Goal: Task Accomplishment & Management: Complete application form

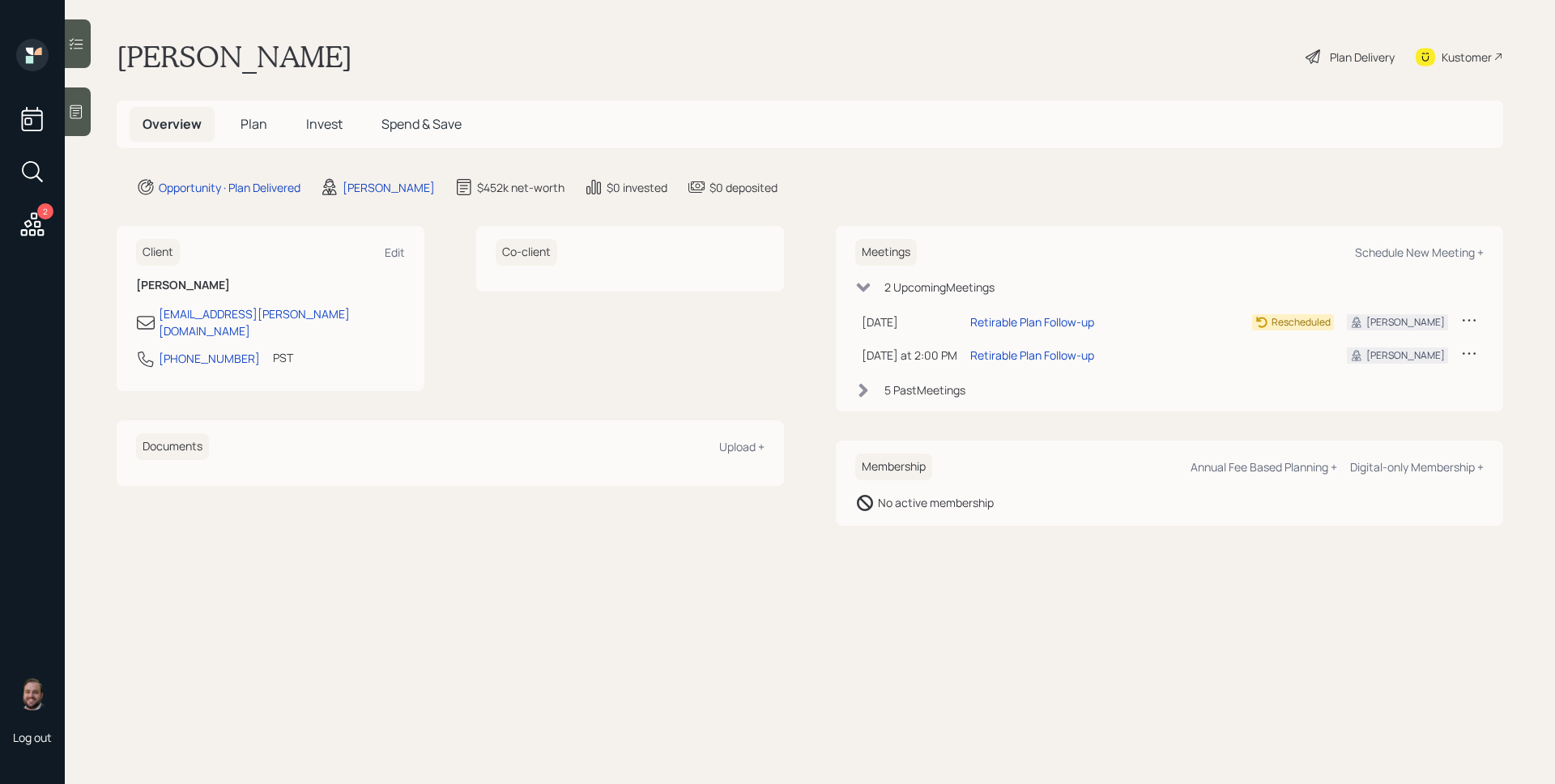
click at [464, 46] on div "[PERSON_NAME] Plan Delivery Kustomer" at bounding box center [810, 56] width 1387 height 36
click at [245, 126] on span "Plan" at bounding box center [254, 124] width 27 height 17
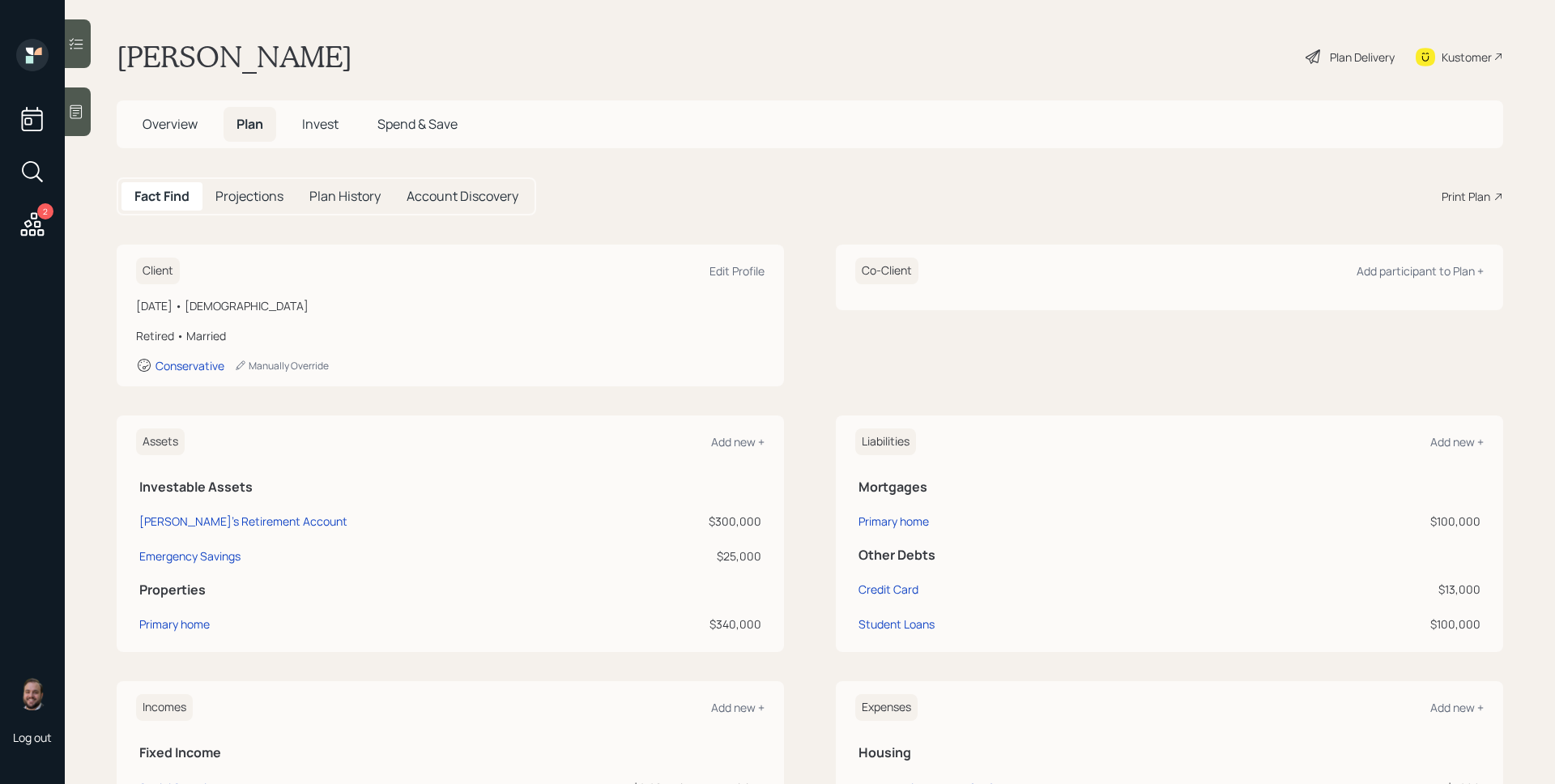
click at [1315, 51] on div "Plan Delivery" at bounding box center [1350, 56] width 93 height 36
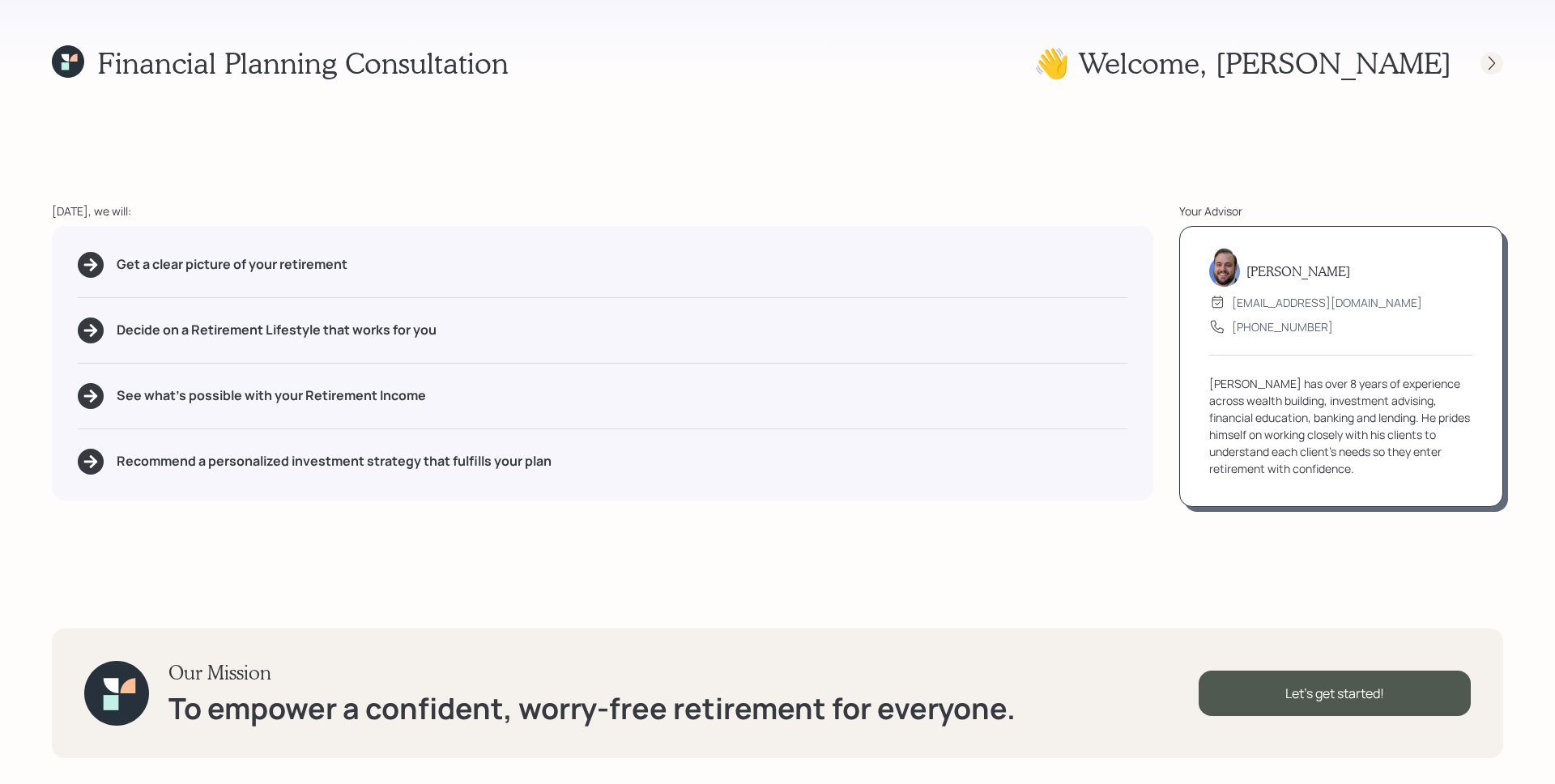
click at [1498, 67] on icon at bounding box center [1491, 63] width 16 height 16
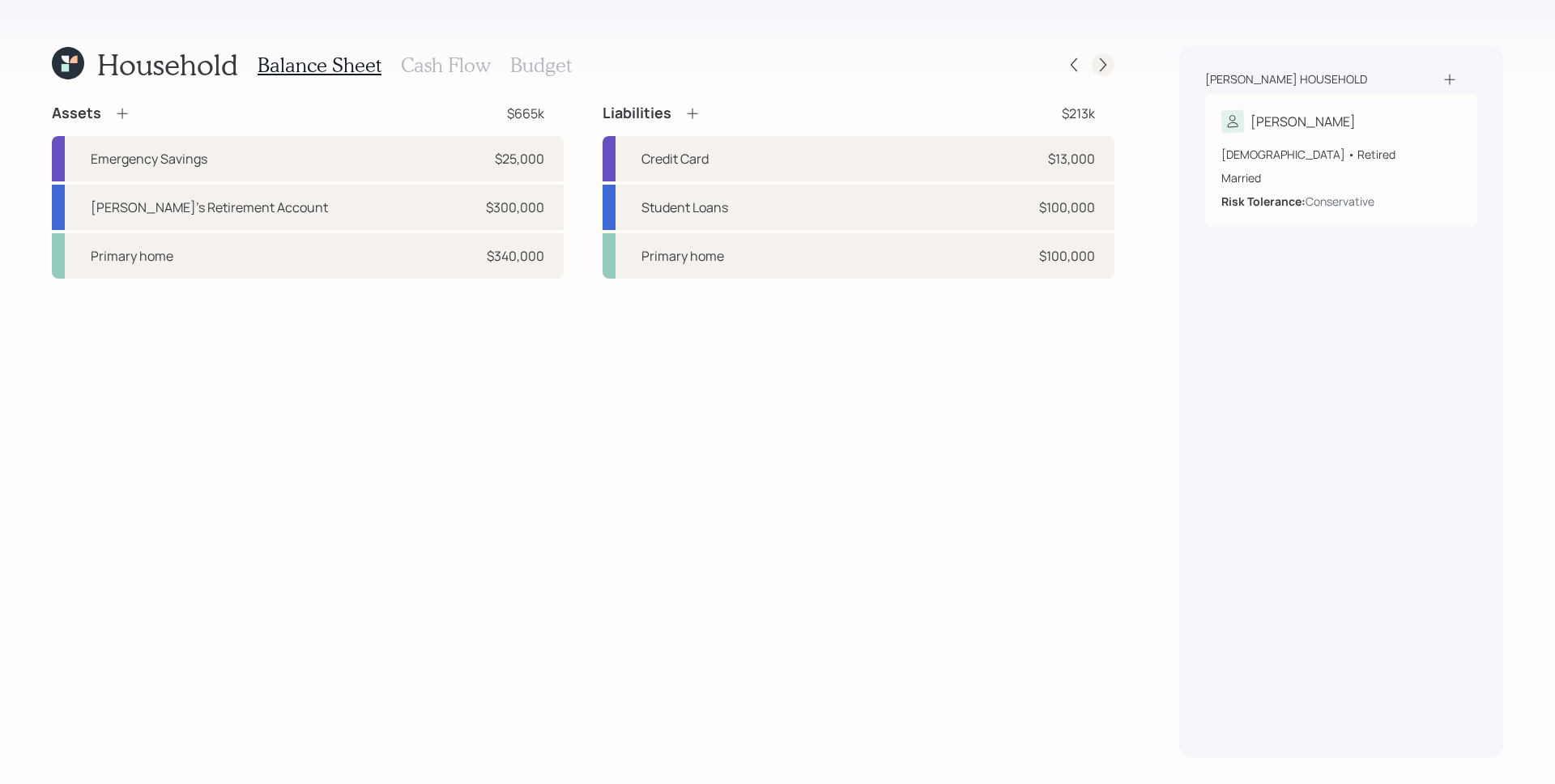
click at [1109, 70] on icon at bounding box center [1103, 65] width 16 height 16
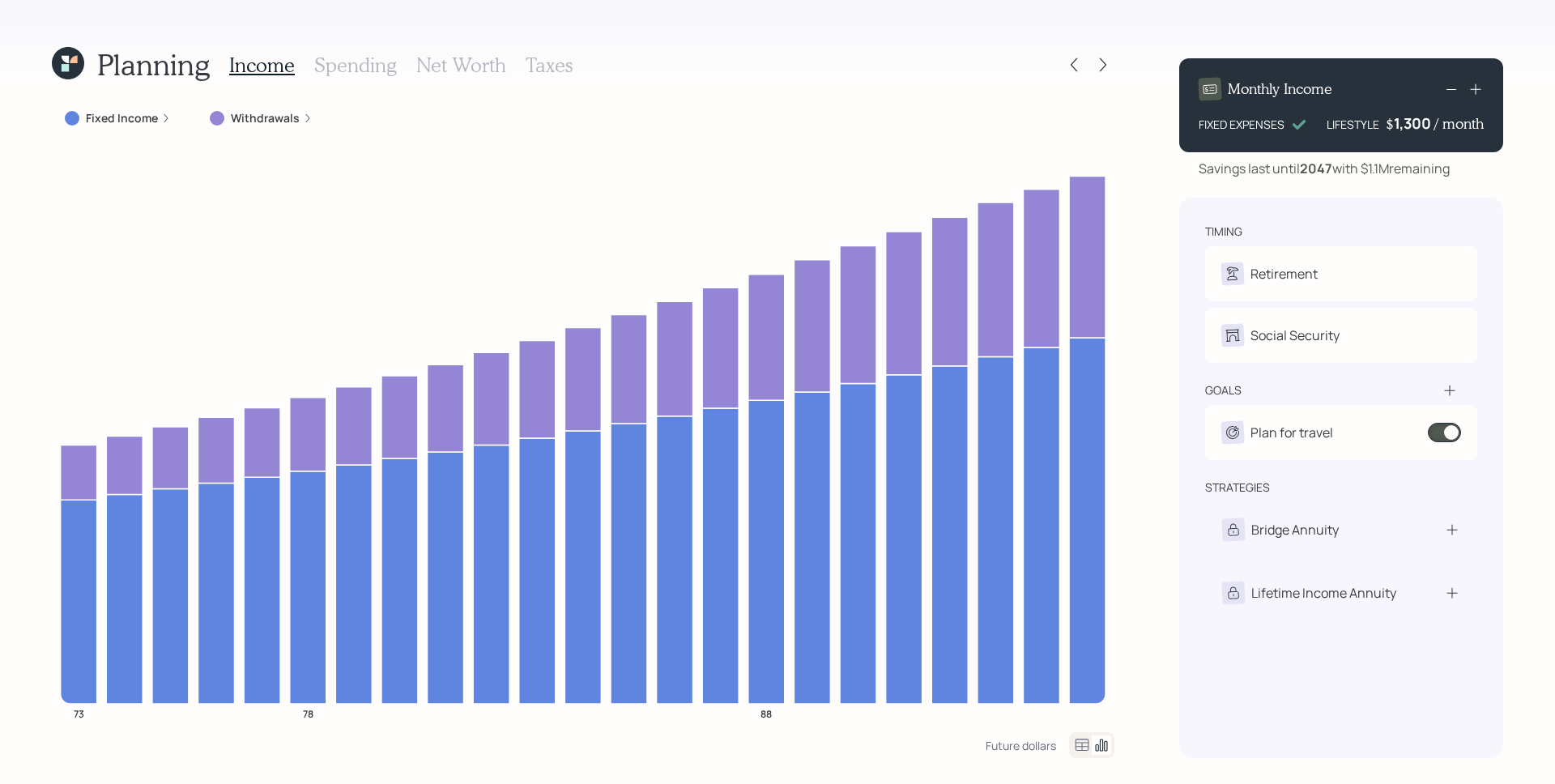
click at [1090, 62] on div at bounding box center [1088, 64] width 52 height 22
click at [1076, 62] on icon at bounding box center [1074, 65] width 16 height 16
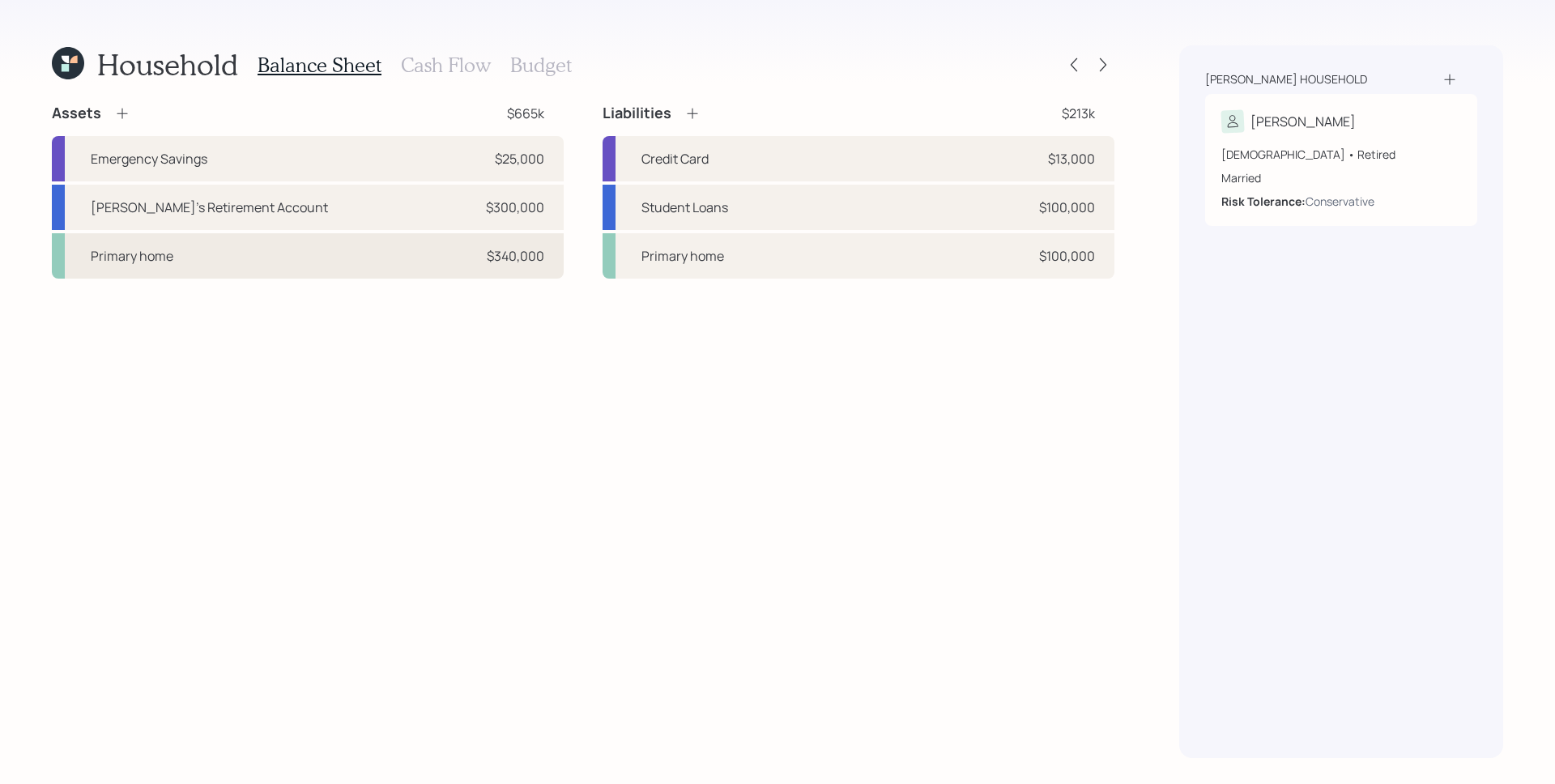
click at [364, 242] on div "Primary home $340,000" at bounding box center [308, 256] width 512 height 45
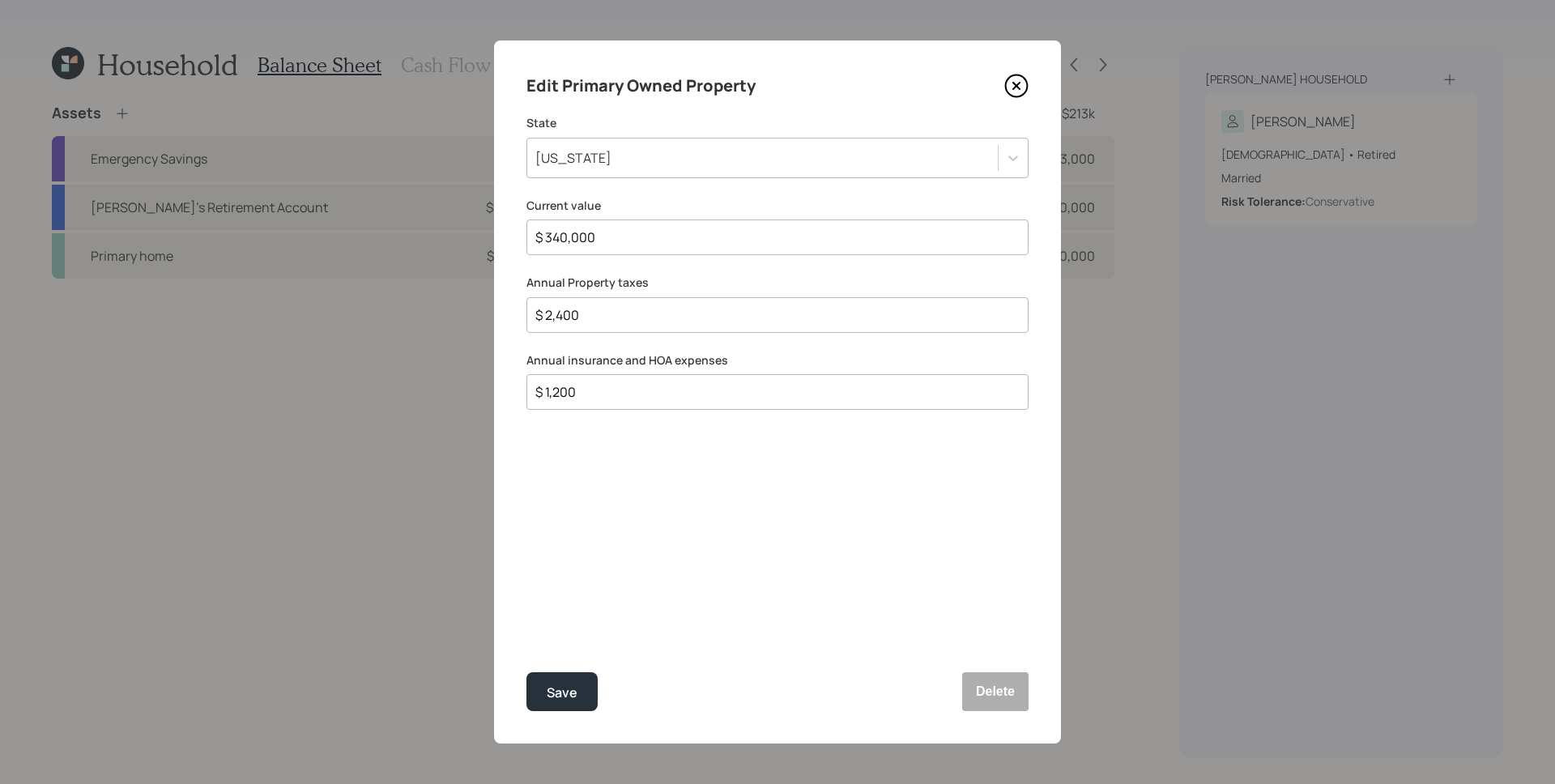
click at [1006, 90] on icon at bounding box center [1017, 86] width 22 height 22
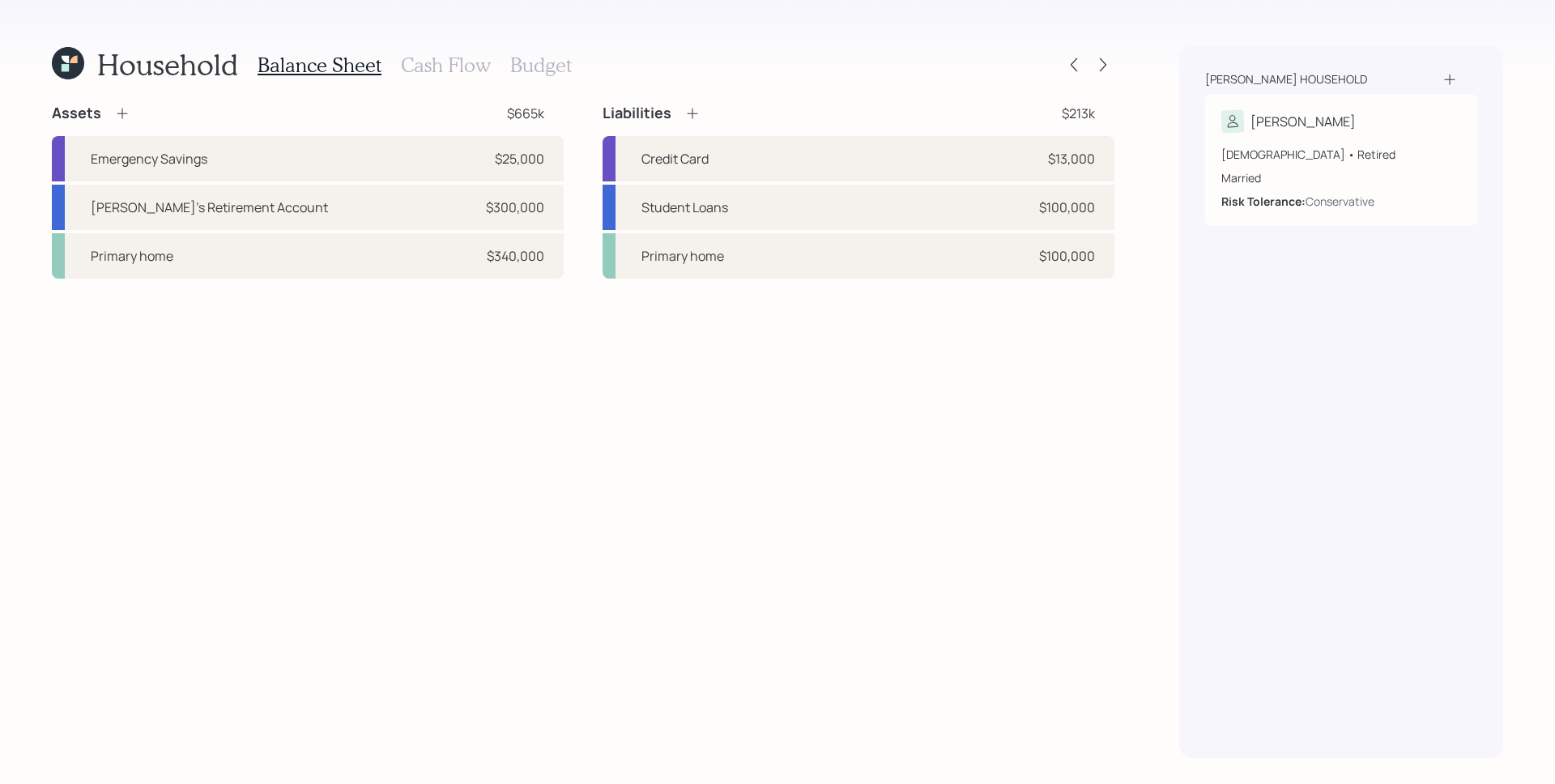
click at [466, 70] on h3 "Cash Flow" at bounding box center [445, 65] width 90 height 23
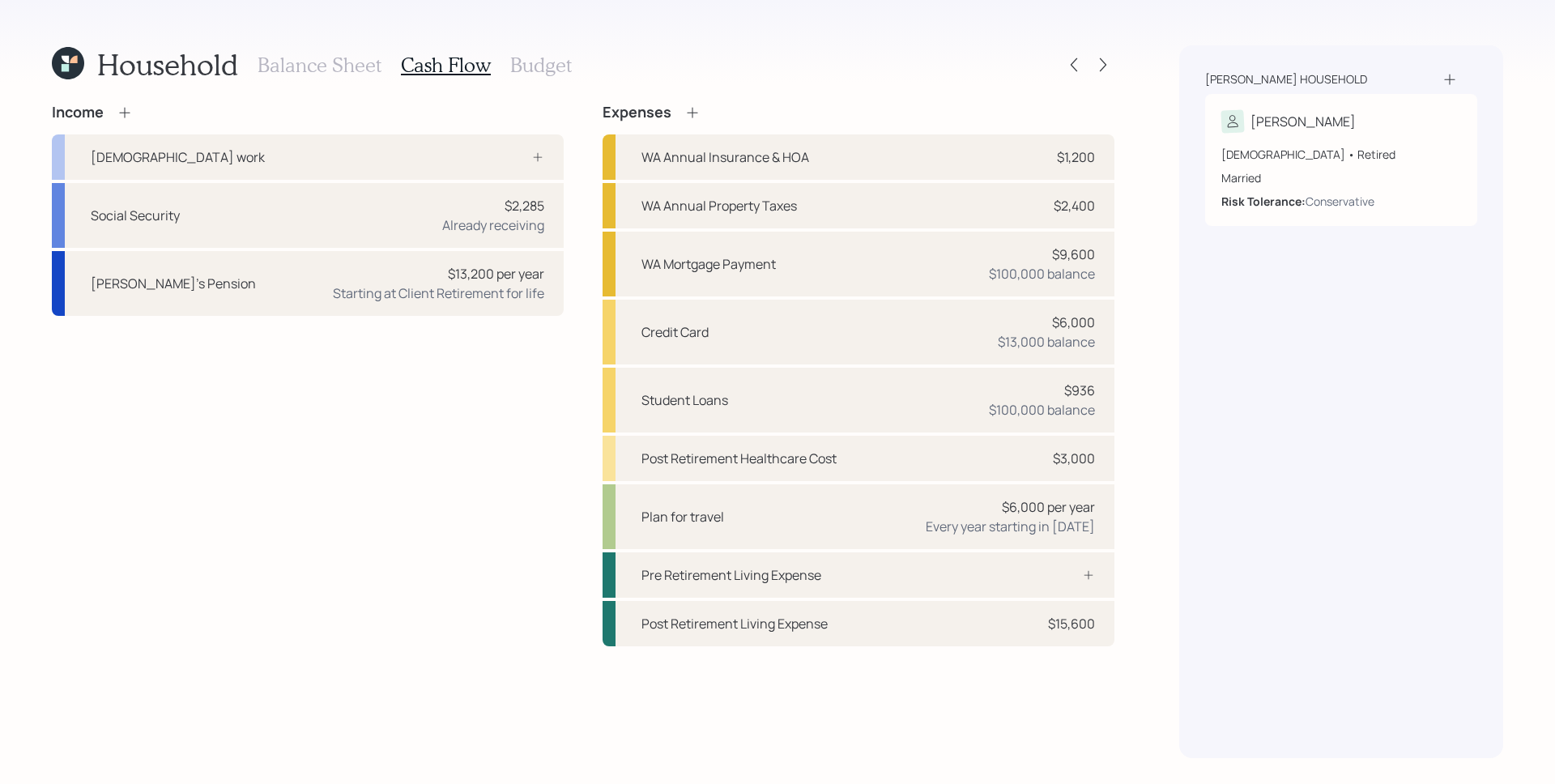
click at [693, 110] on icon at bounding box center [693, 112] width 16 height 16
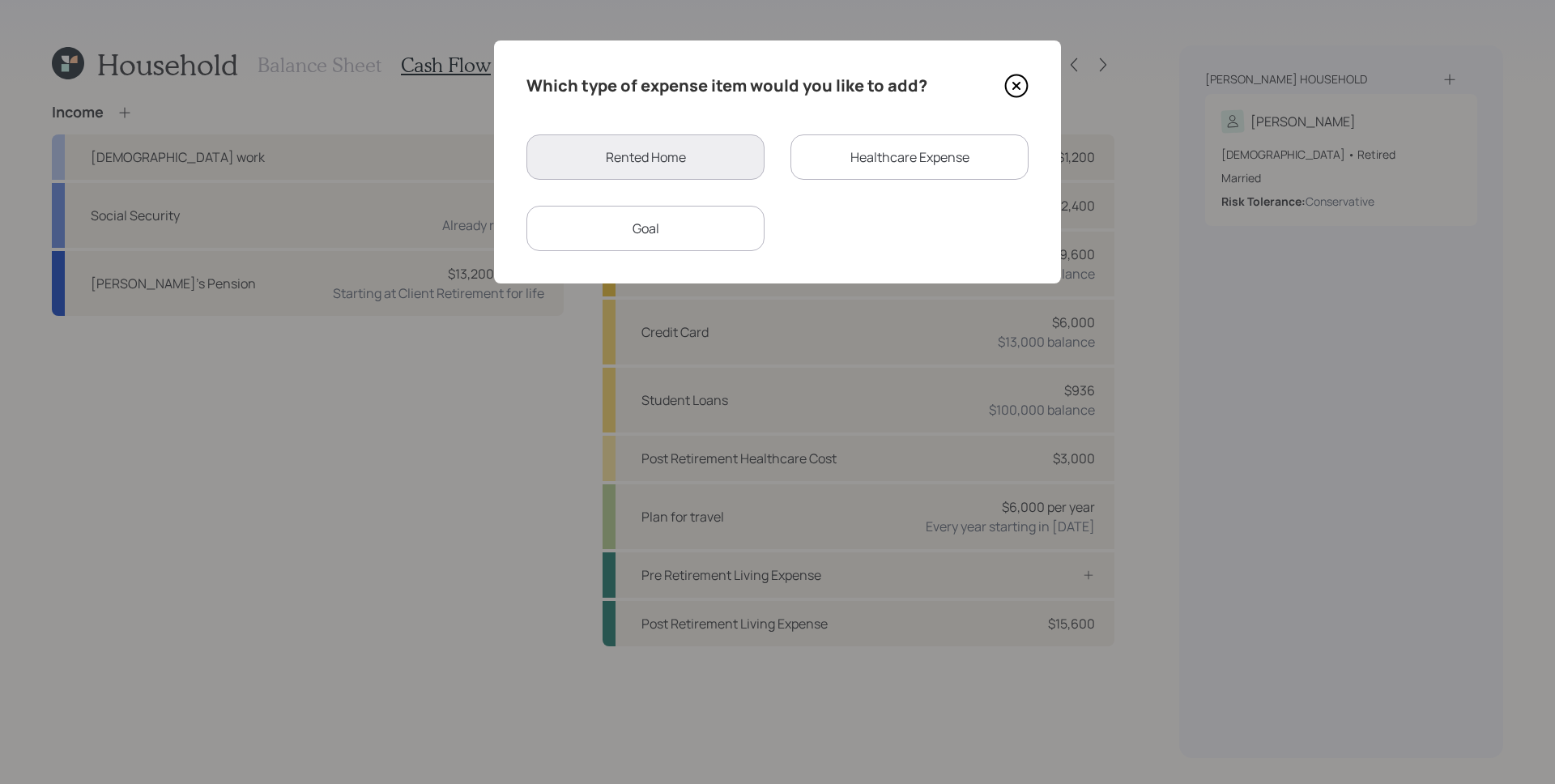
click at [920, 154] on div "Healthcare Expense" at bounding box center [909, 156] width 239 height 45
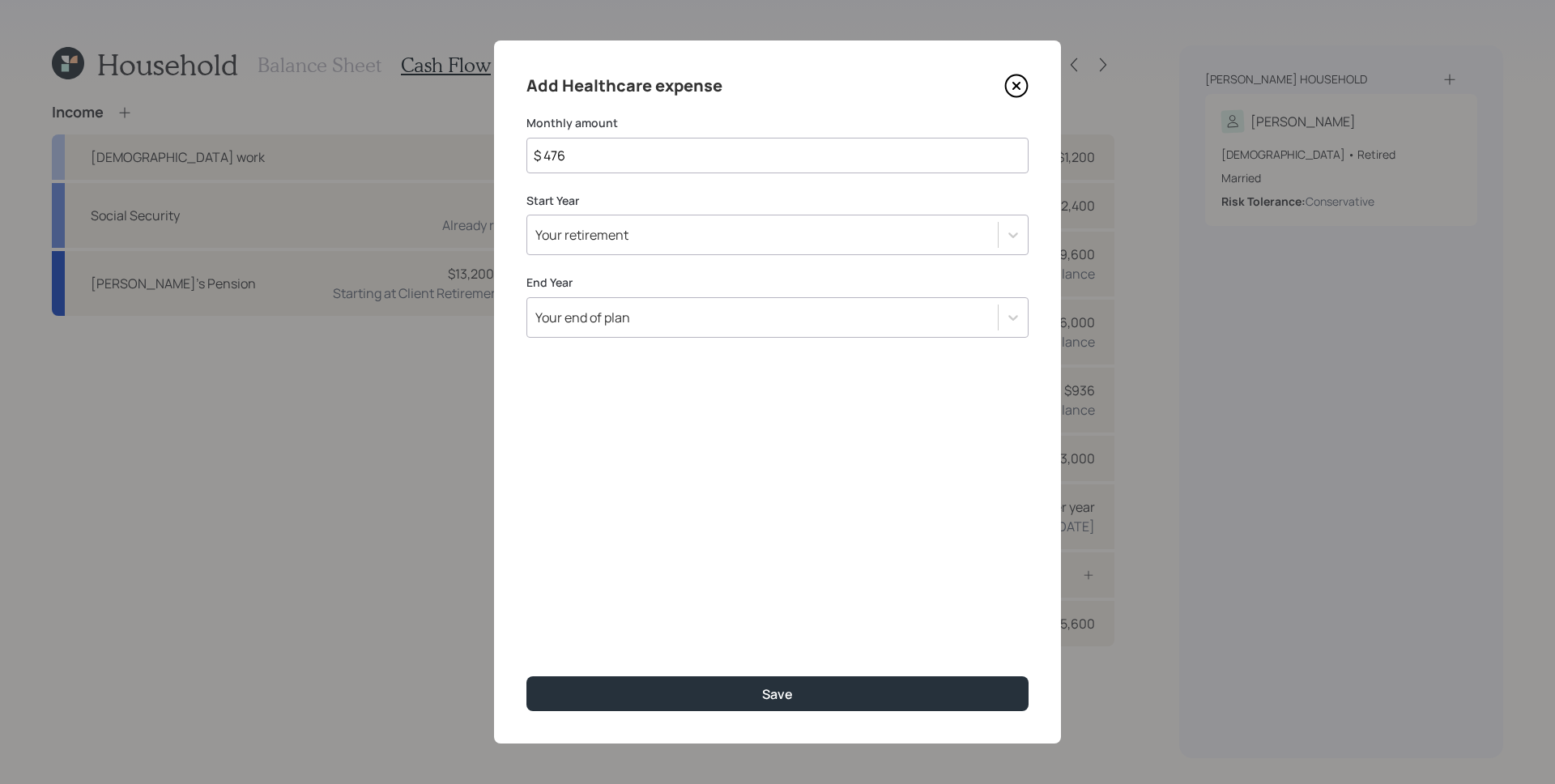
click at [645, 158] on input "$ 476" at bounding box center [778, 155] width 502 height 36
type input "$ 334"
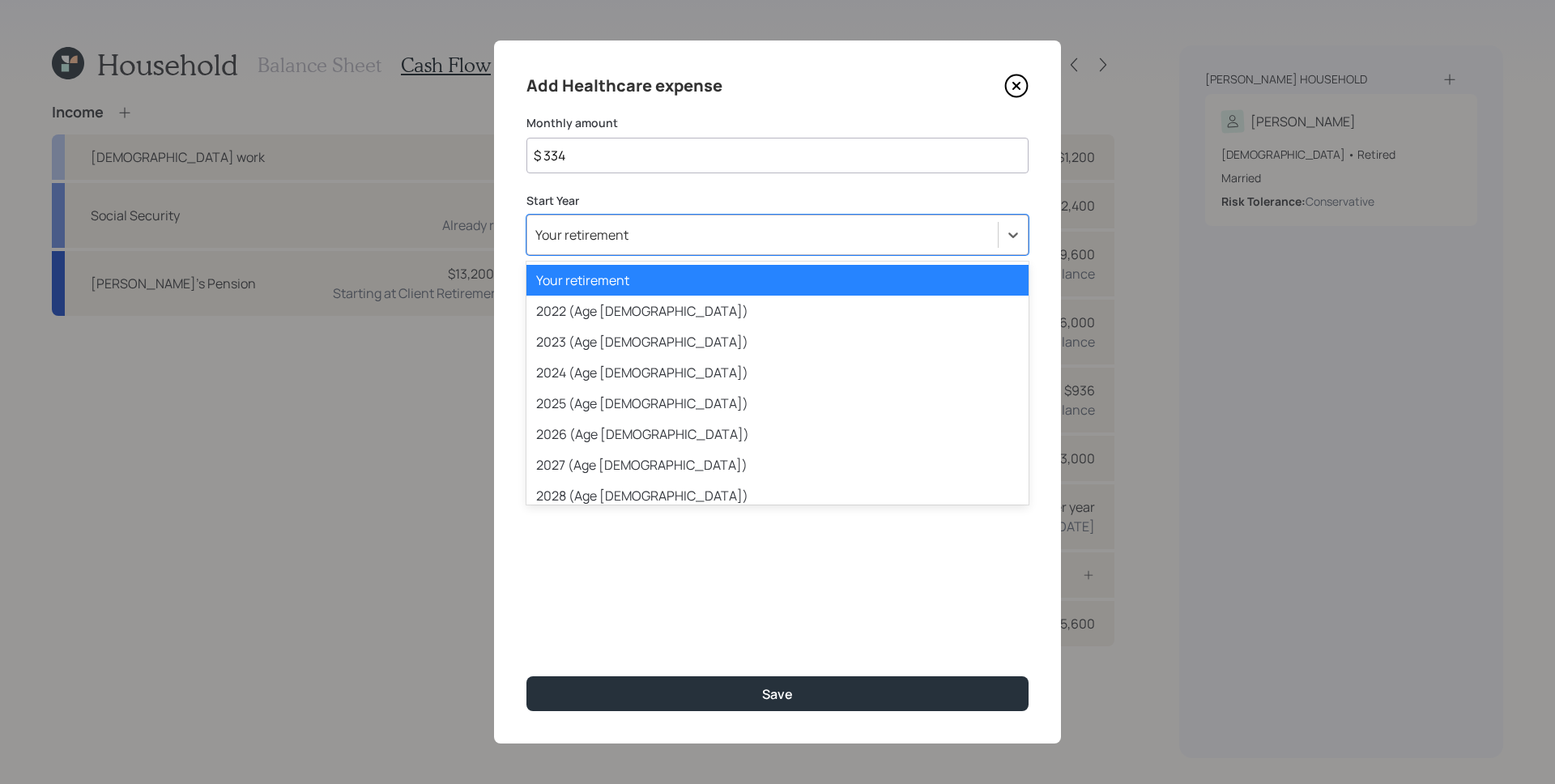
click at [602, 226] on div "Your retirement" at bounding box center [581, 235] width 93 height 17
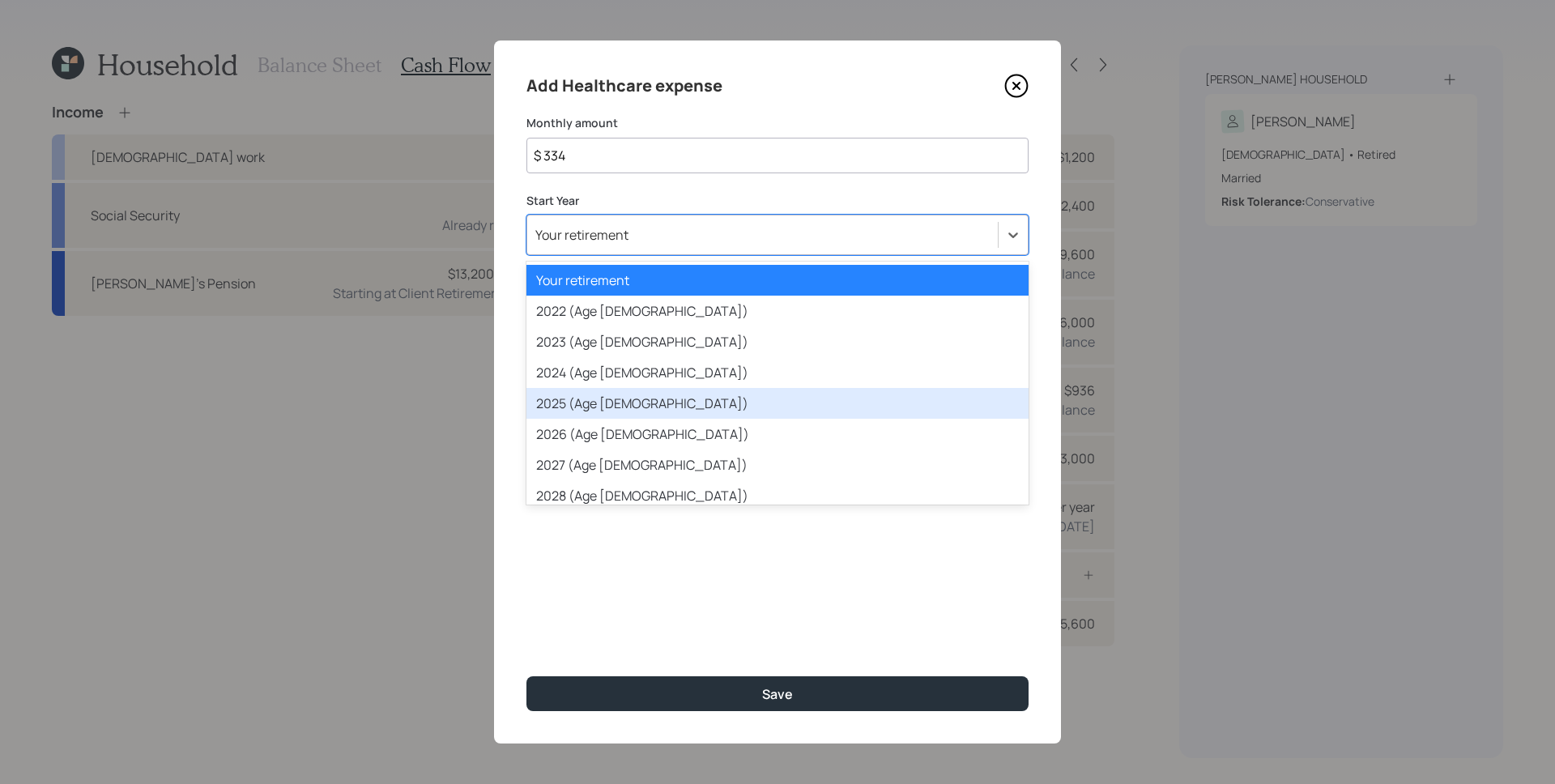
click at [610, 393] on div "2025 (Age [DEMOGRAPHIC_DATA])" at bounding box center [778, 404] width 502 height 31
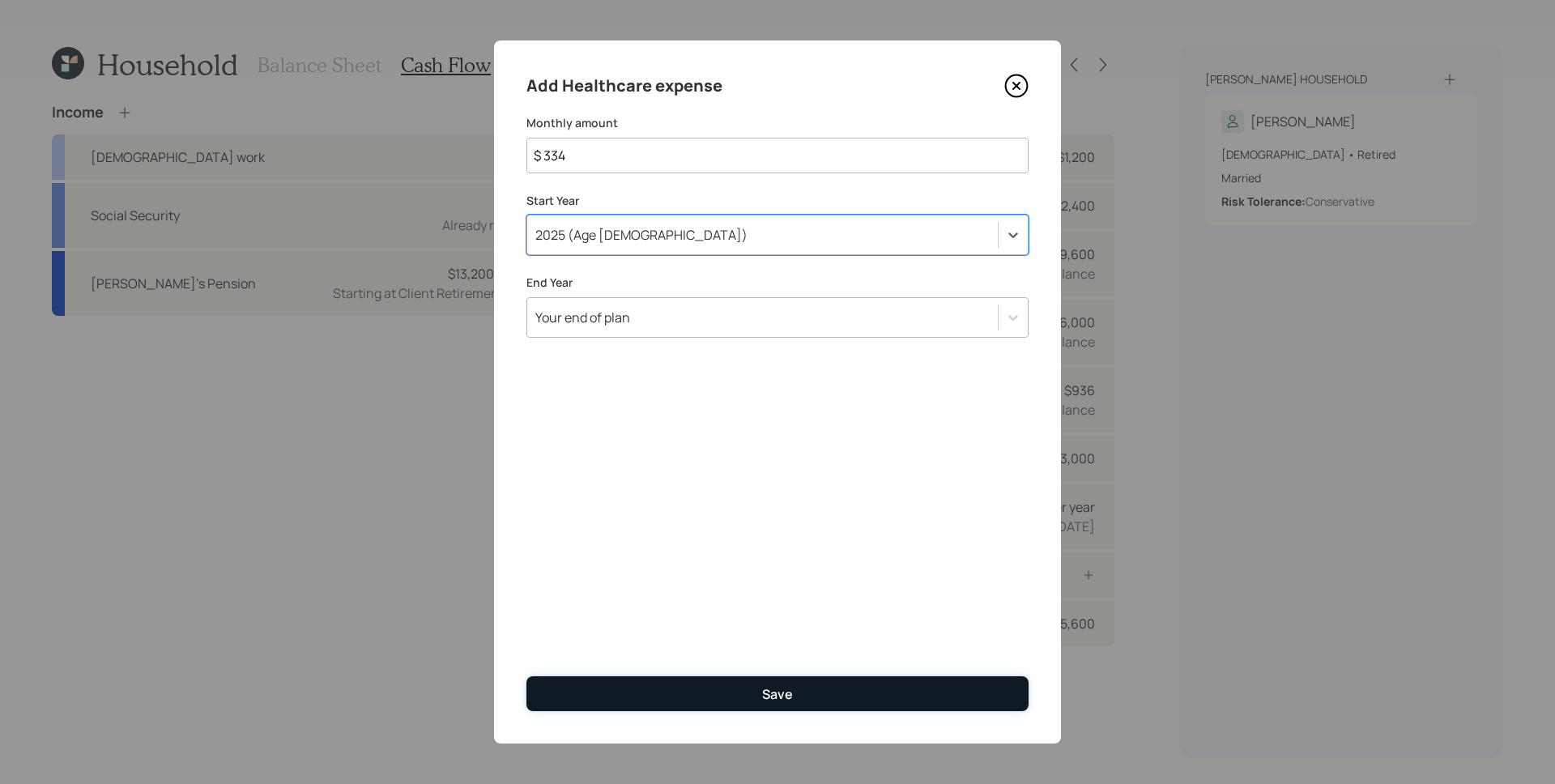
click at [778, 689] on div "Save" at bounding box center [778, 693] width 31 height 17
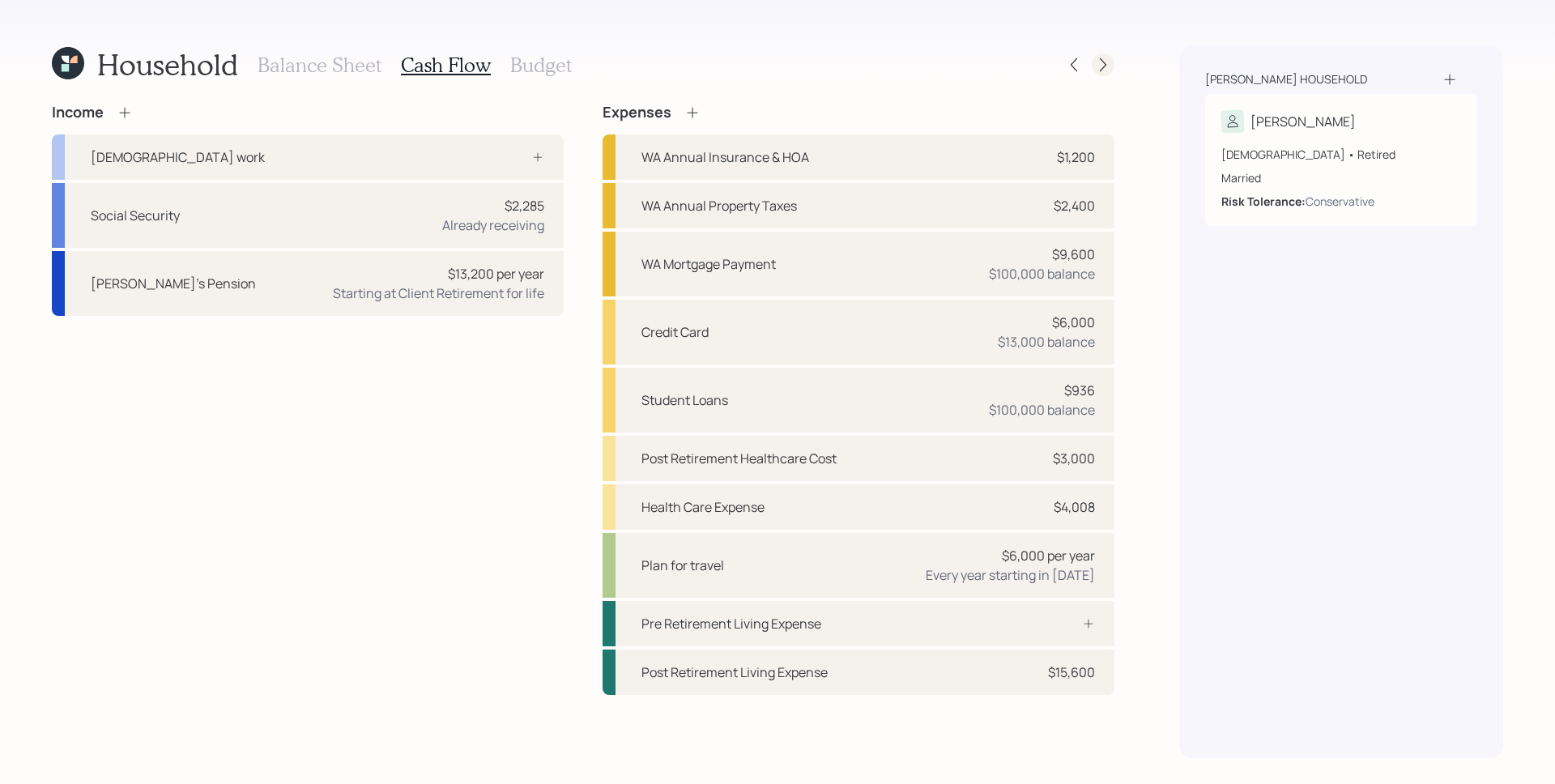
click at [1096, 68] on icon at bounding box center [1103, 65] width 16 height 16
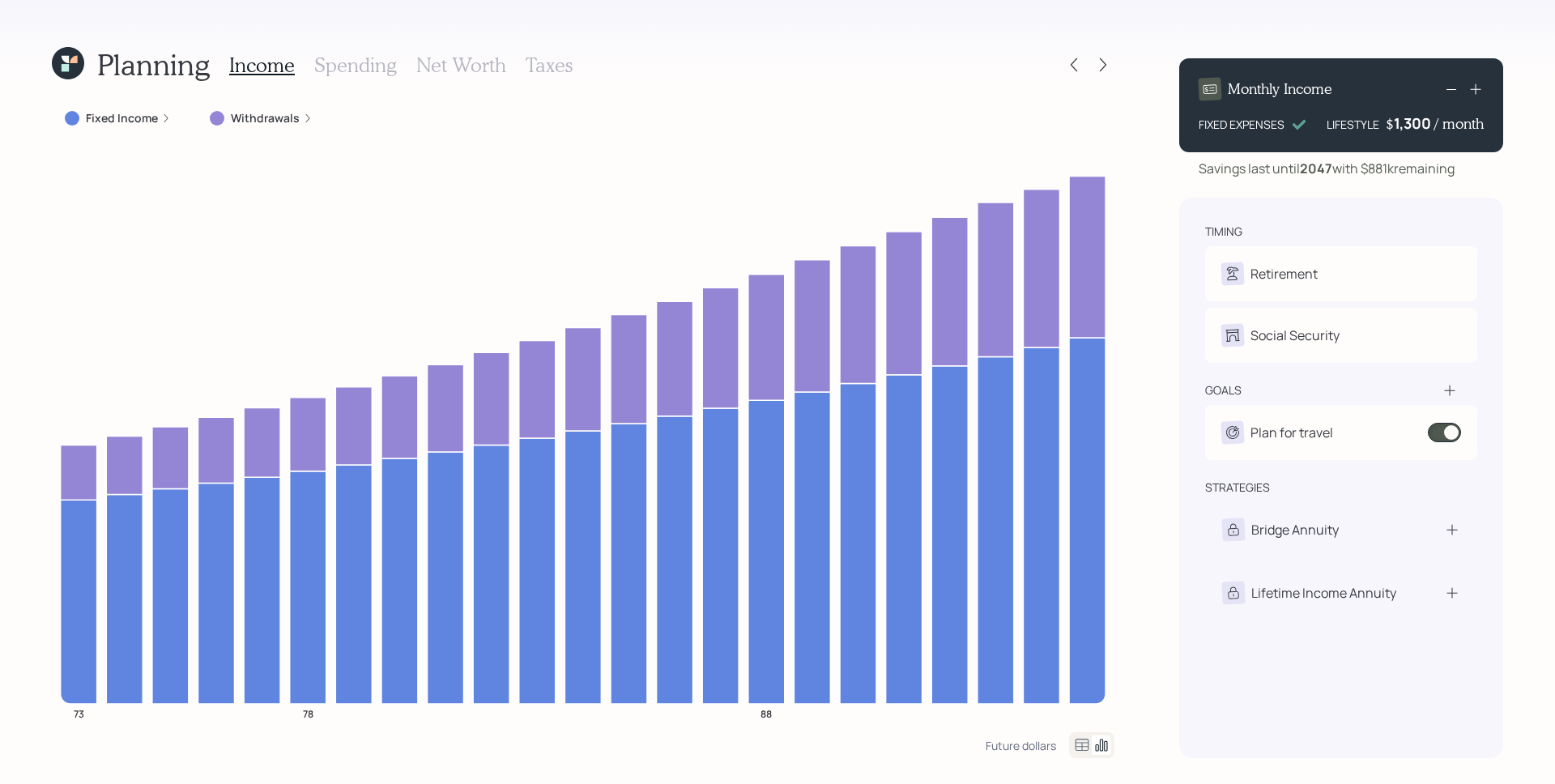
click at [372, 63] on h3 "Spending" at bounding box center [355, 65] width 83 height 23
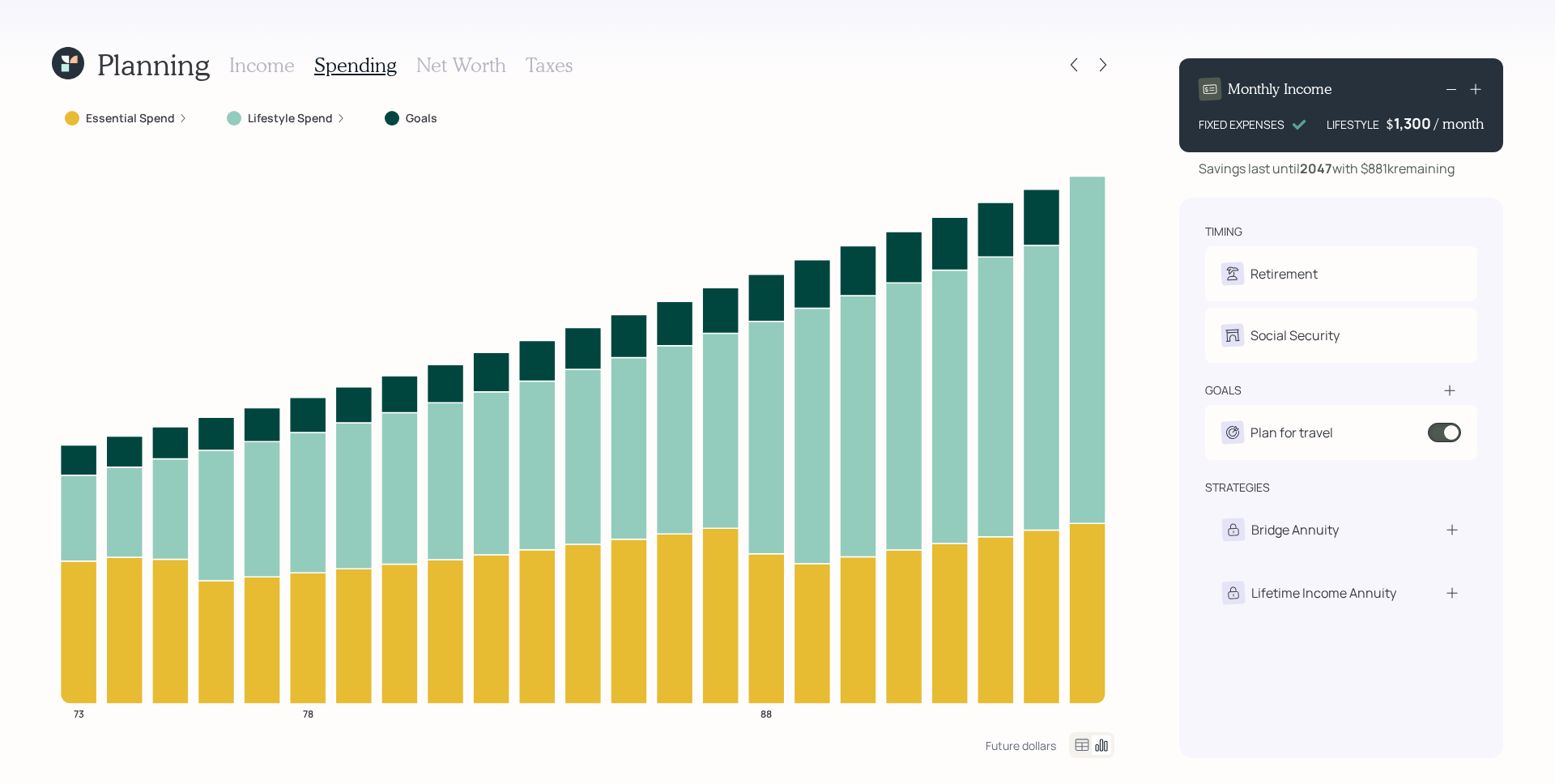
click at [172, 118] on label "Essential Spend" at bounding box center [130, 118] width 89 height 16
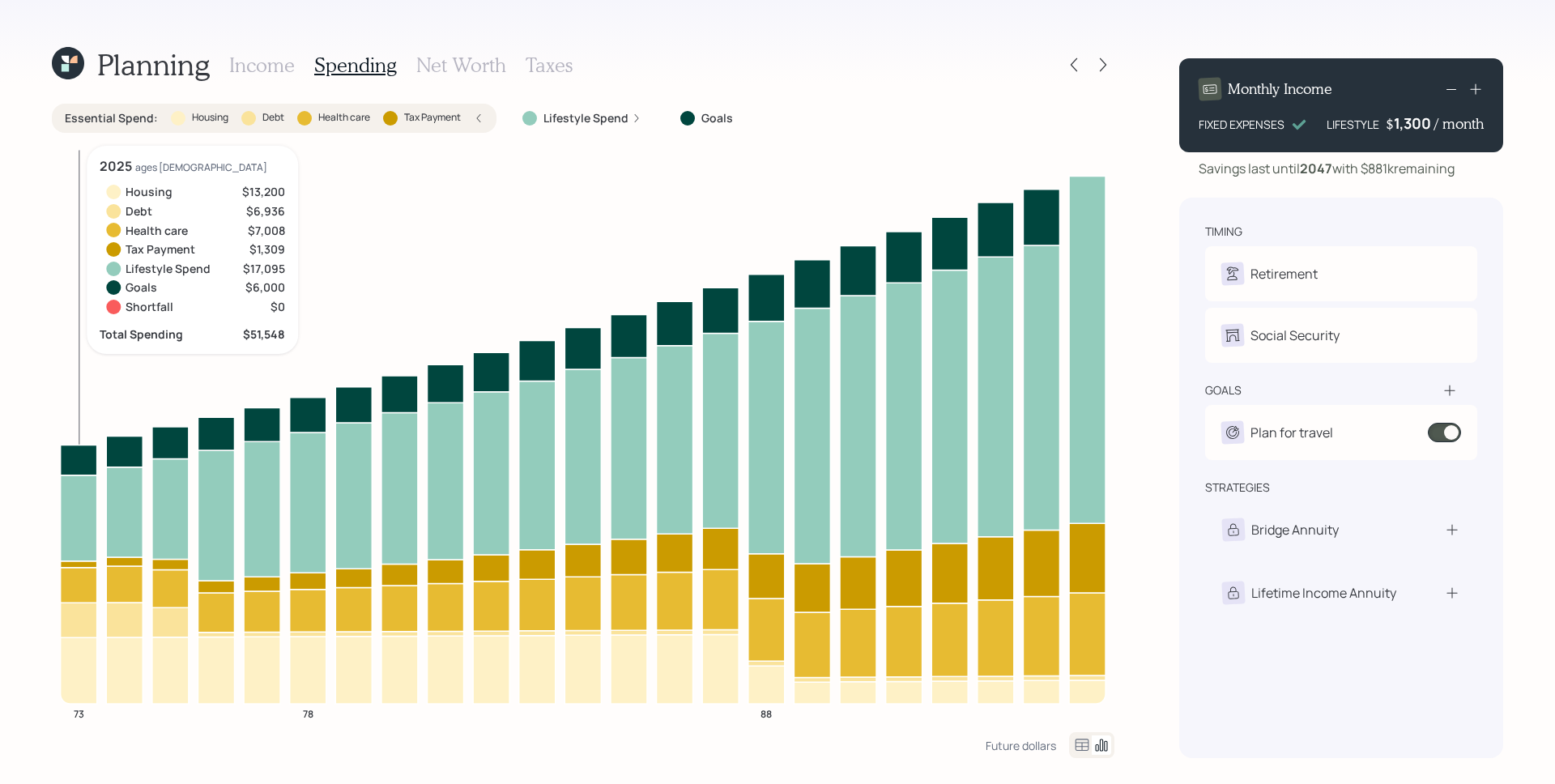
click at [67, 591] on icon at bounding box center [79, 584] width 37 height 35
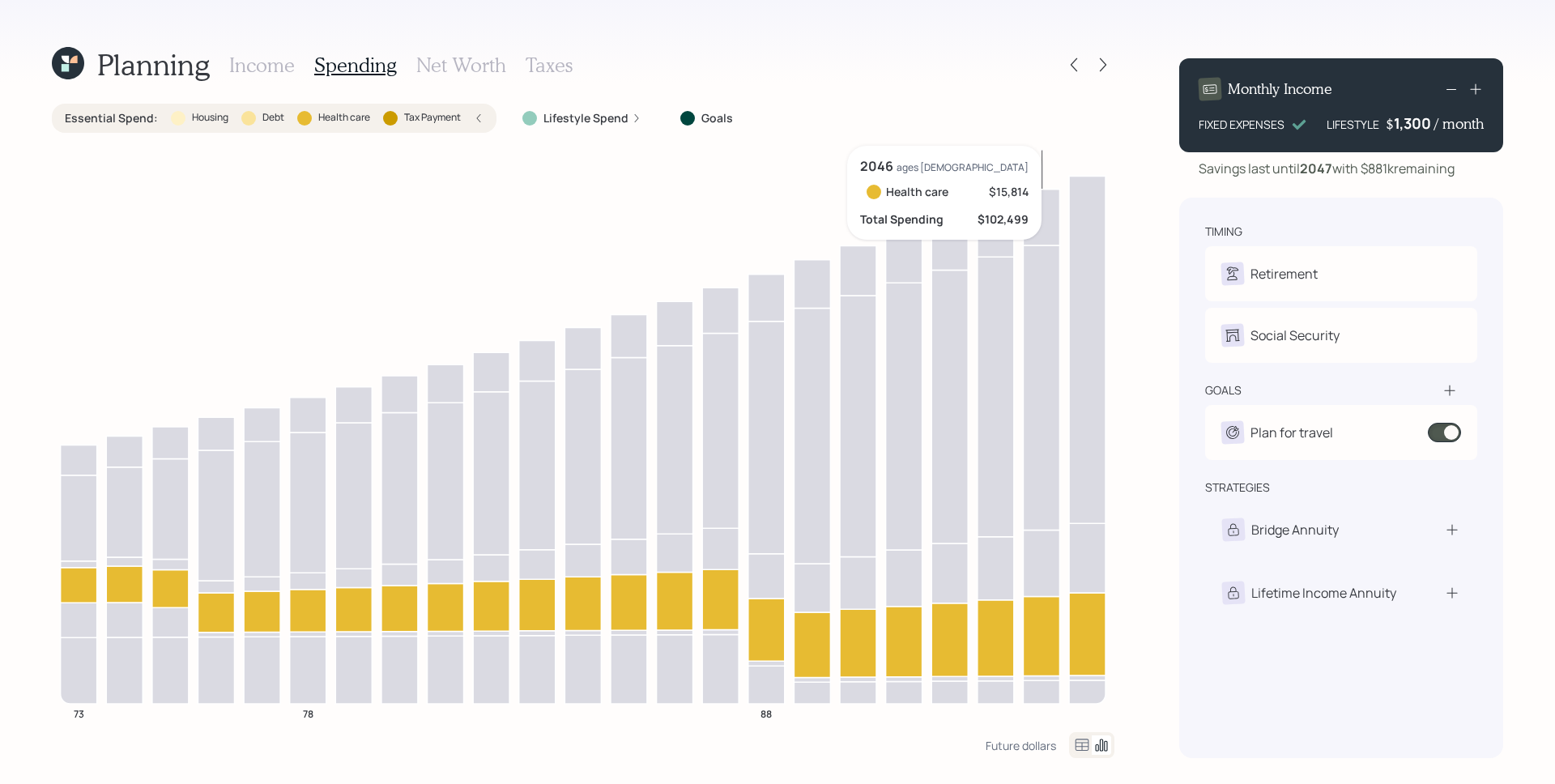
click at [1057, 645] on icon at bounding box center [1041, 635] width 37 height 79
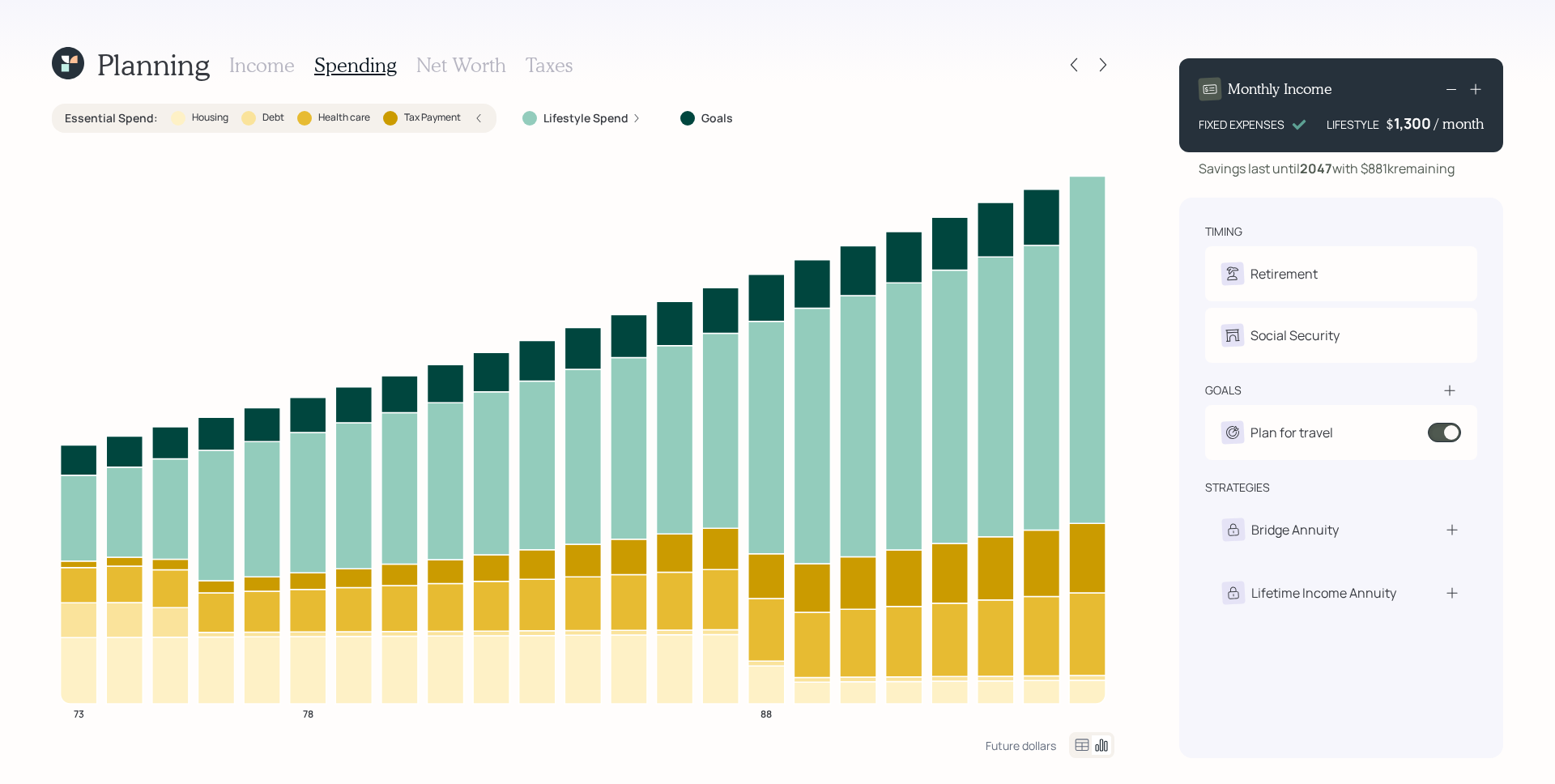
click at [265, 68] on h3 "Income" at bounding box center [262, 65] width 66 height 23
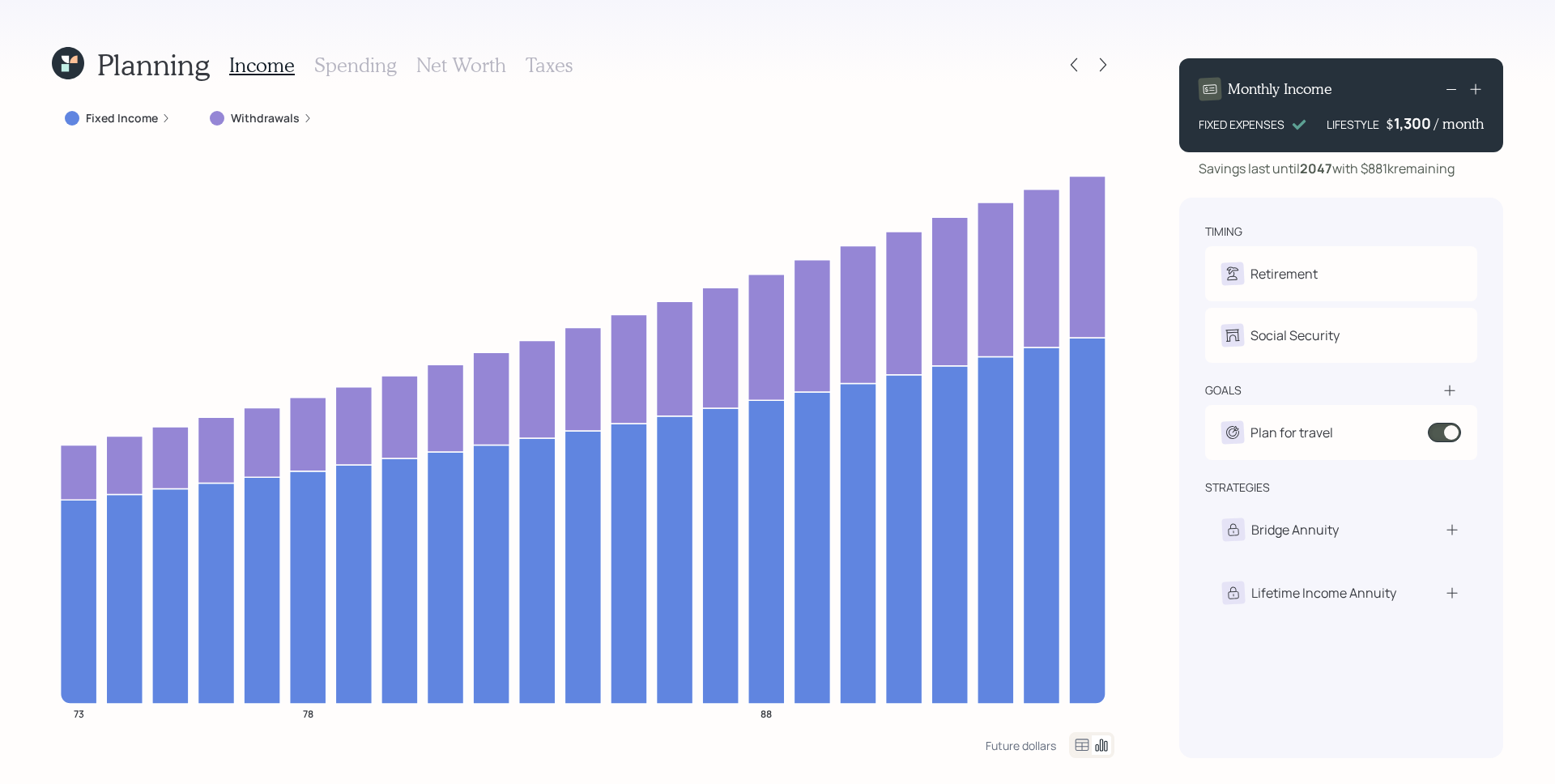
click at [269, 112] on label "Withdrawals" at bounding box center [265, 118] width 69 height 16
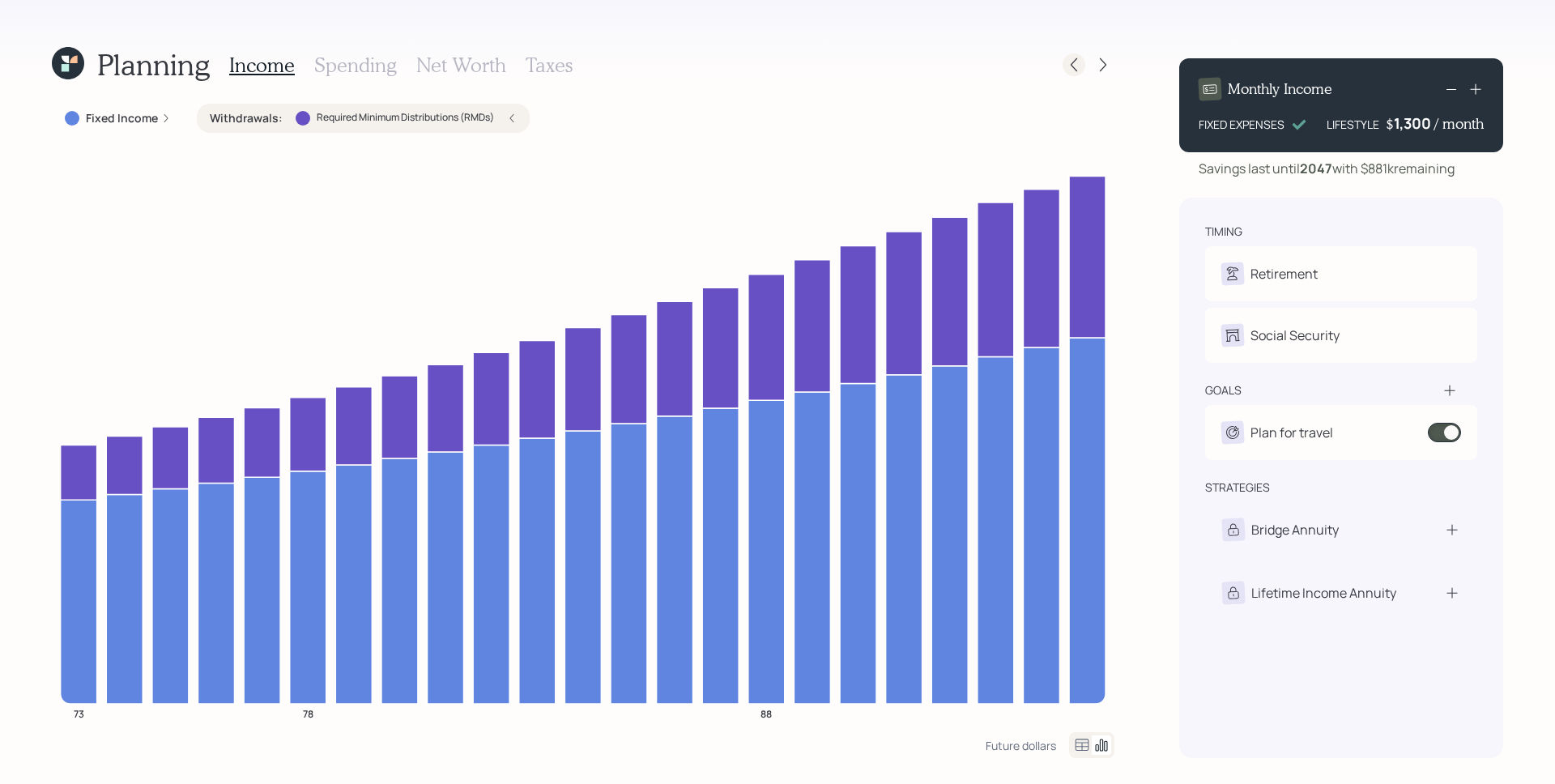
click at [1082, 68] on icon at bounding box center [1074, 65] width 16 height 16
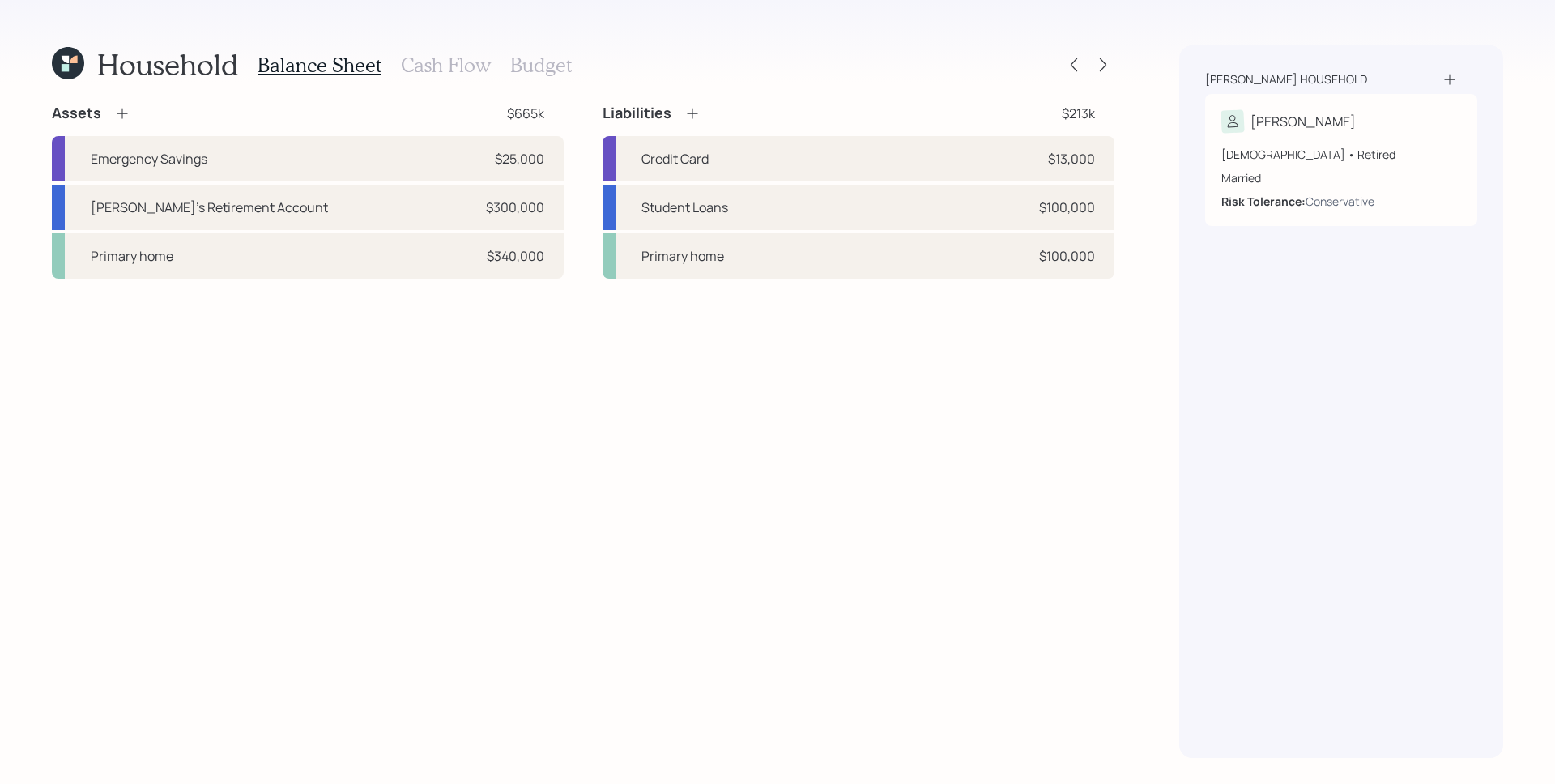
click at [454, 70] on h3 "Cash Flow" at bounding box center [445, 65] width 90 height 23
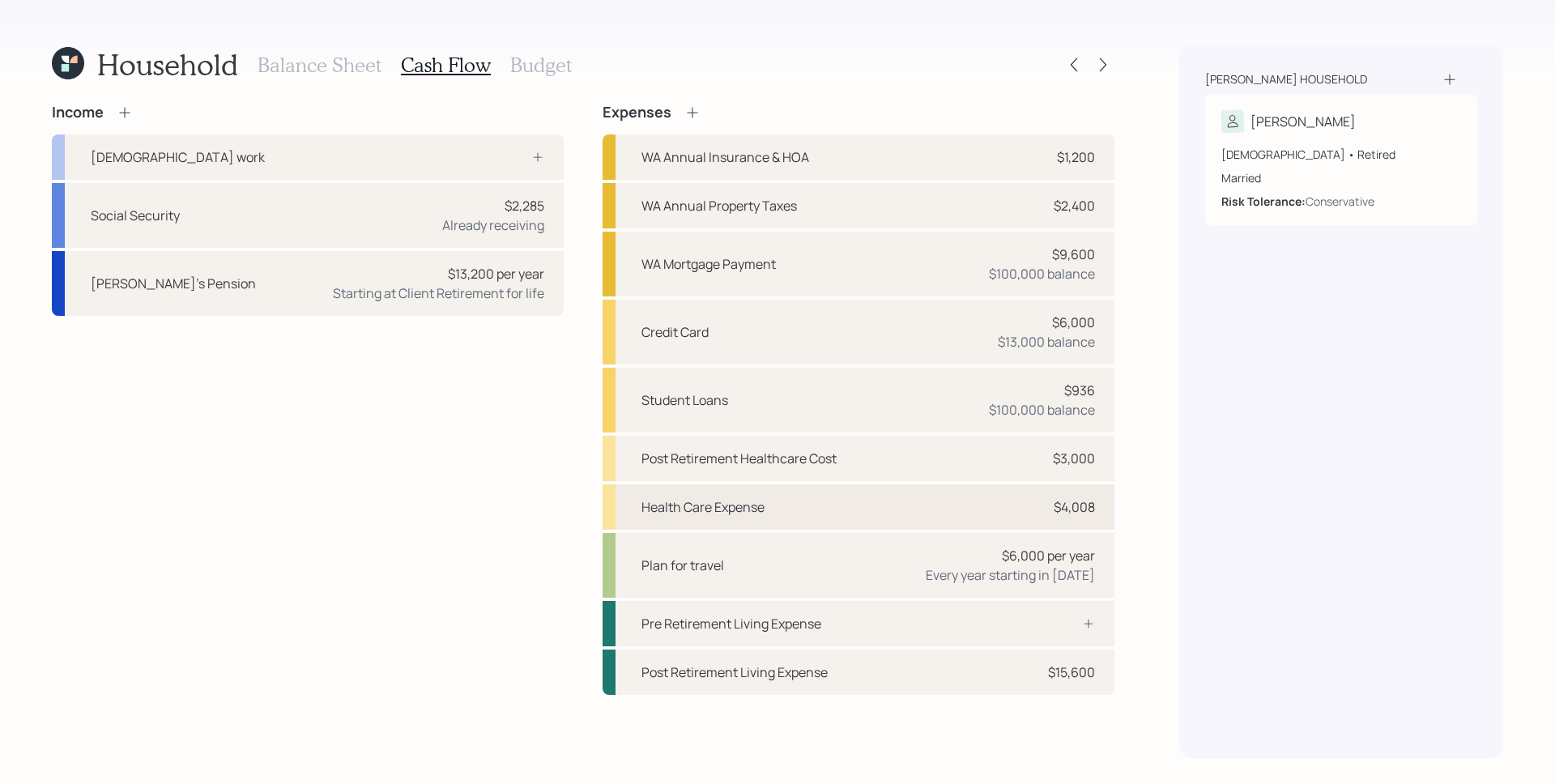
click at [880, 515] on div "Health Care Expense $4,008" at bounding box center [859, 506] width 512 height 45
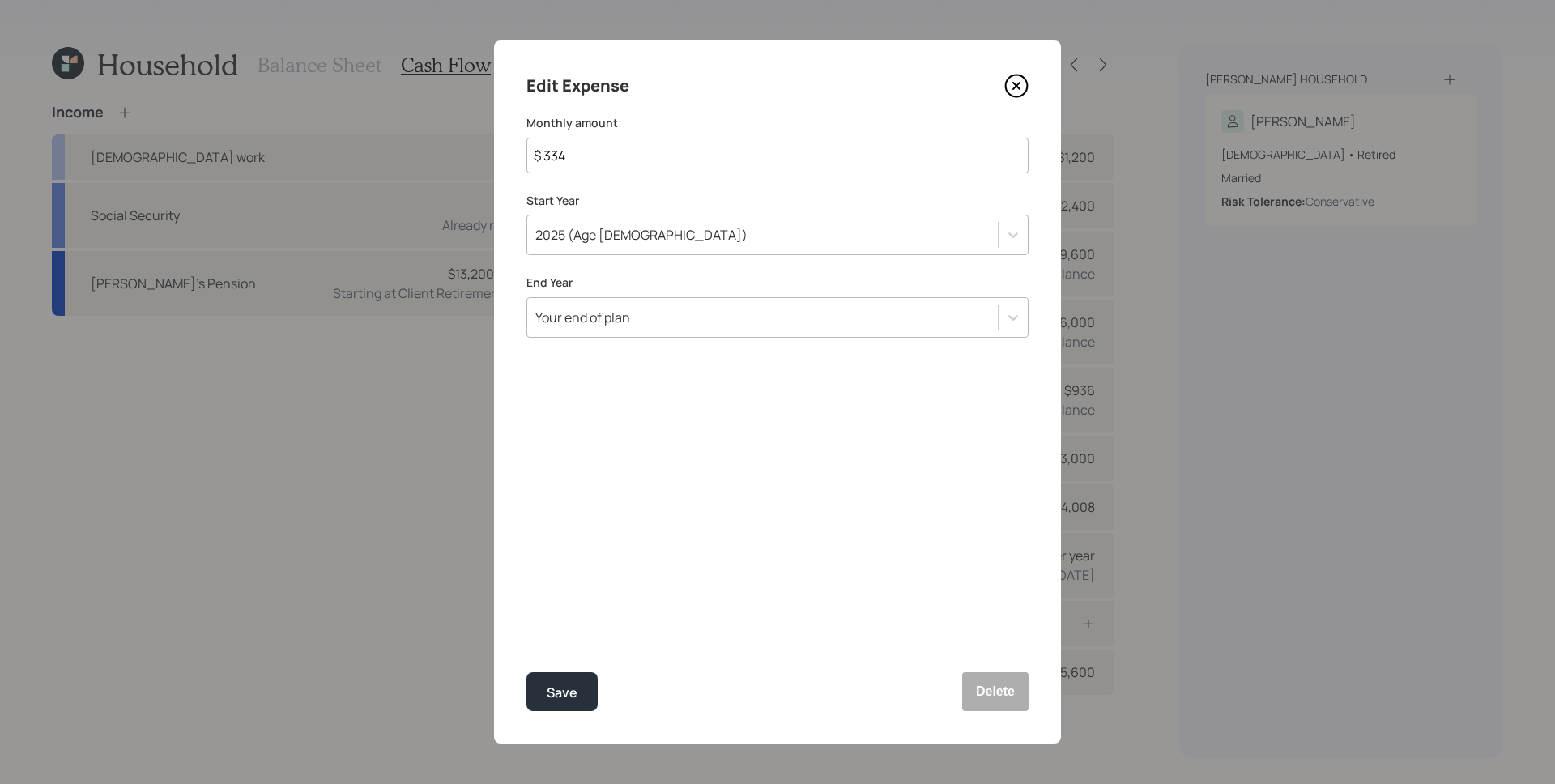
click at [603, 161] on input "$ 334" at bounding box center [778, 155] width 502 height 36
type input "$ 1,000"
click at [526, 672] on button "Save" at bounding box center [562, 691] width 71 height 39
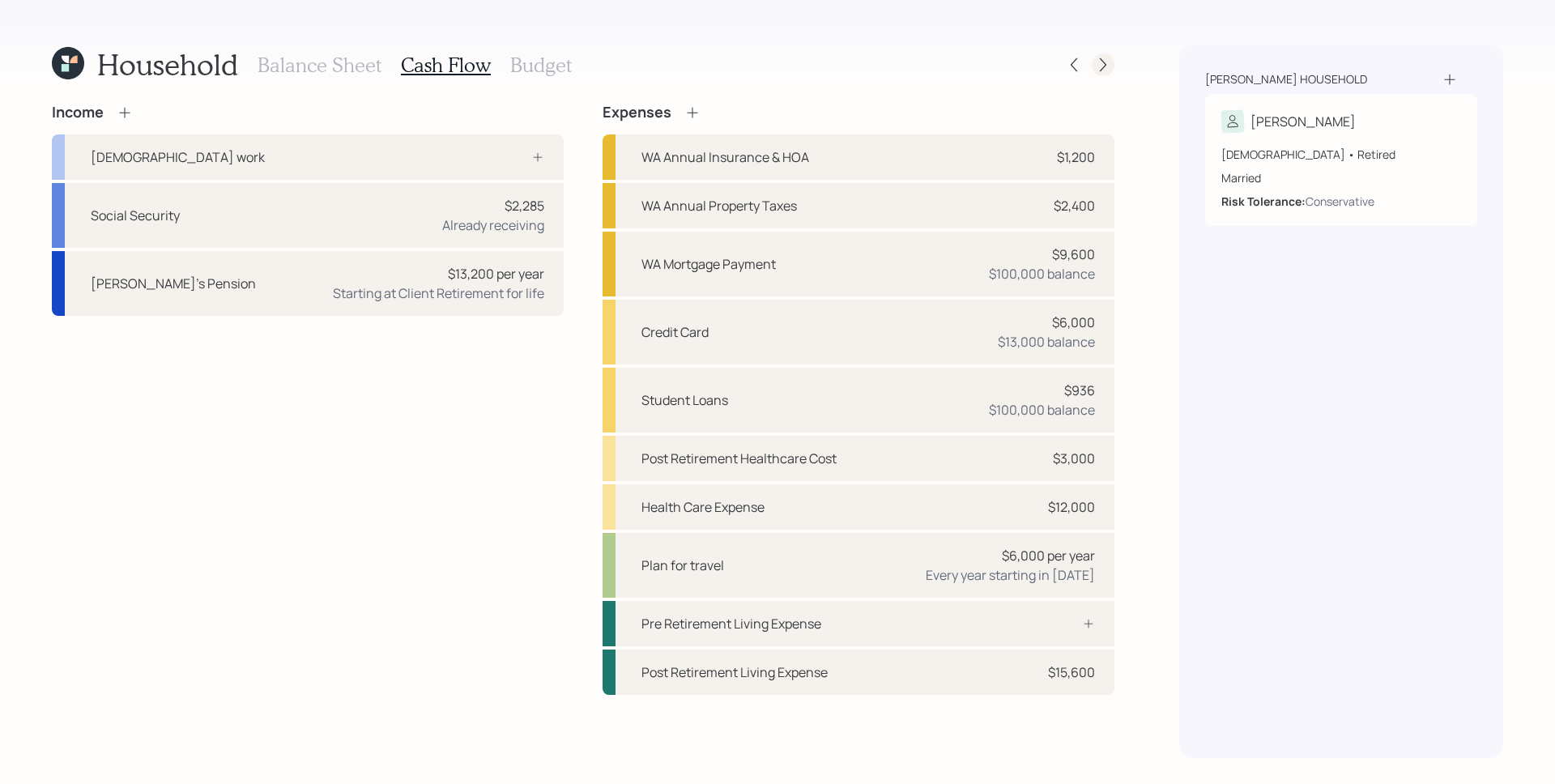
click at [1104, 63] on icon at bounding box center [1103, 65] width 16 height 16
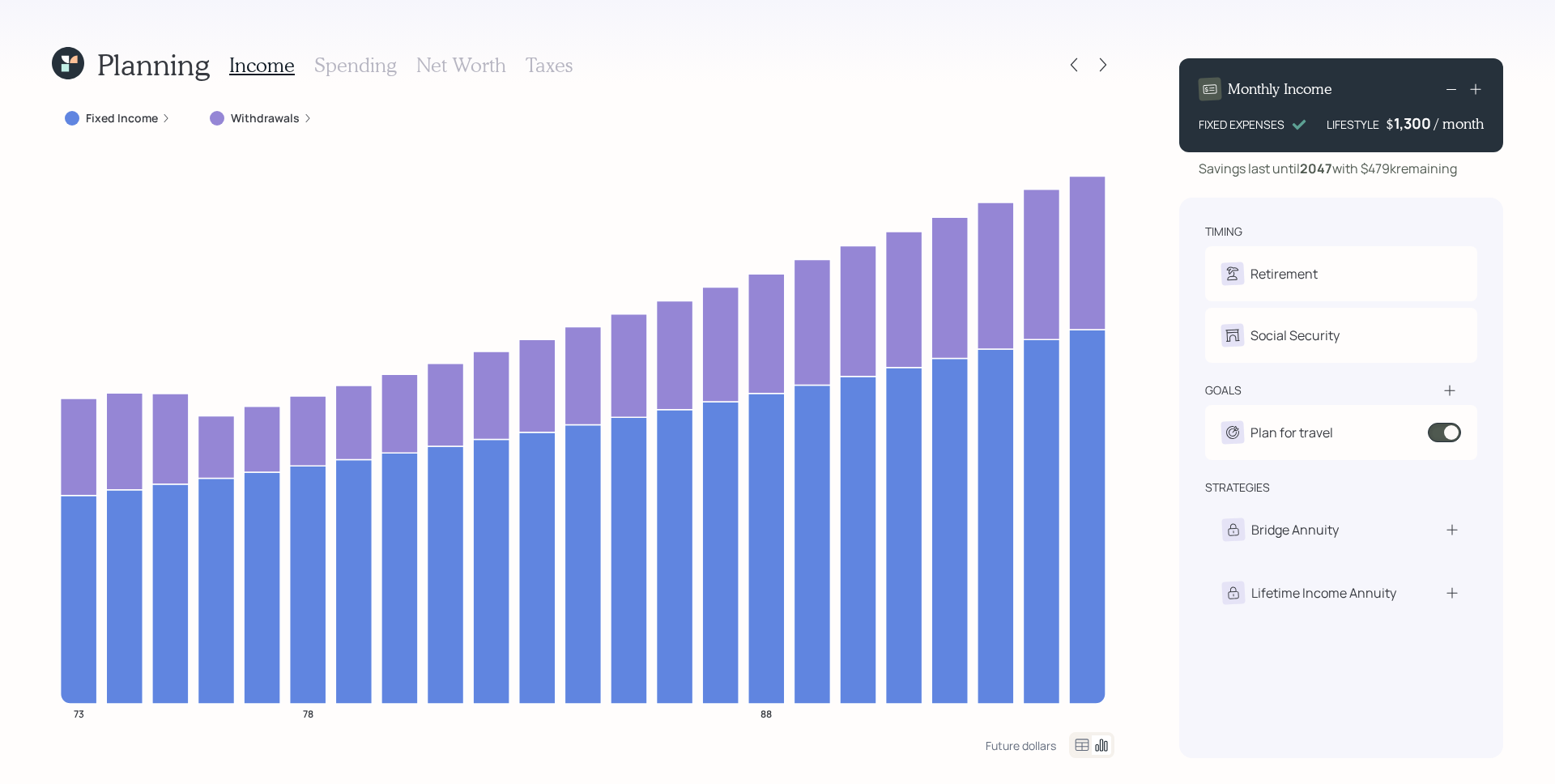
click at [244, 118] on label "Withdrawals" at bounding box center [265, 118] width 69 height 16
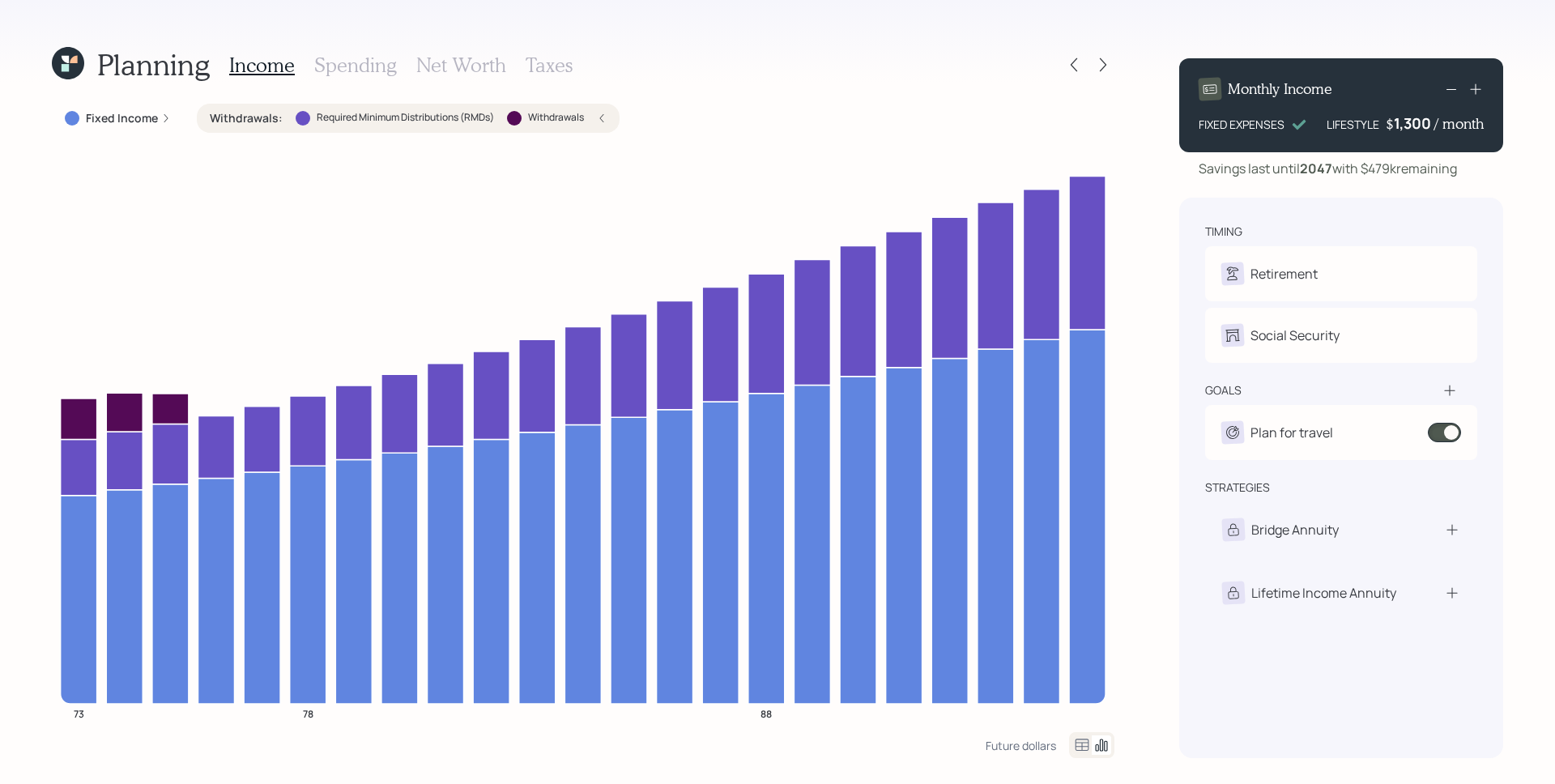
click at [338, 68] on h3 "Spending" at bounding box center [355, 65] width 83 height 23
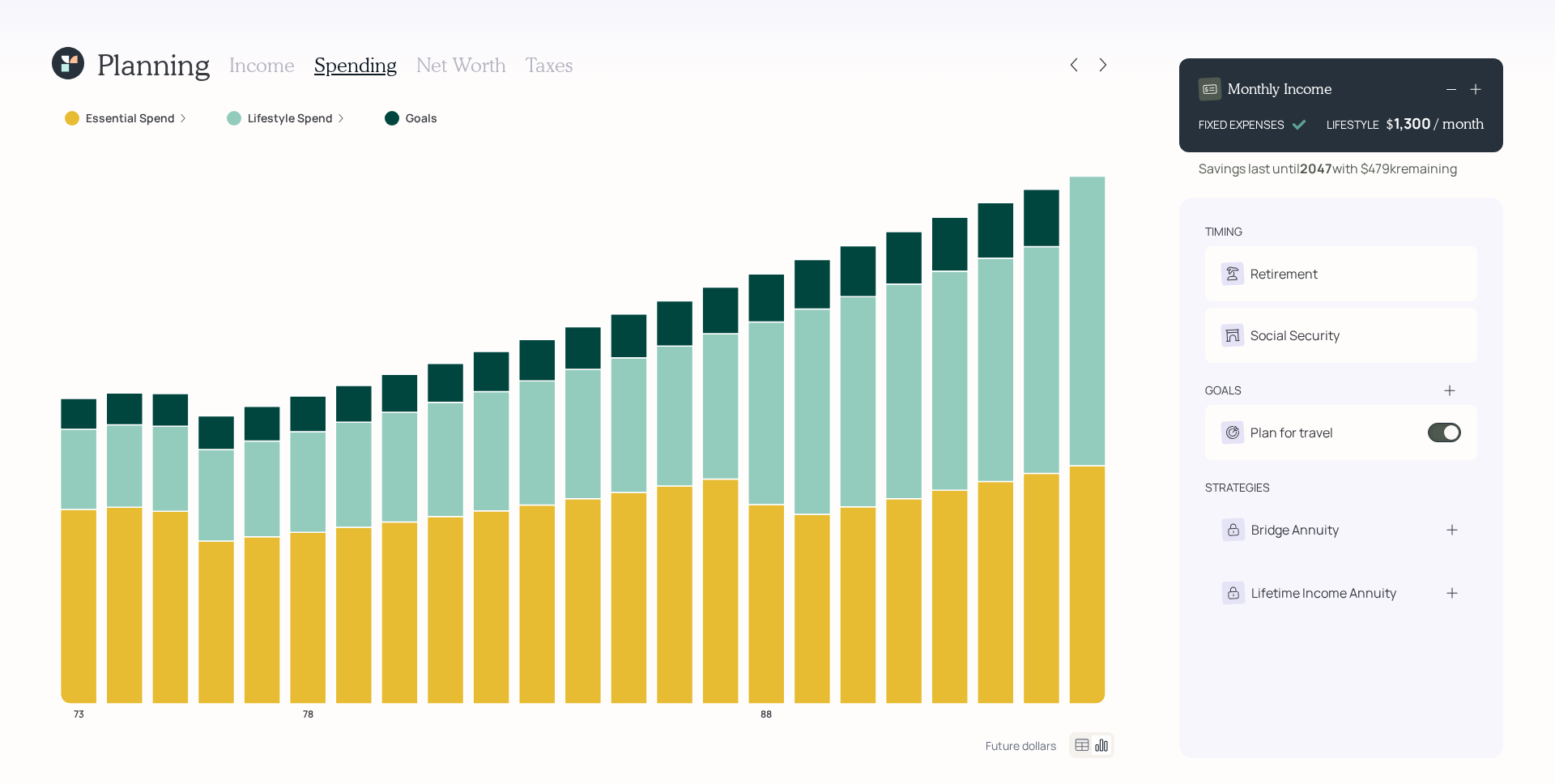
click at [163, 123] on label "Essential Spend" at bounding box center [130, 118] width 89 height 16
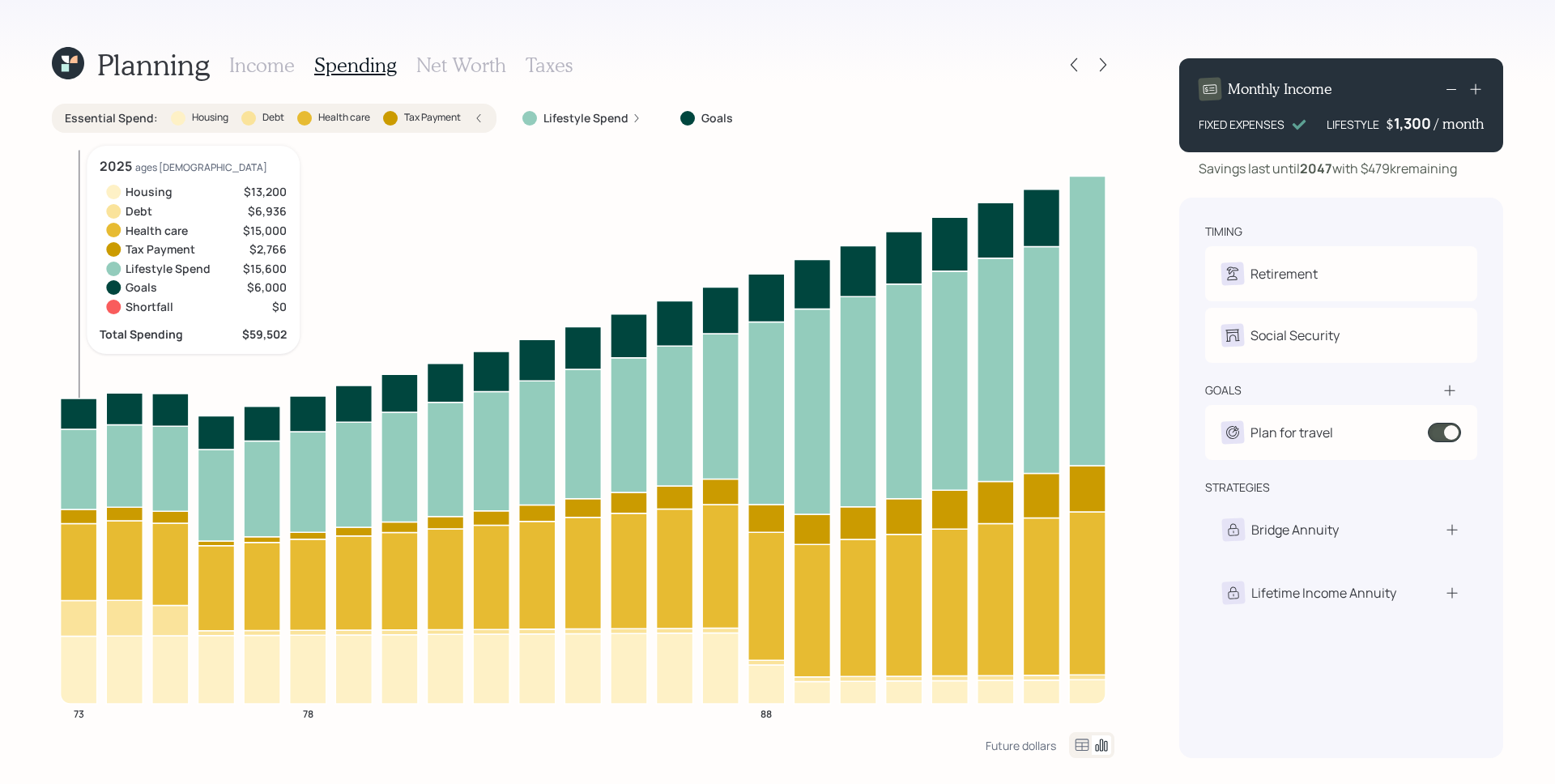
click at [76, 612] on icon at bounding box center [79, 617] width 37 height 36
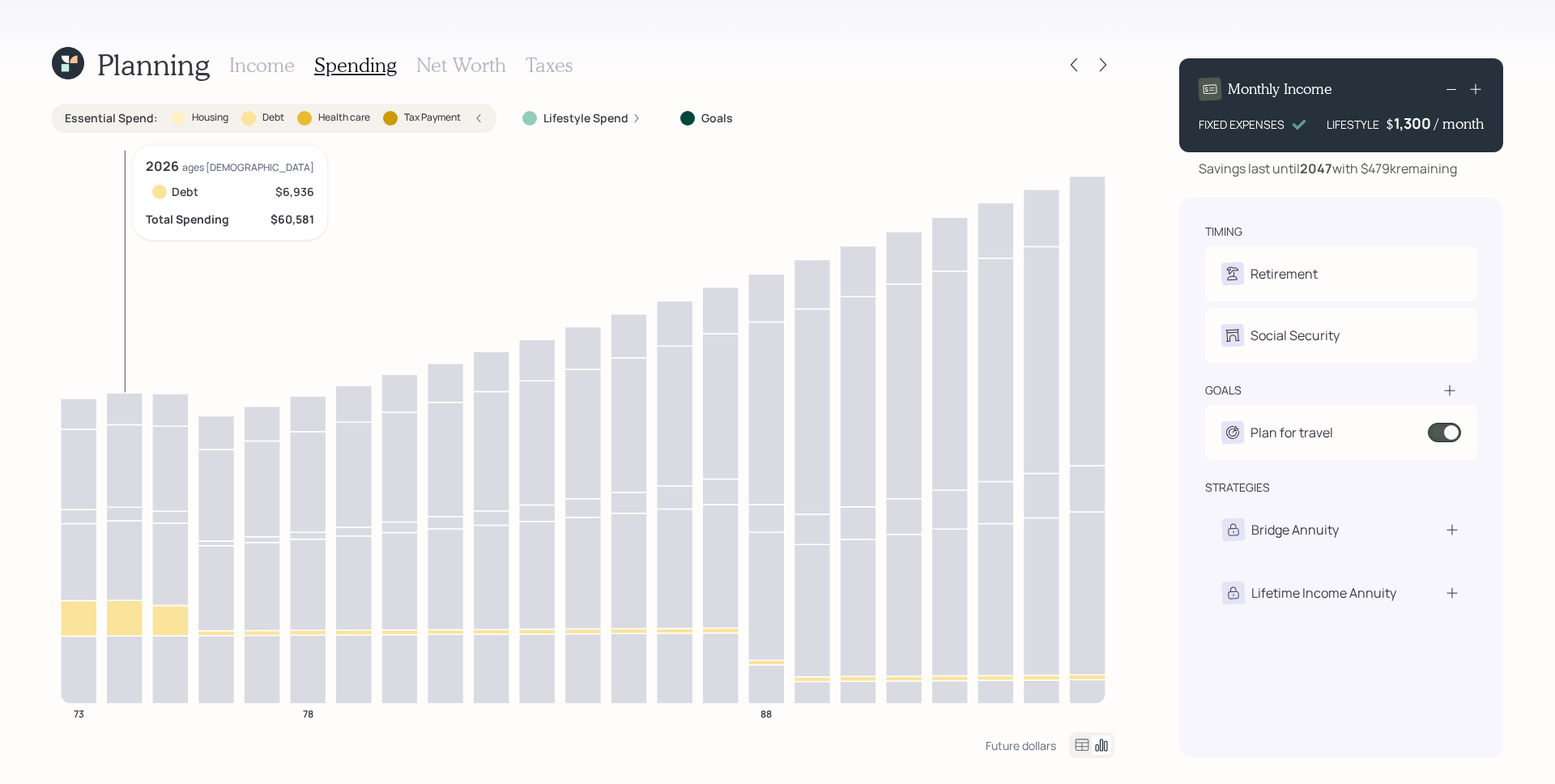
click at [147, 617] on icon "73 78 88" at bounding box center [583, 438] width 1062 height 586
click at [138, 616] on icon at bounding box center [125, 617] width 37 height 36
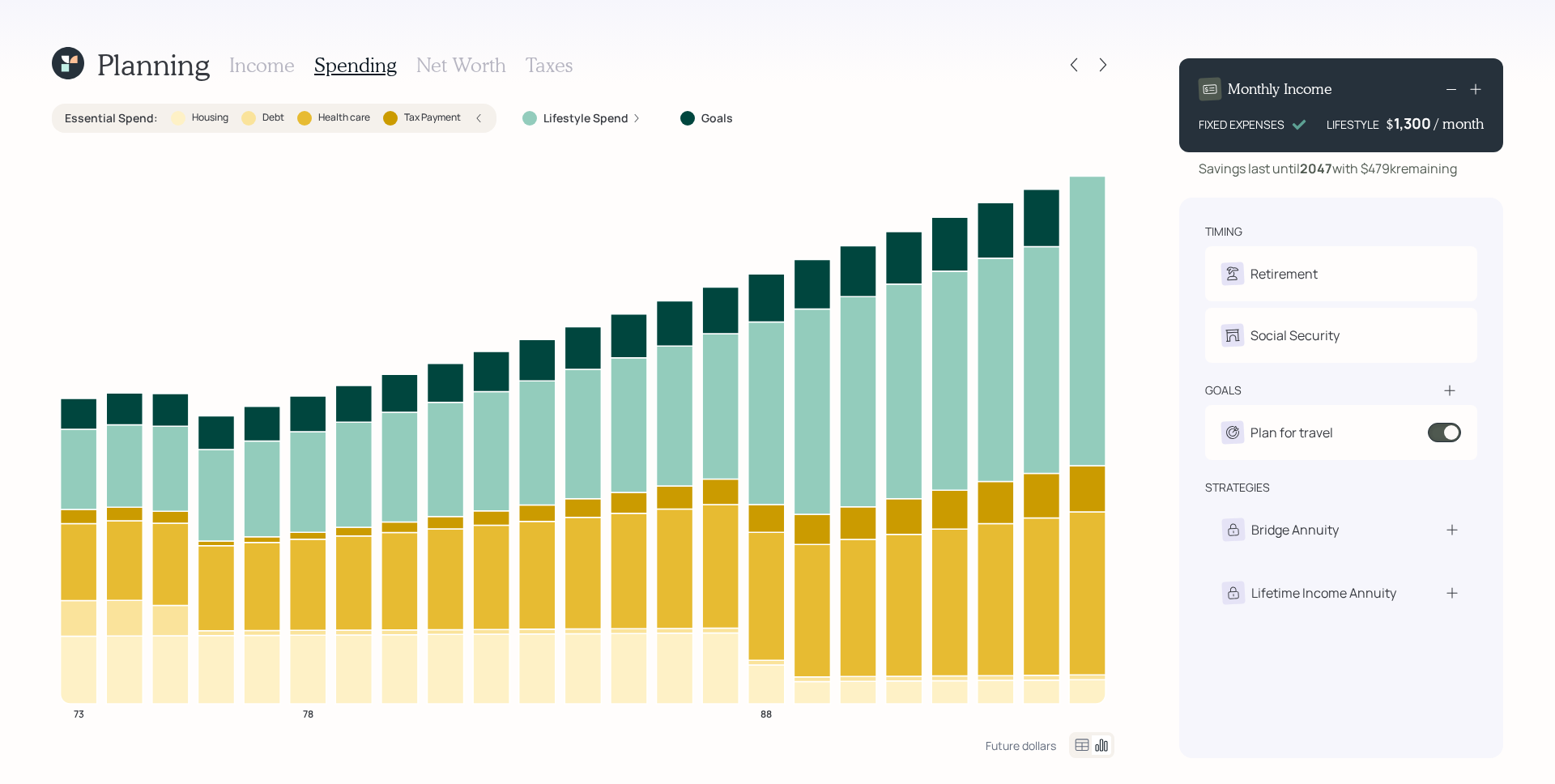
click at [439, 69] on h3 "Net Worth" at bounding box center [461, 65] width 90 height 23
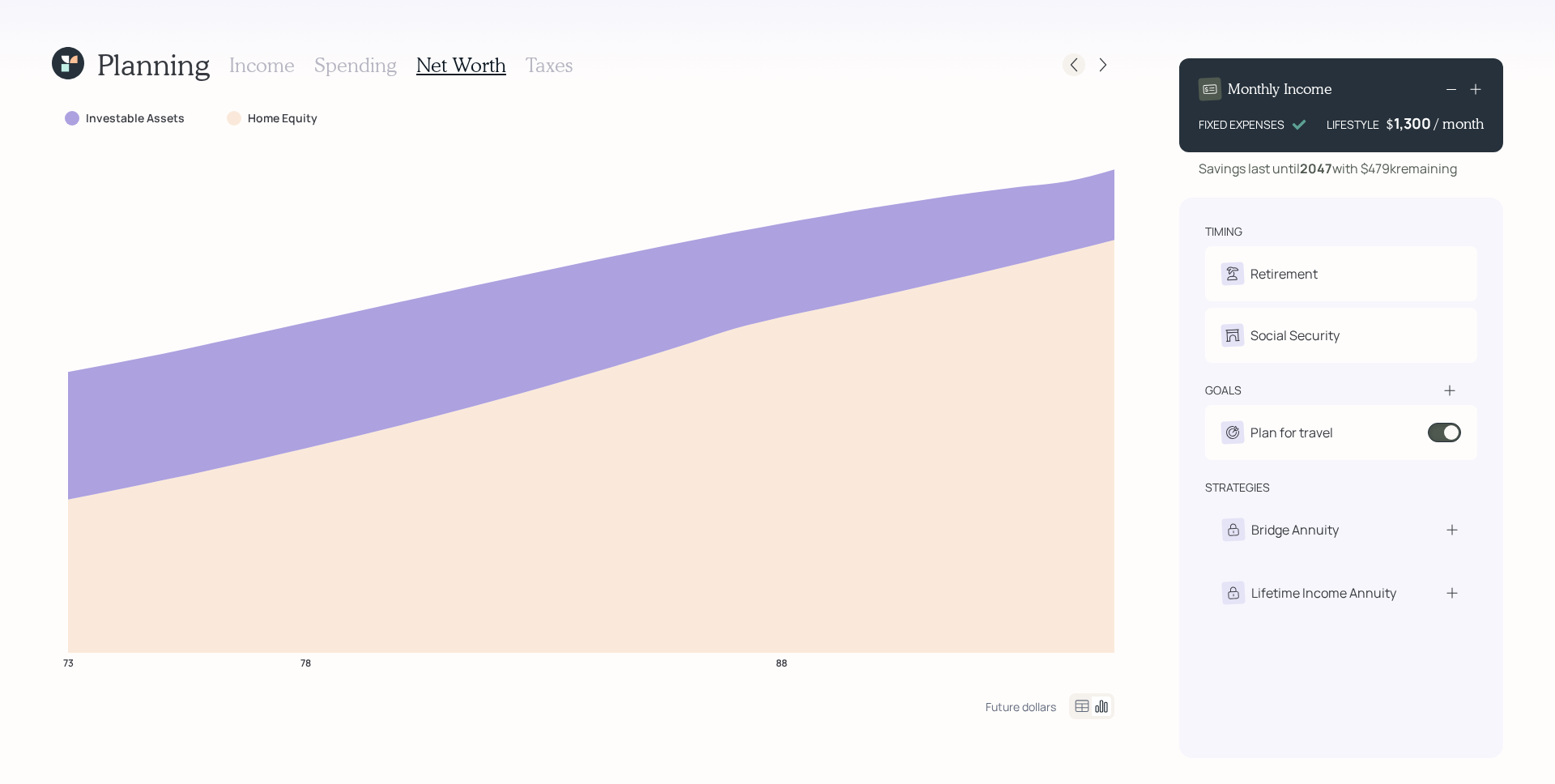
click at [1075, 70] on icon at bounding box center [1074, 65] width 16 height 16
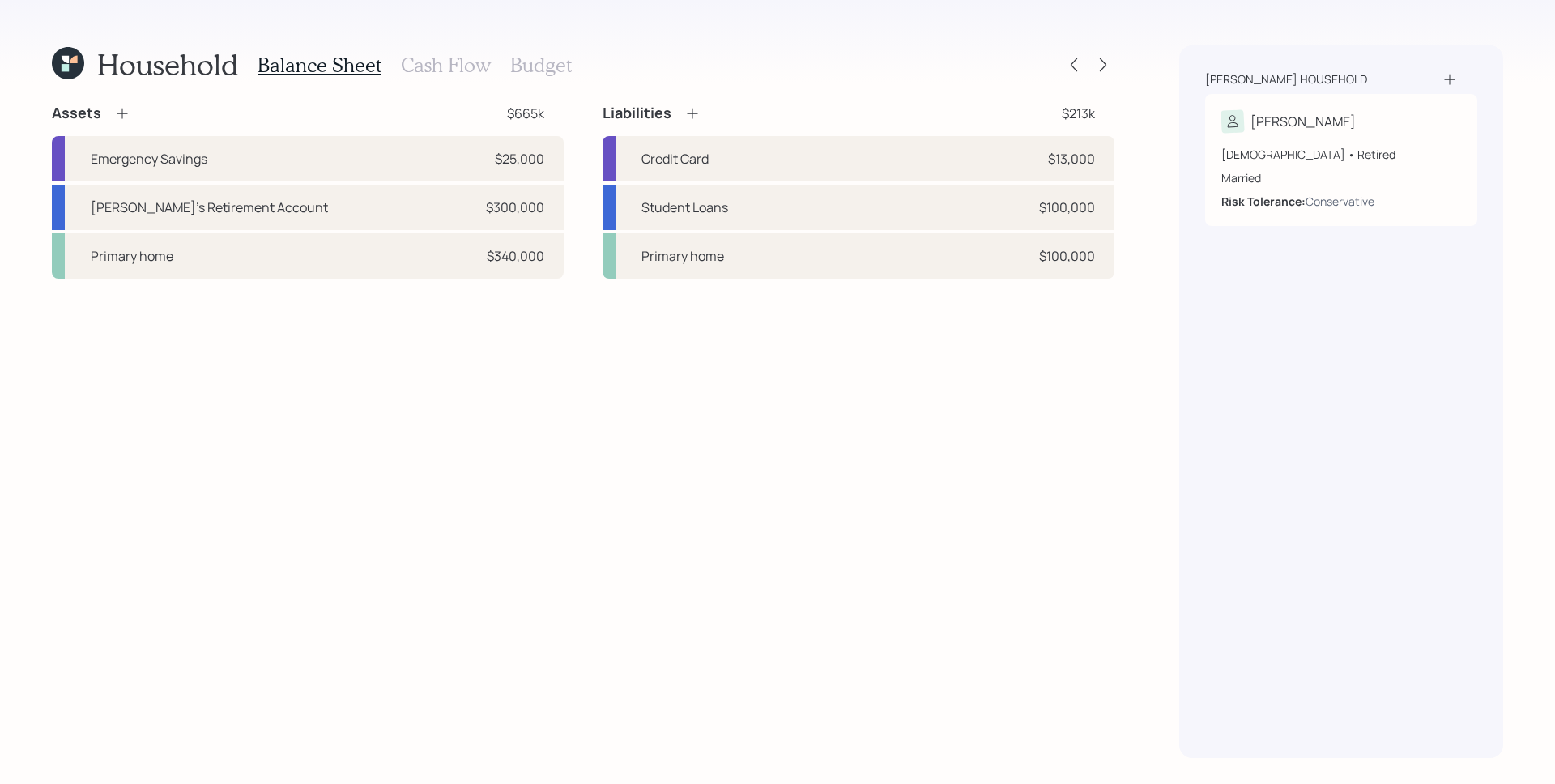
click at [411, 69] on h3 "Cash Flow" at bounding box center [445, 65] width 90 height 23
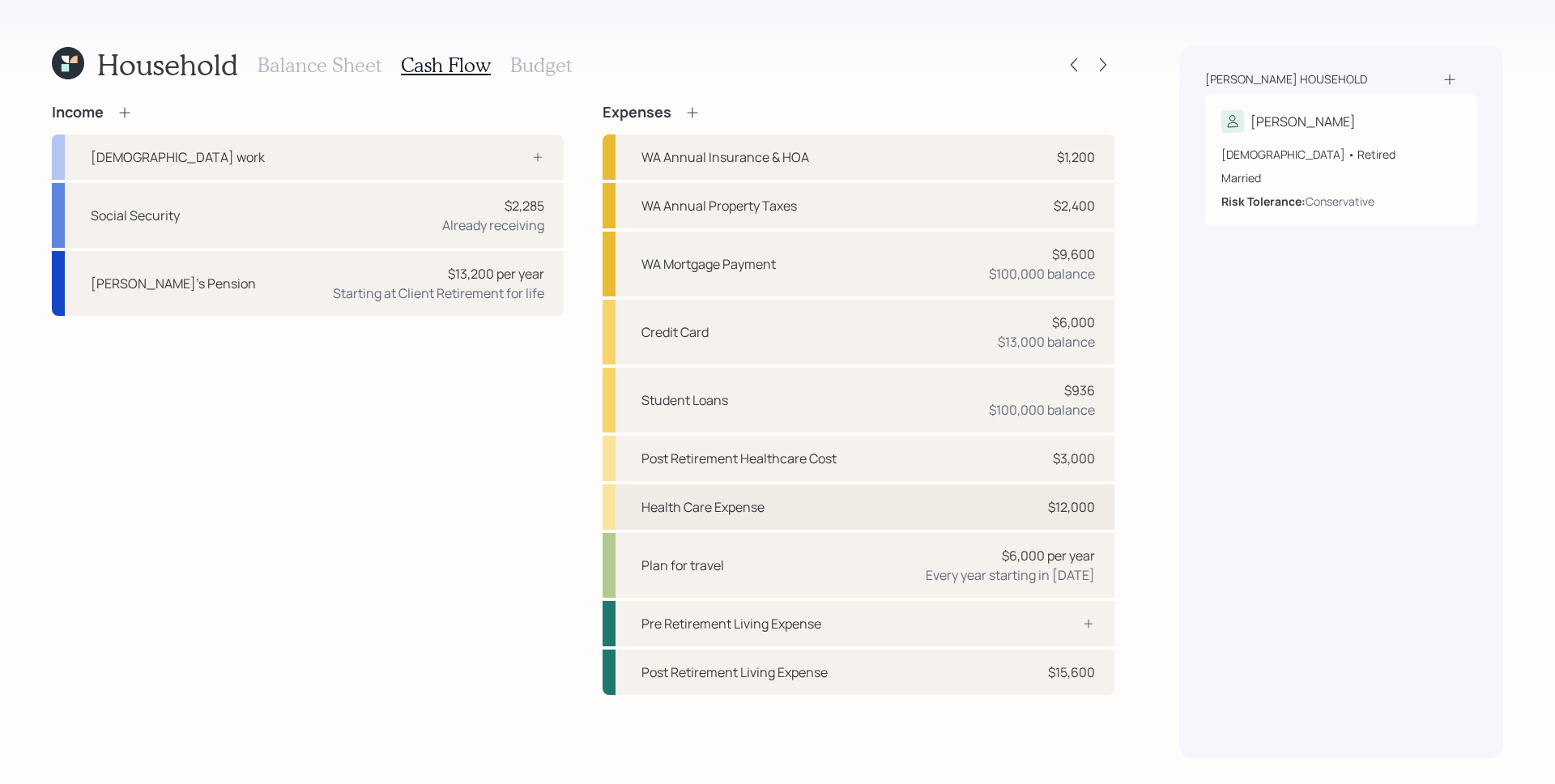
click at [1046, 515] on div "$12,000" at bounding box center [1070, 507] width 48 height 19
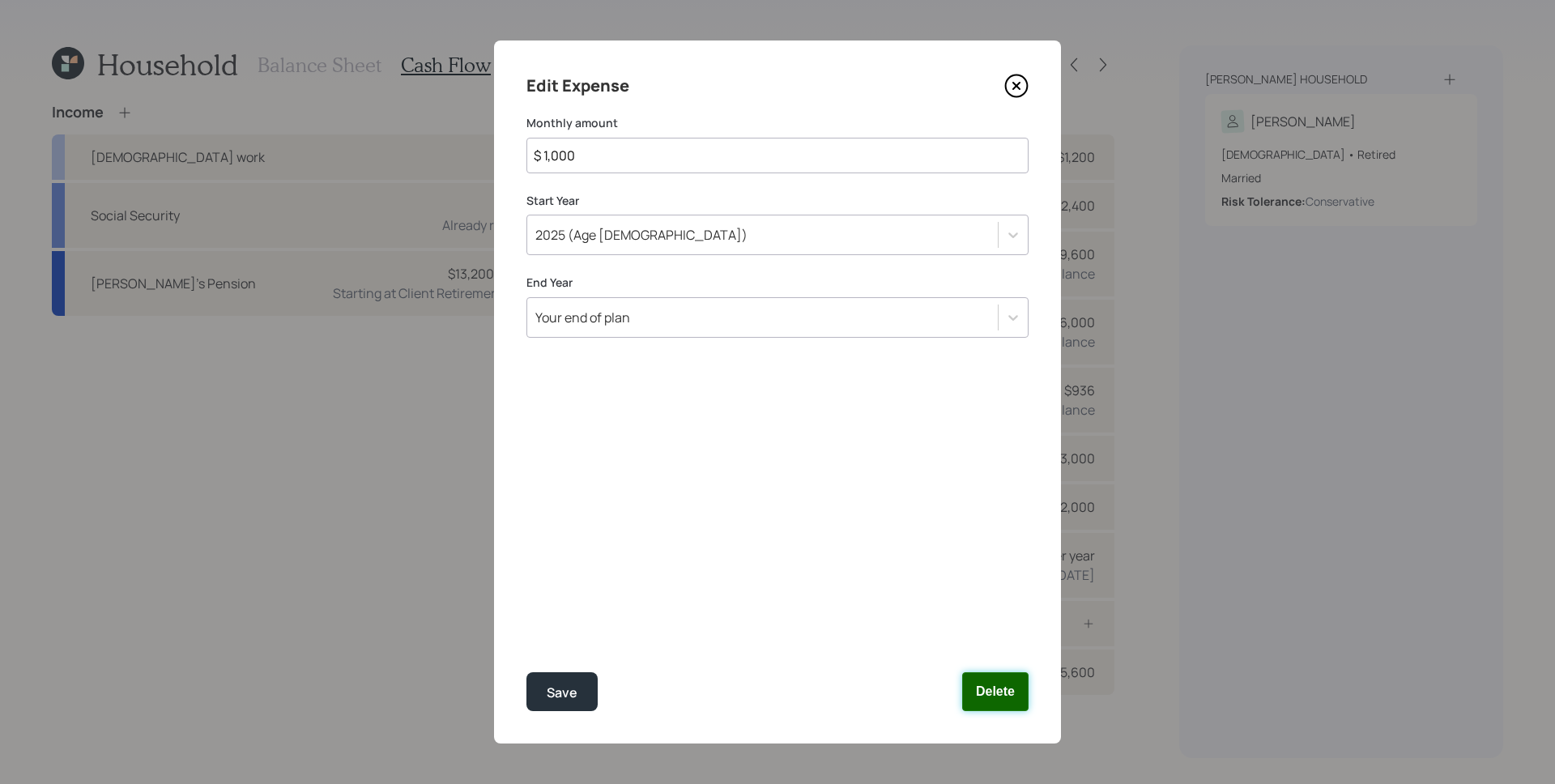
click at [991, 690] on button "Delete" at bounding box center [995, 691] width 67 height 39
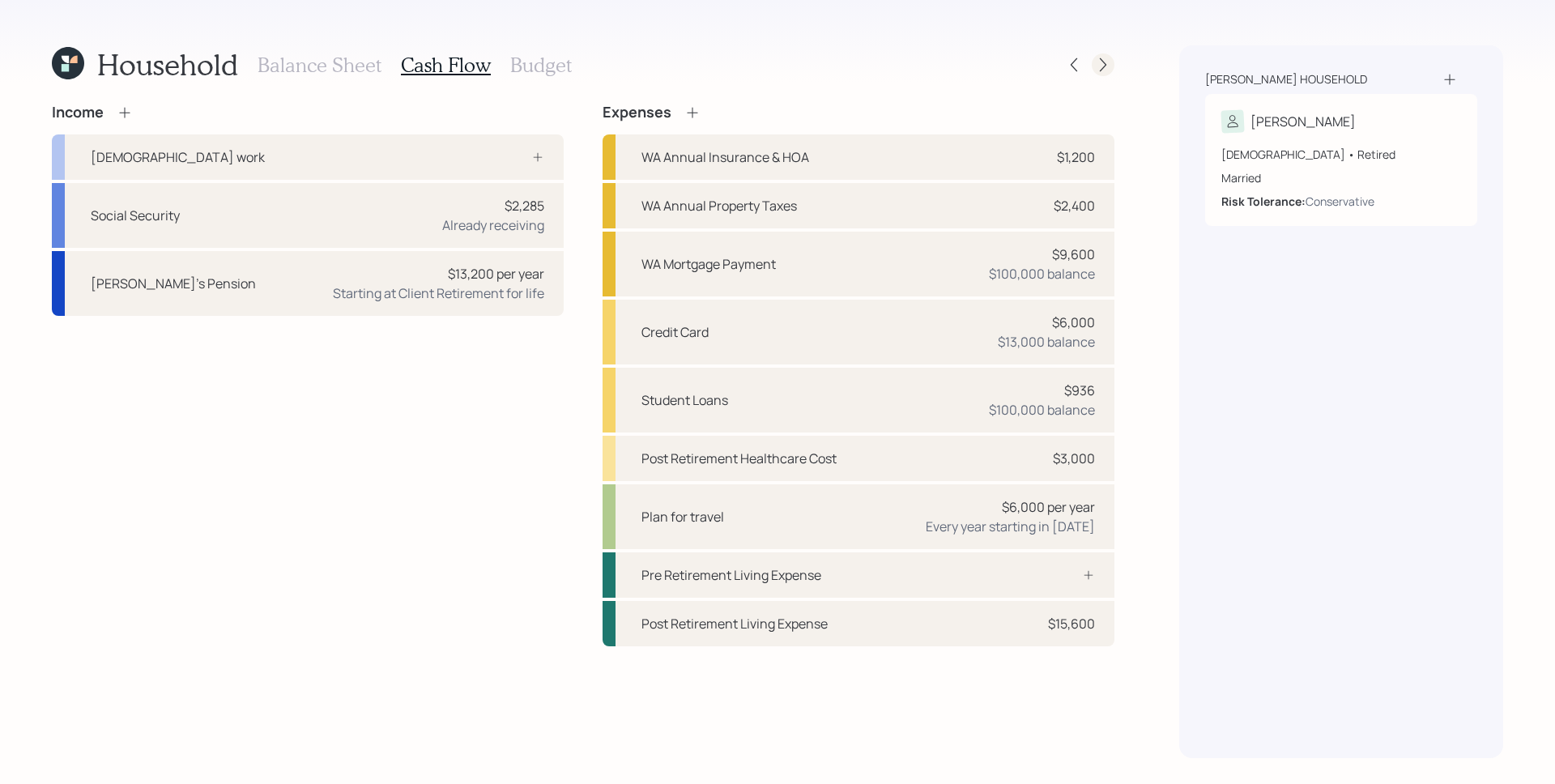
click at [1107, 61] on icon at bounding box center [1103, 65] width 16 height 16
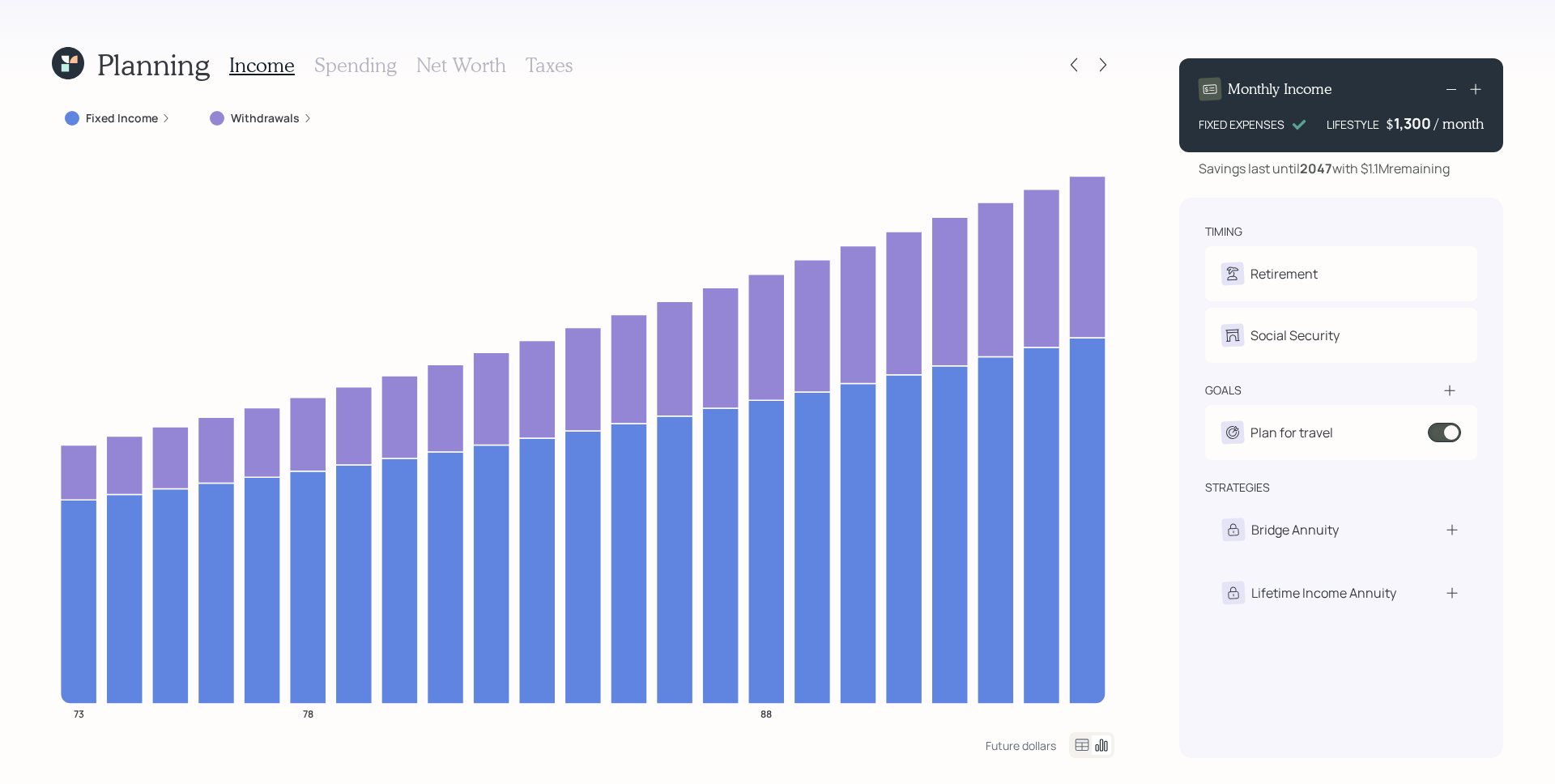
drag, startPoint x: 458, startPoint y: 59, endPoint x: 567, endPoint y: 91, distance: 113.6
click at [459, 59] on h3 "Net Worth" at bounding box center [461, 65] width 90 height 23
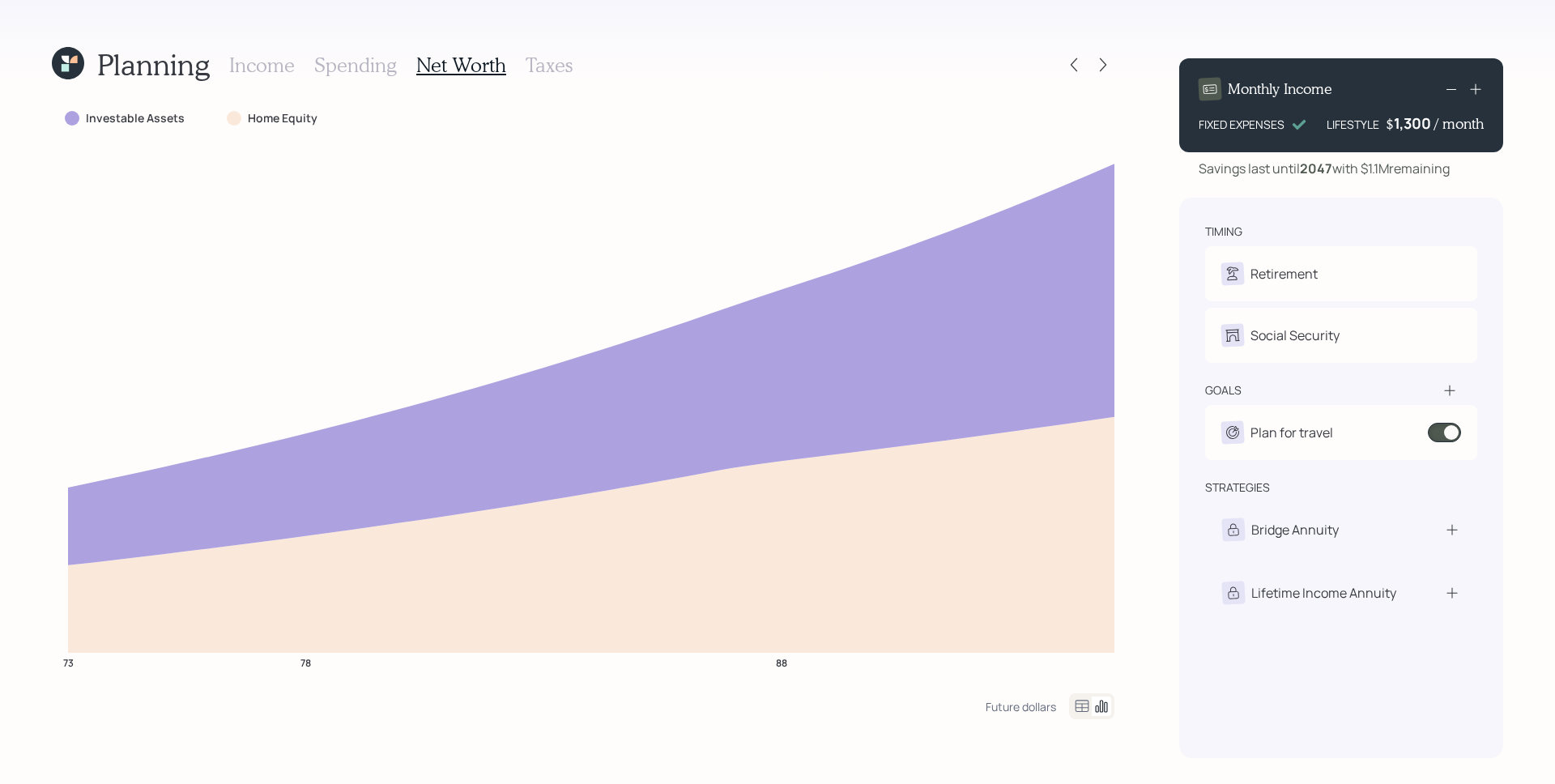
click at [1452, 393] on icon at bounding box center [1450, 390] width 16 height 16
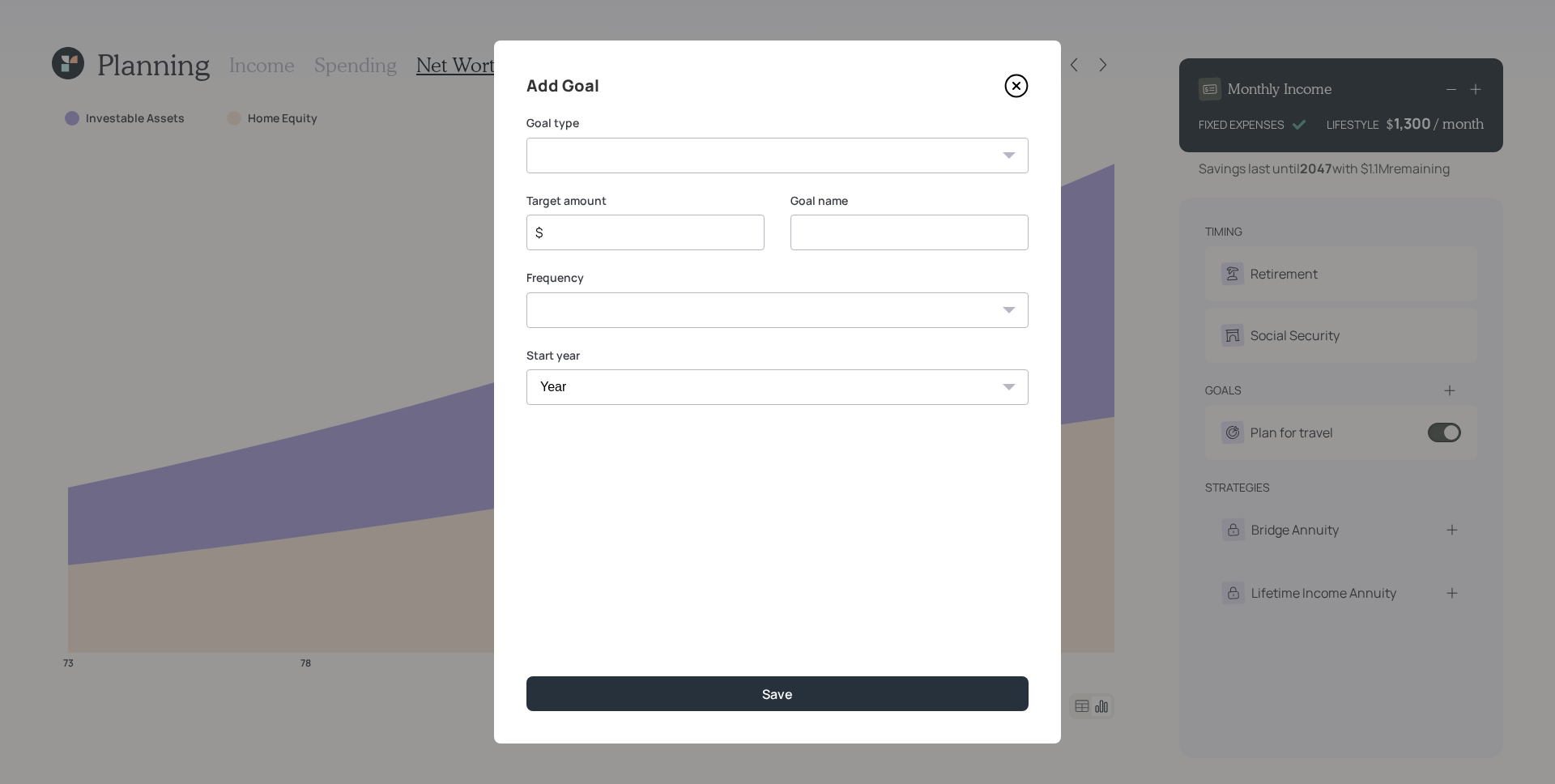
click at [634, 168] on select "Create an emergency fund Donate to charity Purchase a home Make a purchase Supp…" at bounding box center [778, 155] width 502 height 36
select select "other"
click at [526, 138] on select "Create an emergency fund Donate to charity Purchase a home Make a purchase Supp…" at bounding box center [778, 155] width 502 height 36
click at [842, 235] on input "Other" at bounding box center [909, 232] width 239 height 36
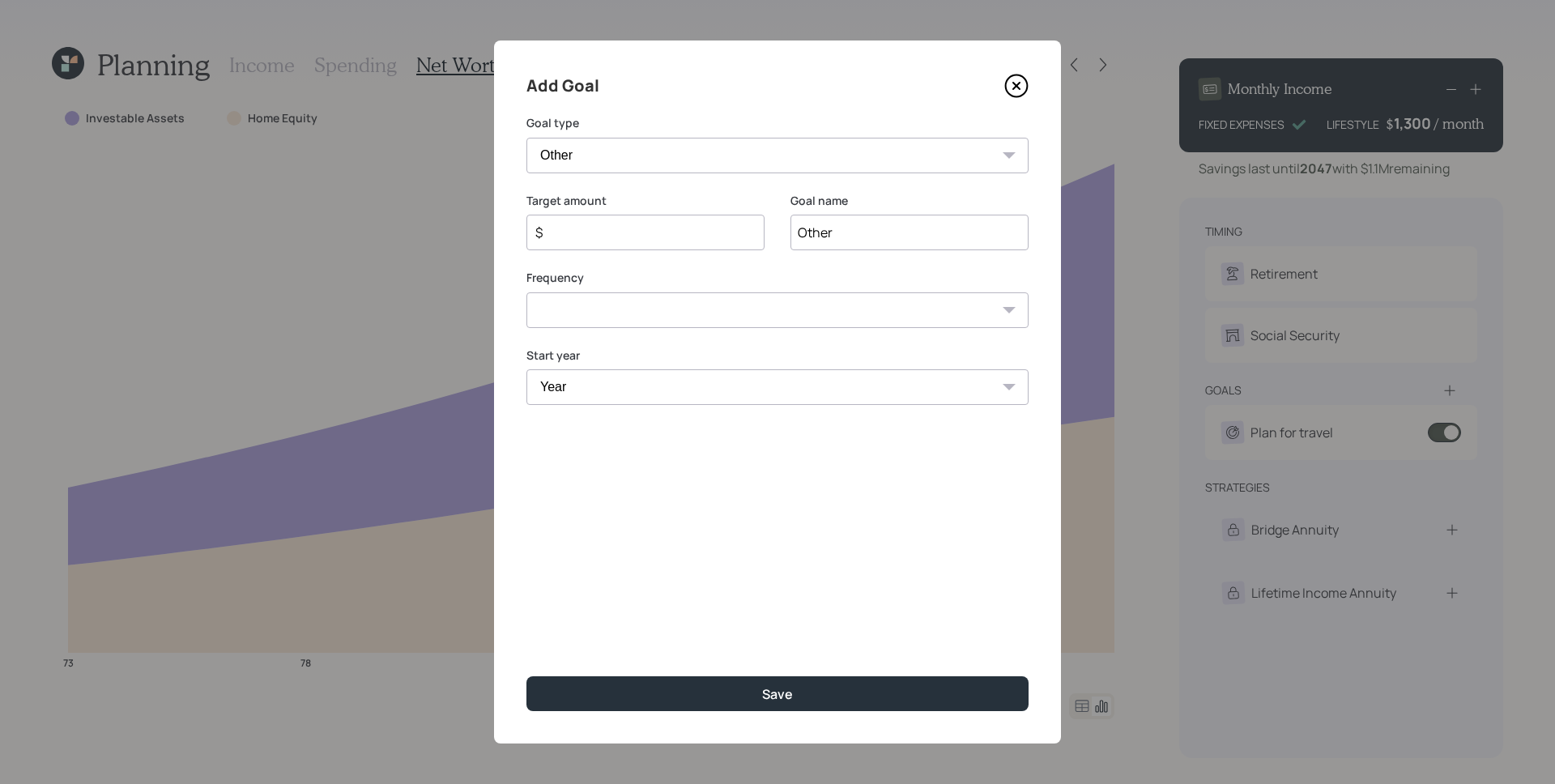
click at [842, 235] on input "Other" at bounding box center [909, 232] width 239 height 36
type input "LTC"
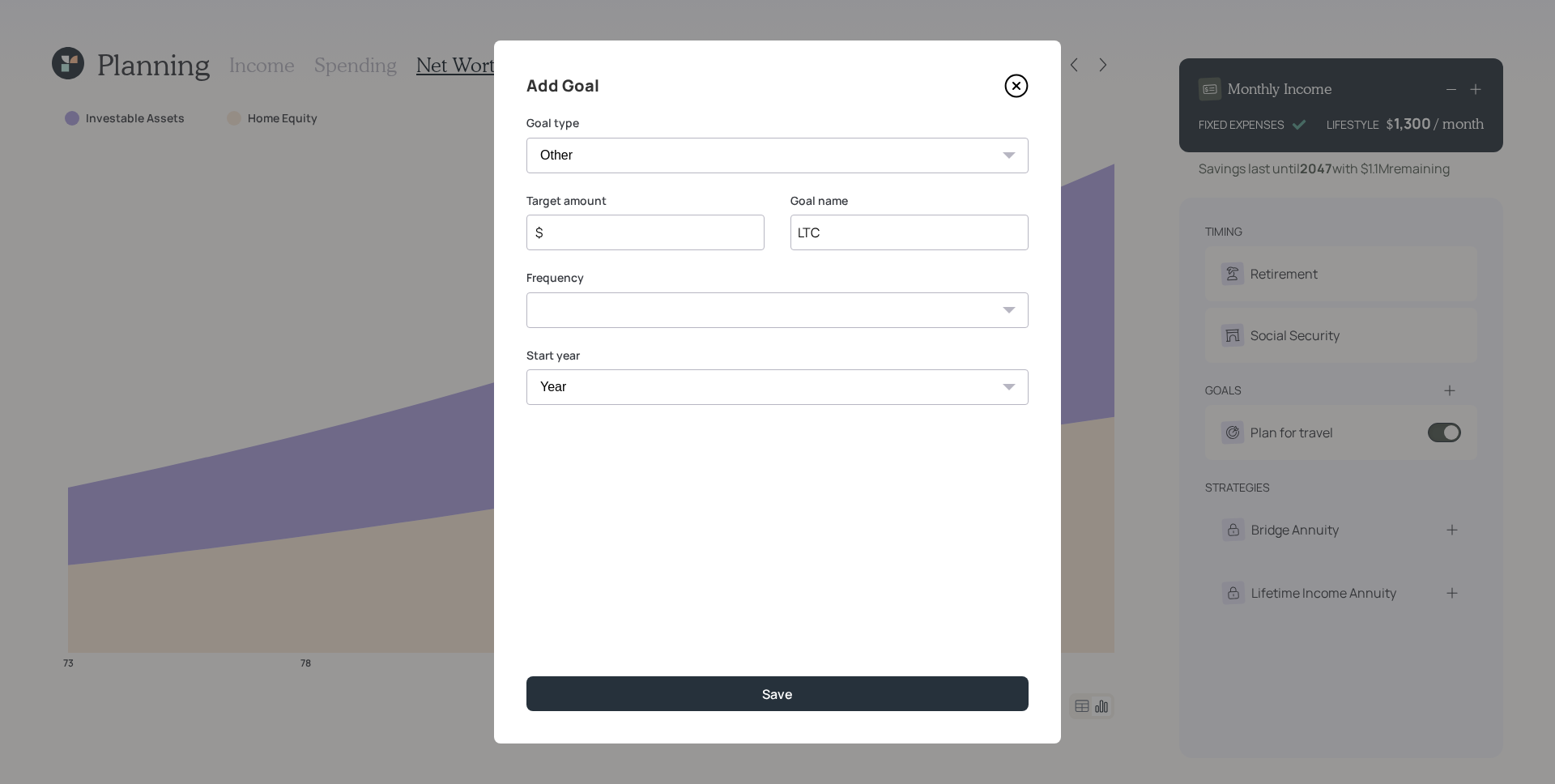
click at [653, 226] on input "$" at bounding box center [639, 233] width 211 height 19
type input "$ 84,000"
click at [716, 301] on select "One time Every 1 year Every 2 years Every 3 years Every 4 years Every 5 years E…" at bounding box center [778, 310] width 502 height 36
select select "1"
click at [526, 293] on select "One time Every 1 year Every 2 years Every 3 years Every 4 years Every 5 years E…" at bounding box center [778, 310] width 502 height 36
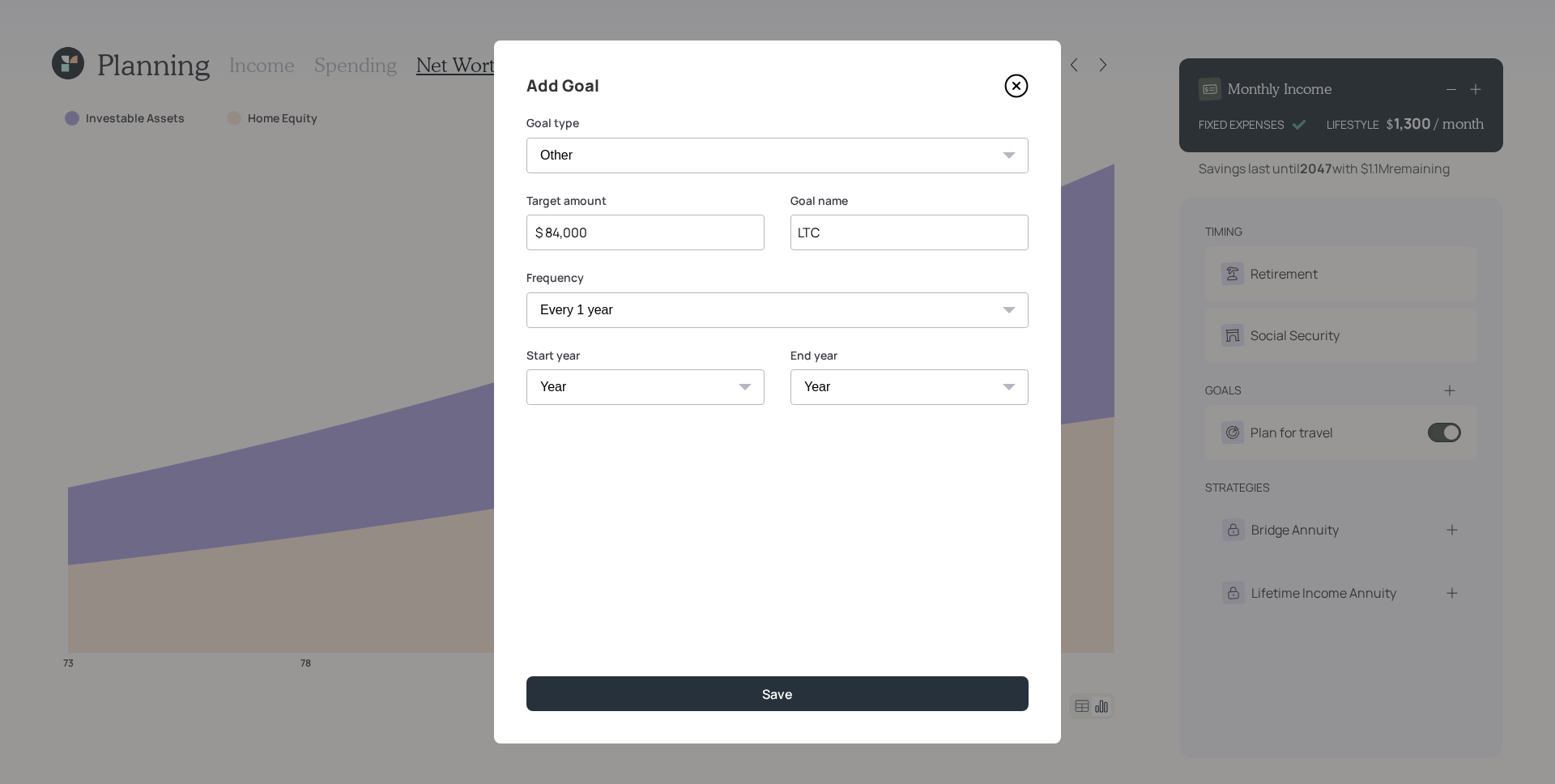
click at [663, 400] on select "Year [DATE] 2026 2027 2028 2029 2030 2031 2032 2033 2034 2035 2036 2037 2038 20…" at bounding box center [645, 386] width 239 height 36
select select "2035"
click at [526, 369] on select "Year [DATE] 2026 2027 2028 2029 2030 2031 2032 2033 2034 2035 2036 2037 2038 20…" at bounding box center [645, 386] width 239 height 36
click at [881, 394] on select "Year [DATE] 2036 2037 2038 2039 2040 2041 2042 2043 2044 2045 2046" at bounding box center [909, 386] width 239 height 36
select select "2038"
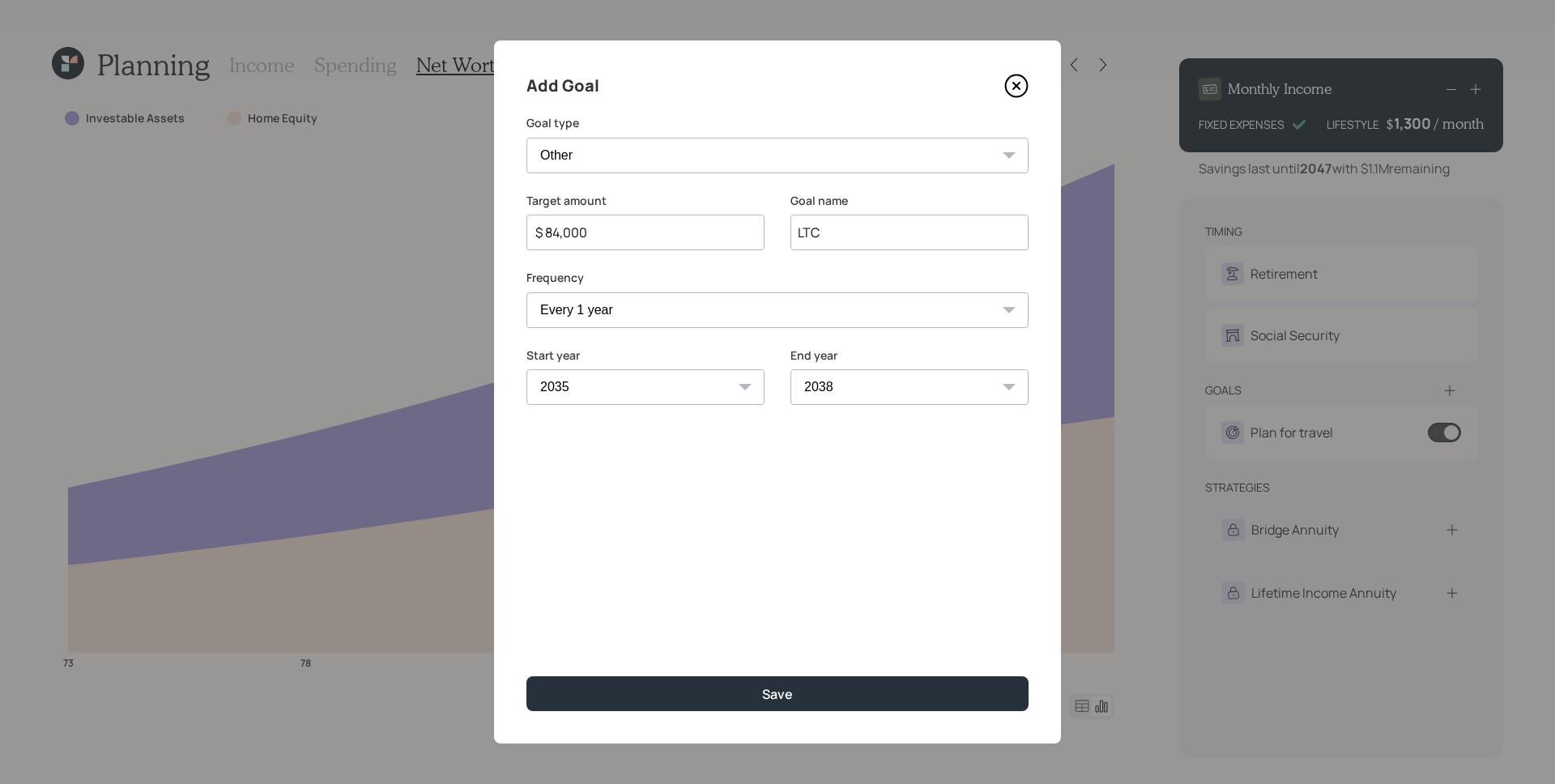
click at [790, 369] on select "Year [DATE] 2036 2037 2038 2039 2040 2041 2042 2043 2044 2045 2046" at bounding box center [909, 386] width 239 height 36
click at [890, 566] on div "Add Goal Goal type Create an emergency fund Donate to charity Purchase a home M…" at bounding box center [778, 392] width 567 height 703
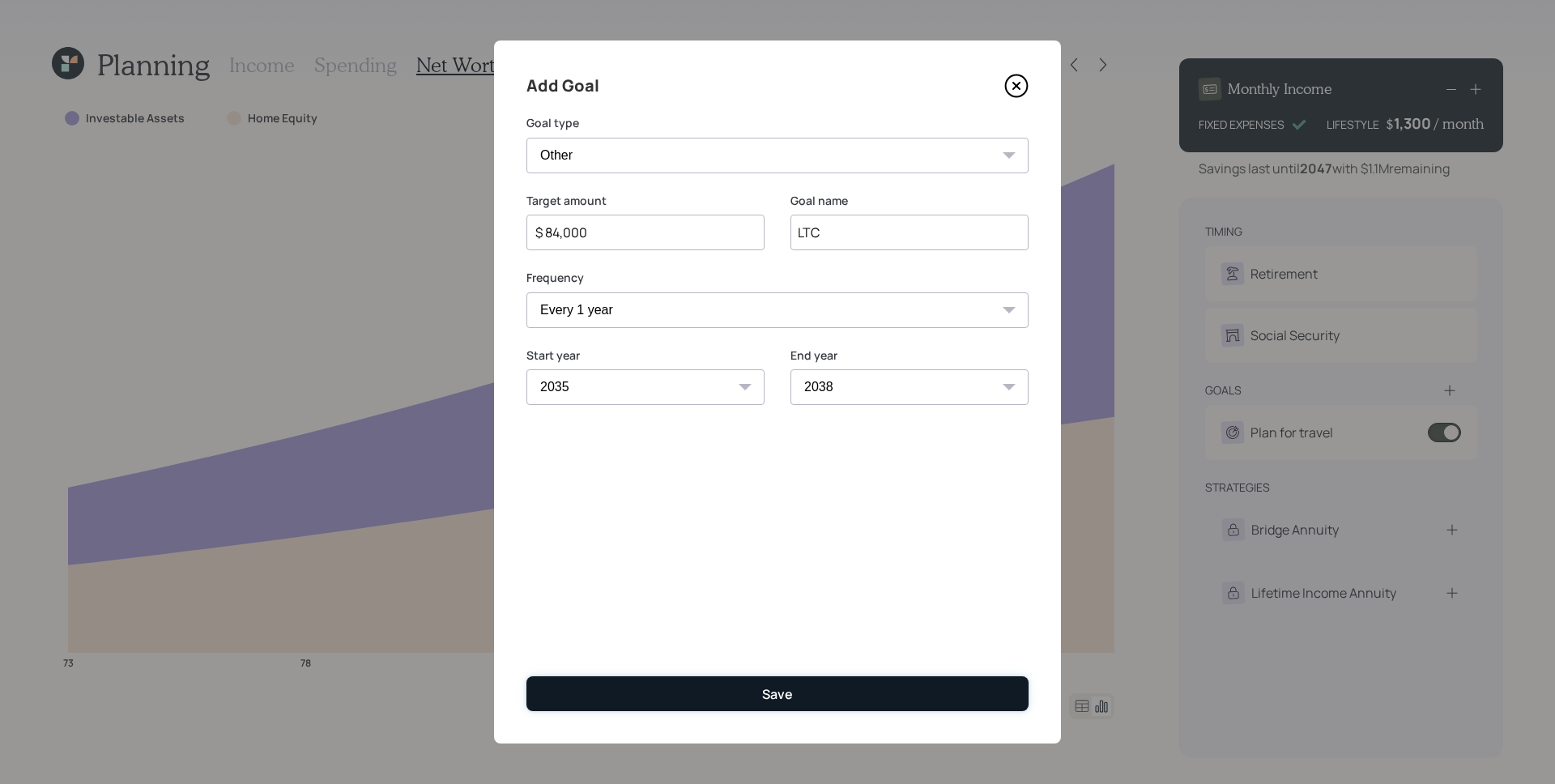
click at [870, 699] on button "Save" at bounding box center [778, 693] width 502 height 35
type input "$"
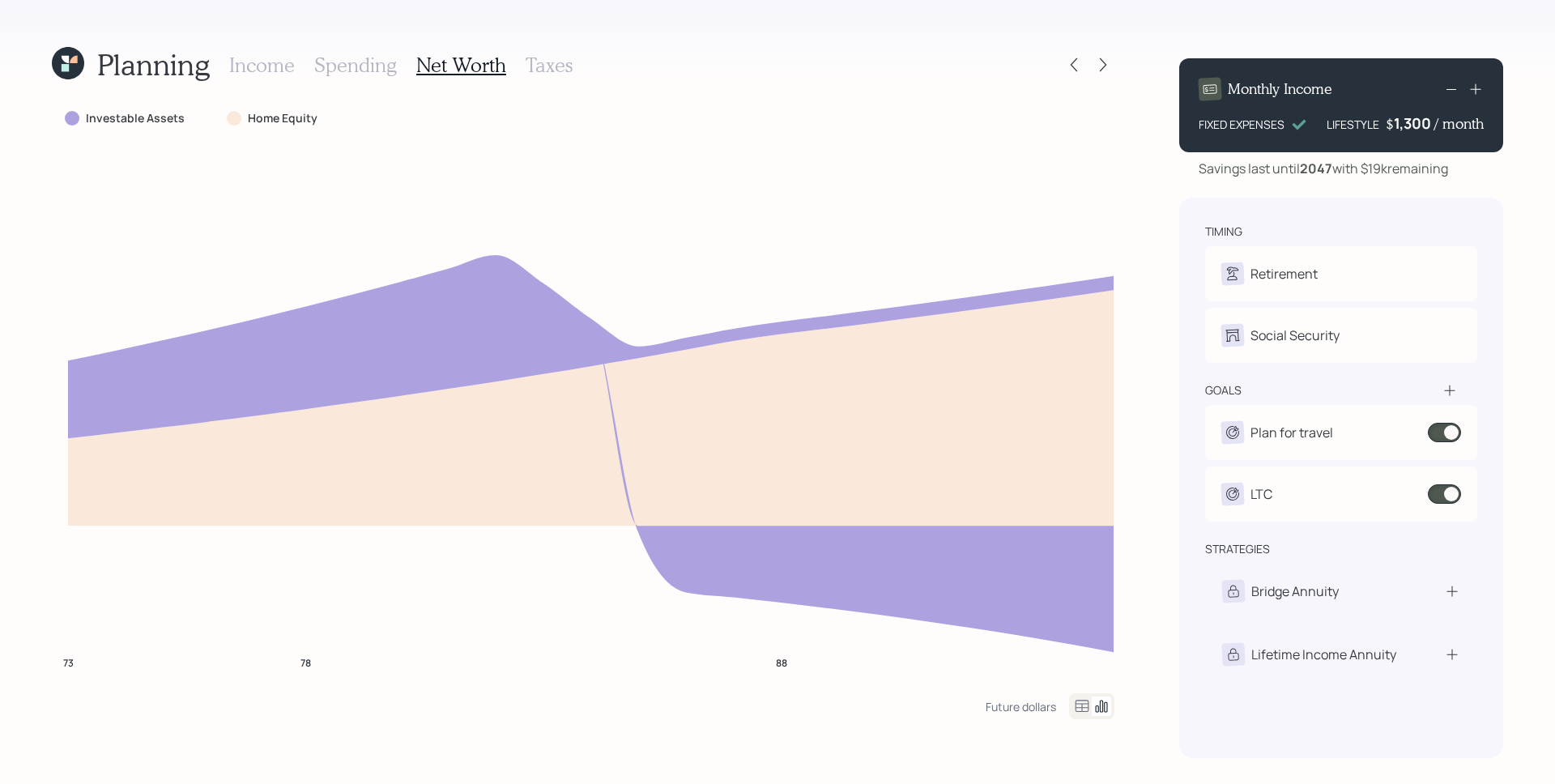
click at [244, 71] on h3 "Income" at bounding box center [262, 65] width 66 height 23
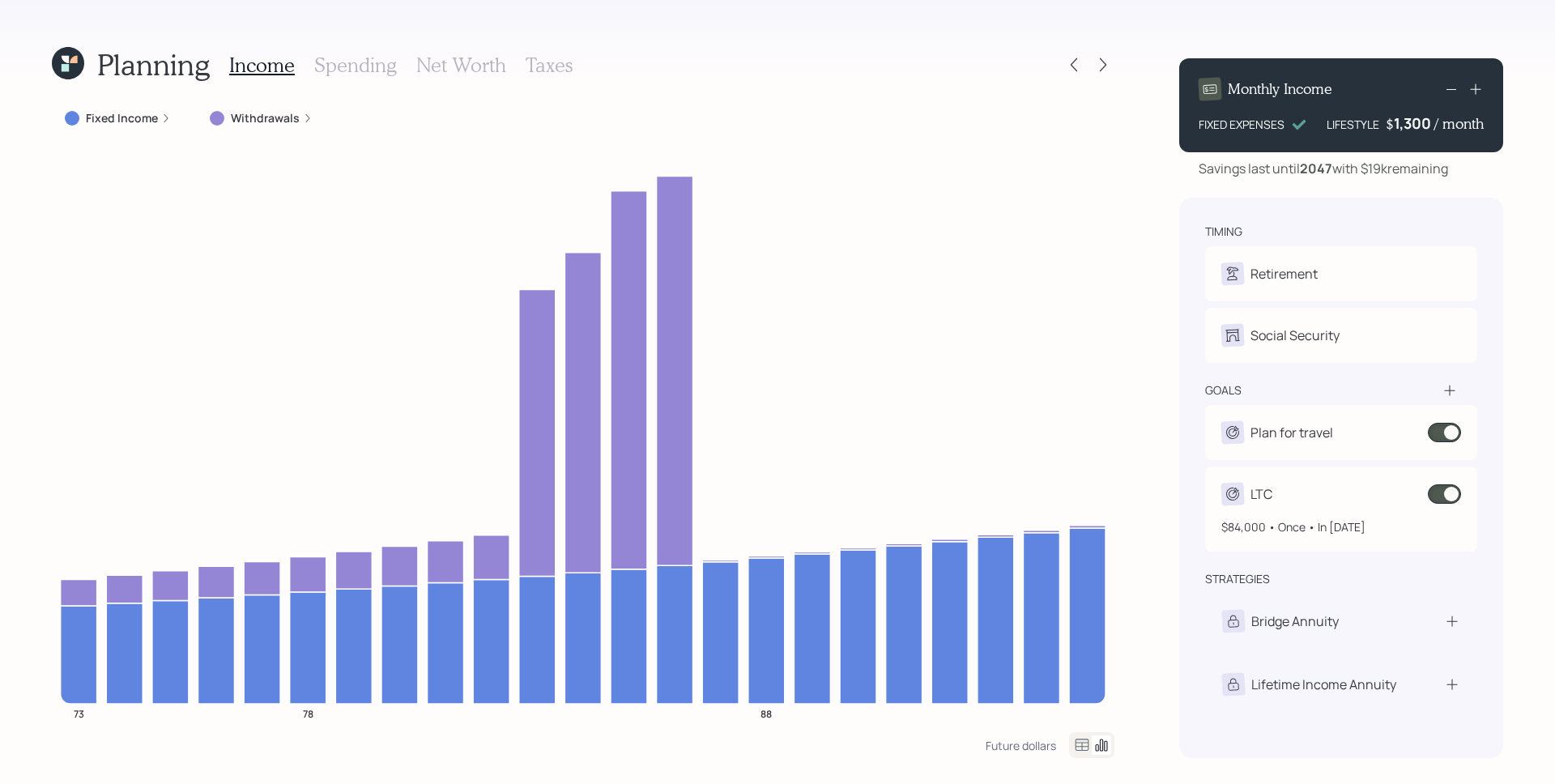
click at [1308, 499] on div "LTC" at bounding box center [1342, 493] width 240 height 22
select select "1"
select select "2035"
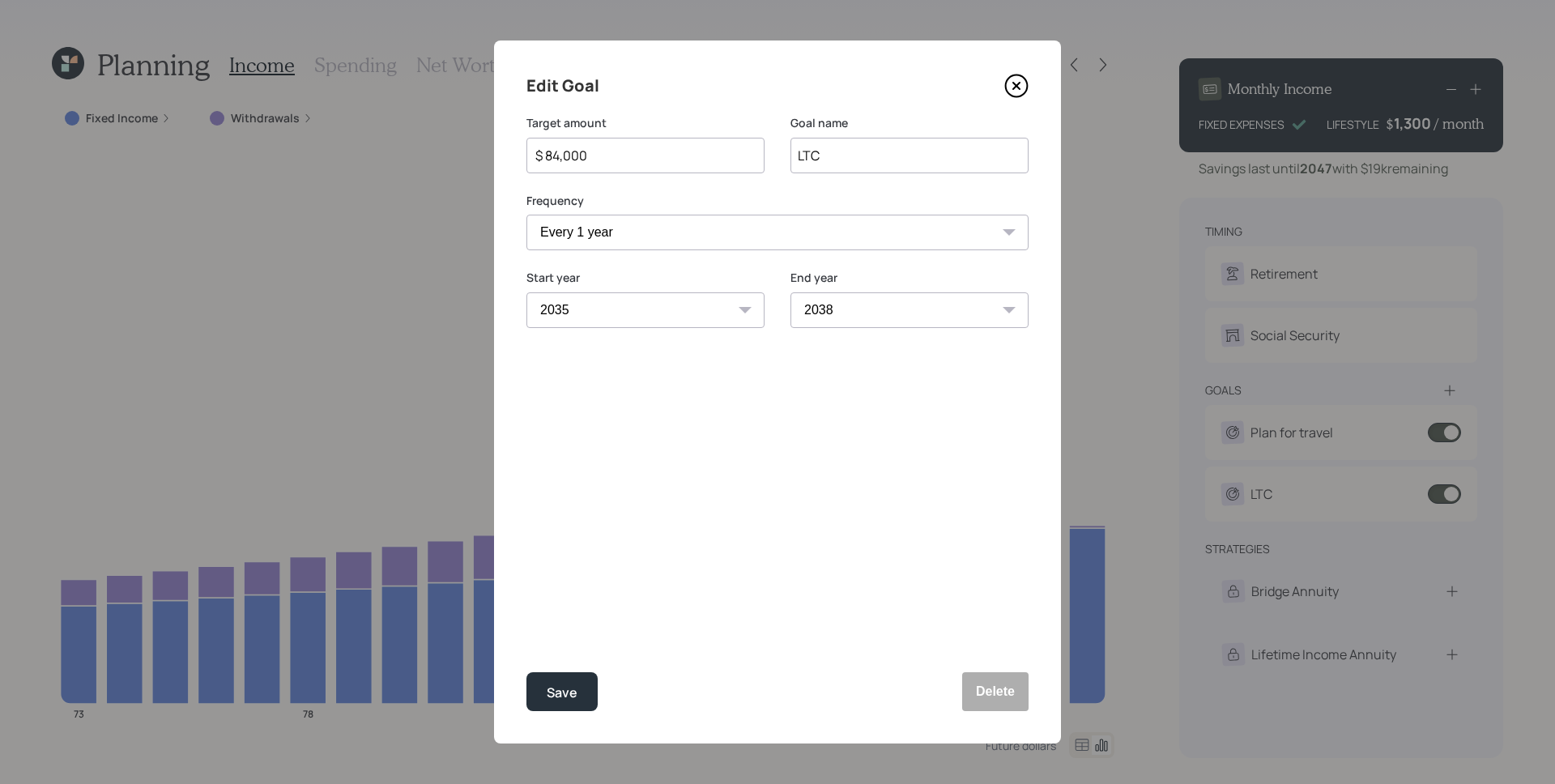
click at [868, 318] on select "2035 2036 2037 2038 2039 2040 2041 2042 2043 2044 2045 2046" at bounding box center [909, 310] width 239 height 36
click at [790, 293] on select "2035 2036 2037 2038 2039 2040 2041 2042 2043 2044 2045 2046" at bounding box center [909, 310] width 239 height 36
click at [575, 699] on div "Save" at bounding box center [562, 692] width 31 height 22
select select "2038"
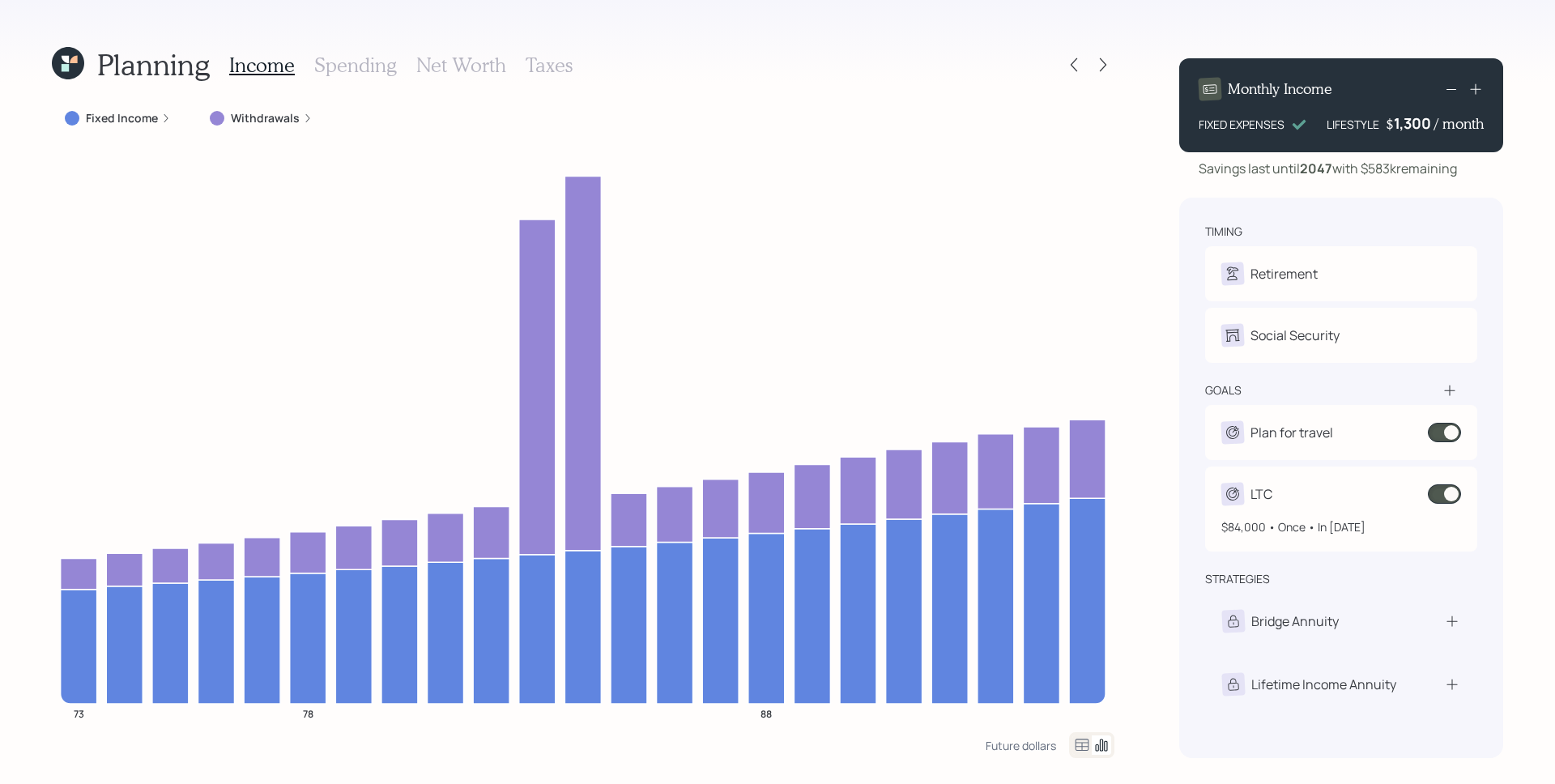
click at [1294, 518] on div "$84,000 • Once • In [DATE]" at bounding box center [1342, 519] width 240 height 30
select select "1"
select select "2035"
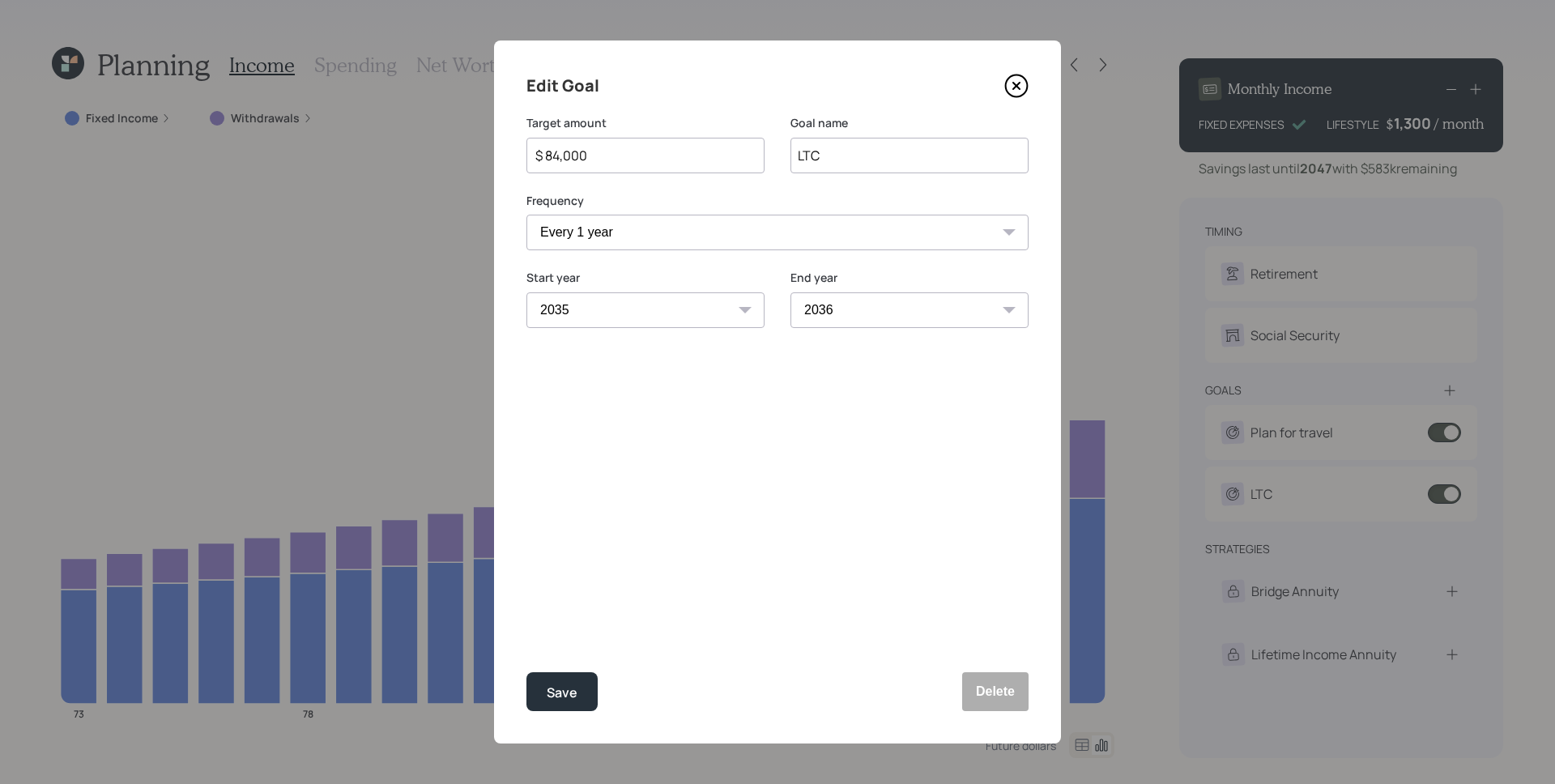
click at [857, 310] on select "2035 2036 2037 2038 2039 2040 2041 2042 2043 2044 2045 2046" at bounding box center [909, 310] width 239 height 36
click at [790, 293] on select "2035 2036 2037 2038 2039 2040 2041 2042 2043 2044 2045 2046" at bounding box center [909, 310] width 239 height 36
click at [836, 306] on select "2035 2036 2037 2038 2039 2040 2041 2042 2043 2044 2045 2046" at bounding box center [909, 310] width 239 height 36
select select "2044"
click at [790, 293] on select "2035 2036 2037 2038 2039 2040 2041 2042 2043 2044 2045 2046" at bounding box center [909, 310] width 239 height 36
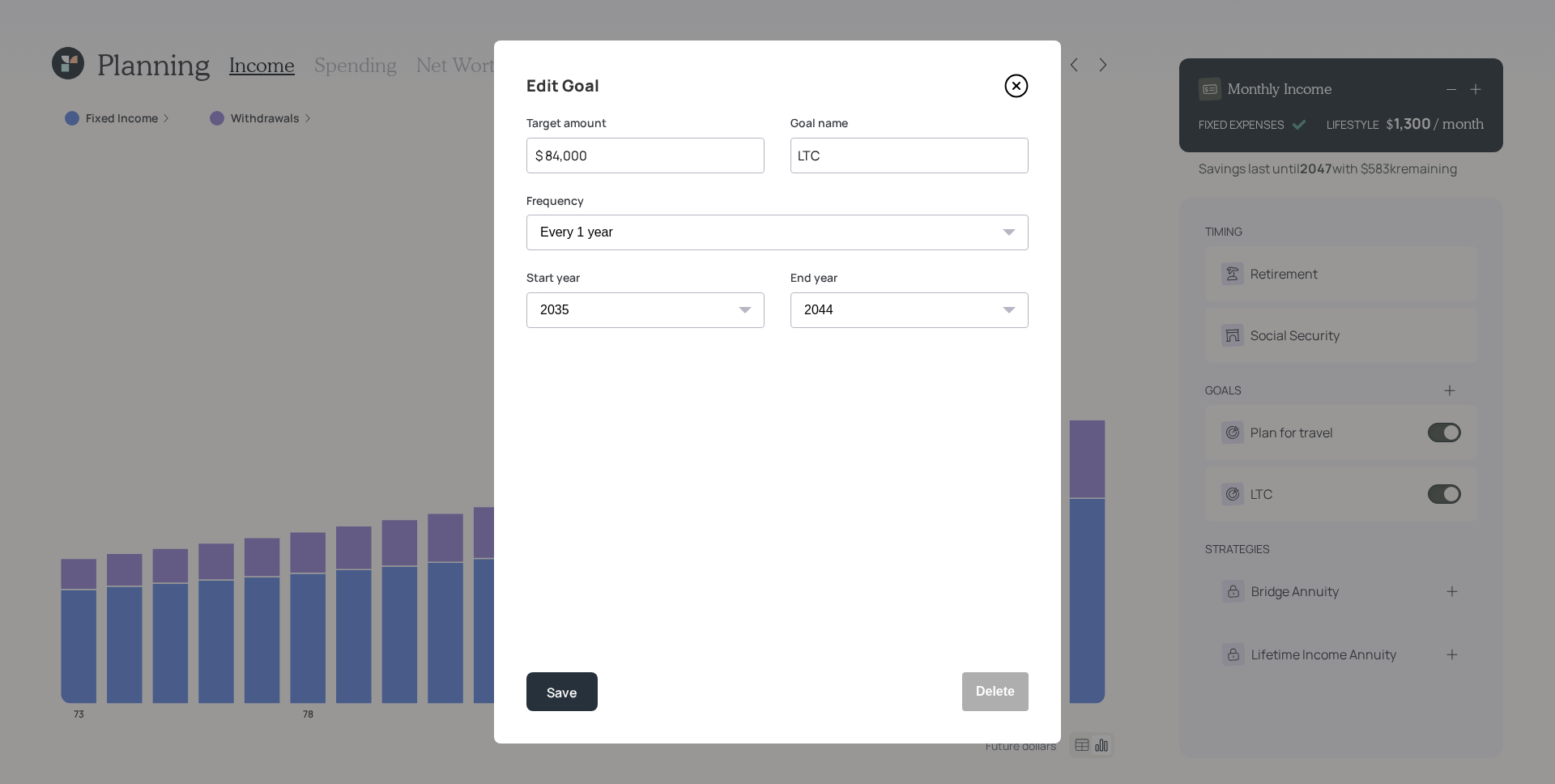
click at [638, 308] on select "2025 2026 2027 2028 2029 2030 2031 2032 2033 2034 2035 2036 2037 2038 2039 2040…" at bounding box center [645, 310] width 239 height 36
click at [526, 293] on select "2025 2026 2027 2028 2029 2030 2031 2032 2033 2034 2035 2036 2037 2038 2039 2040…" at bounding box center [645, 310] width 239 height 36
click at [550, 700] on div "Save" at bounding box center [562, 692] width 31 height 22
select select "2035"
select select "2036"
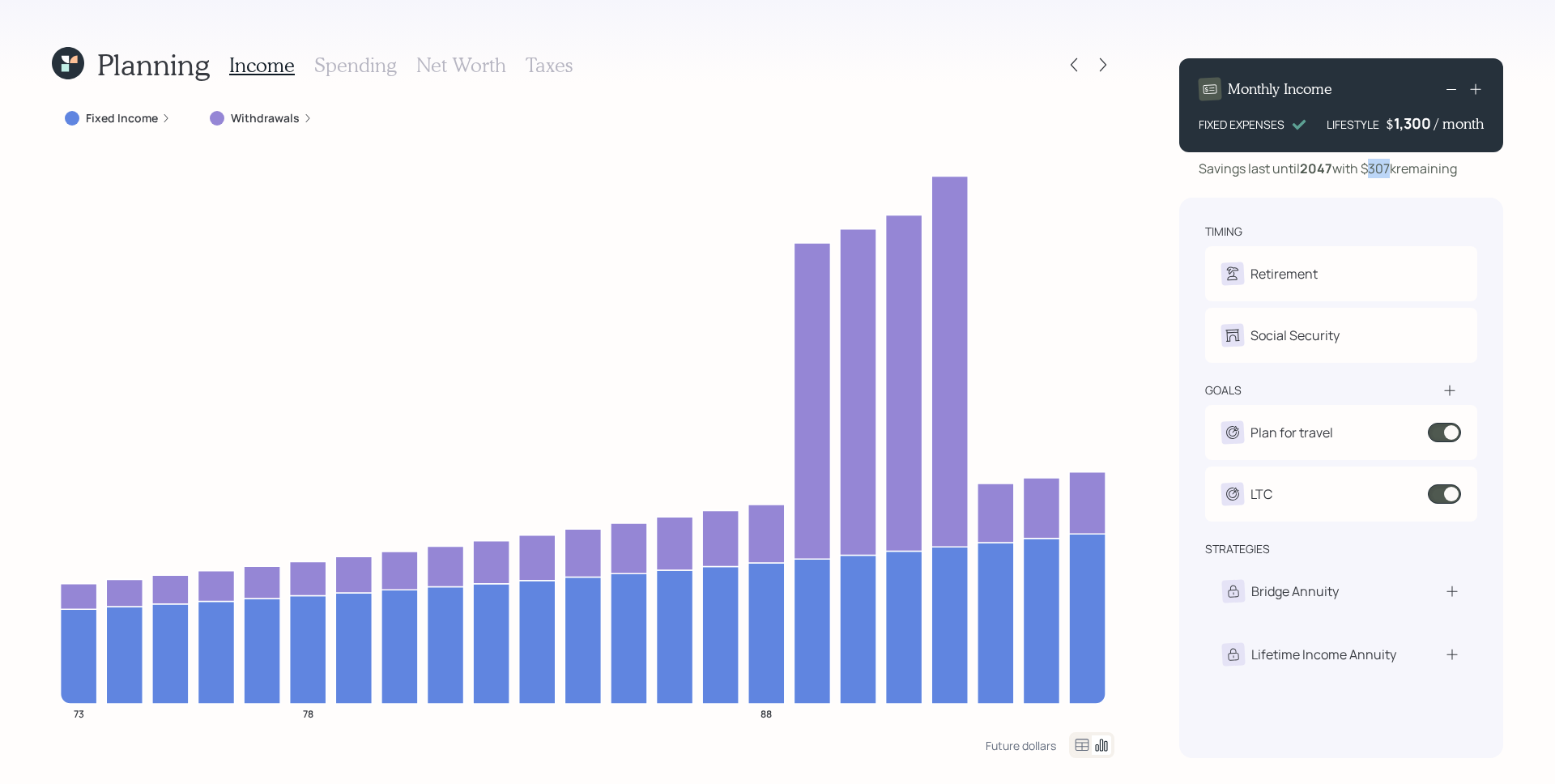
click at [1395, 169] on div "Savings last until [DATE] with $307k remaining" at bounding box center [1328, 168] width 259 height 19
click at [1402, 228] on div "timing" at bounding box center [1342, 231] width 272 height 16
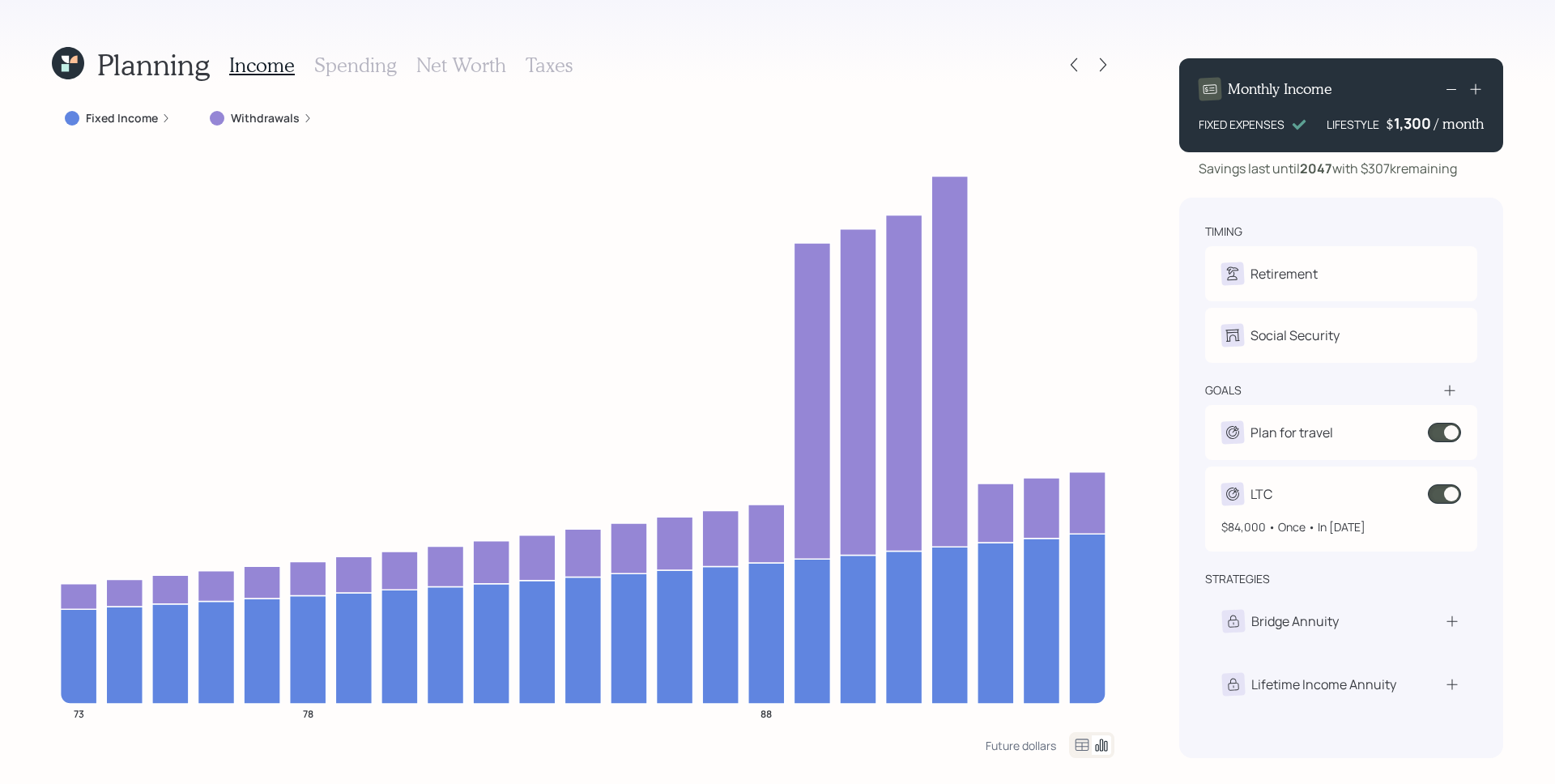
click at [1448, 496] on span at bounding box center [1444, 493] width 33 height 19
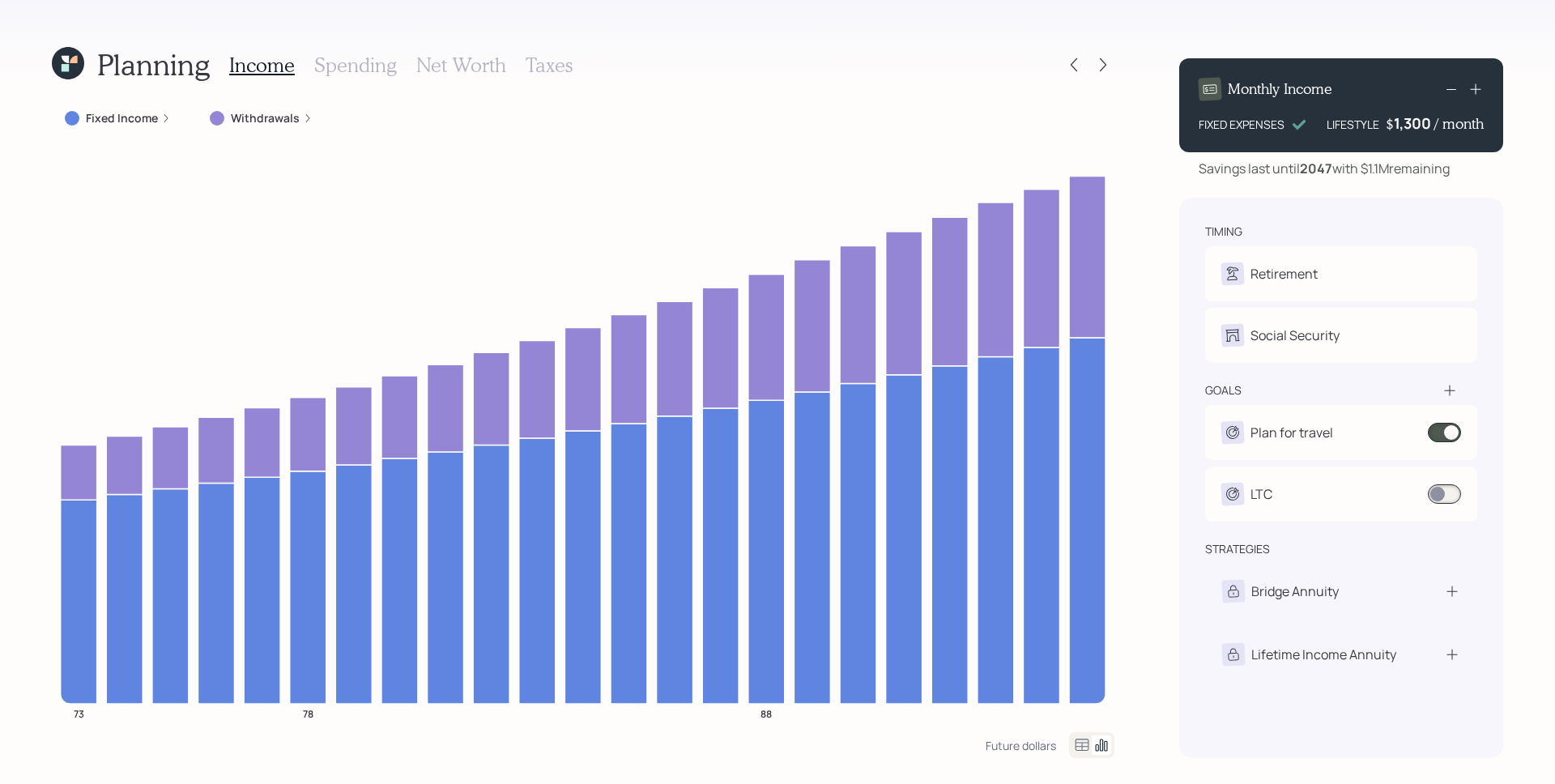
click at [125, 118] on label "Fixed Income" at bounding box center [122, 118] width 72 height 16
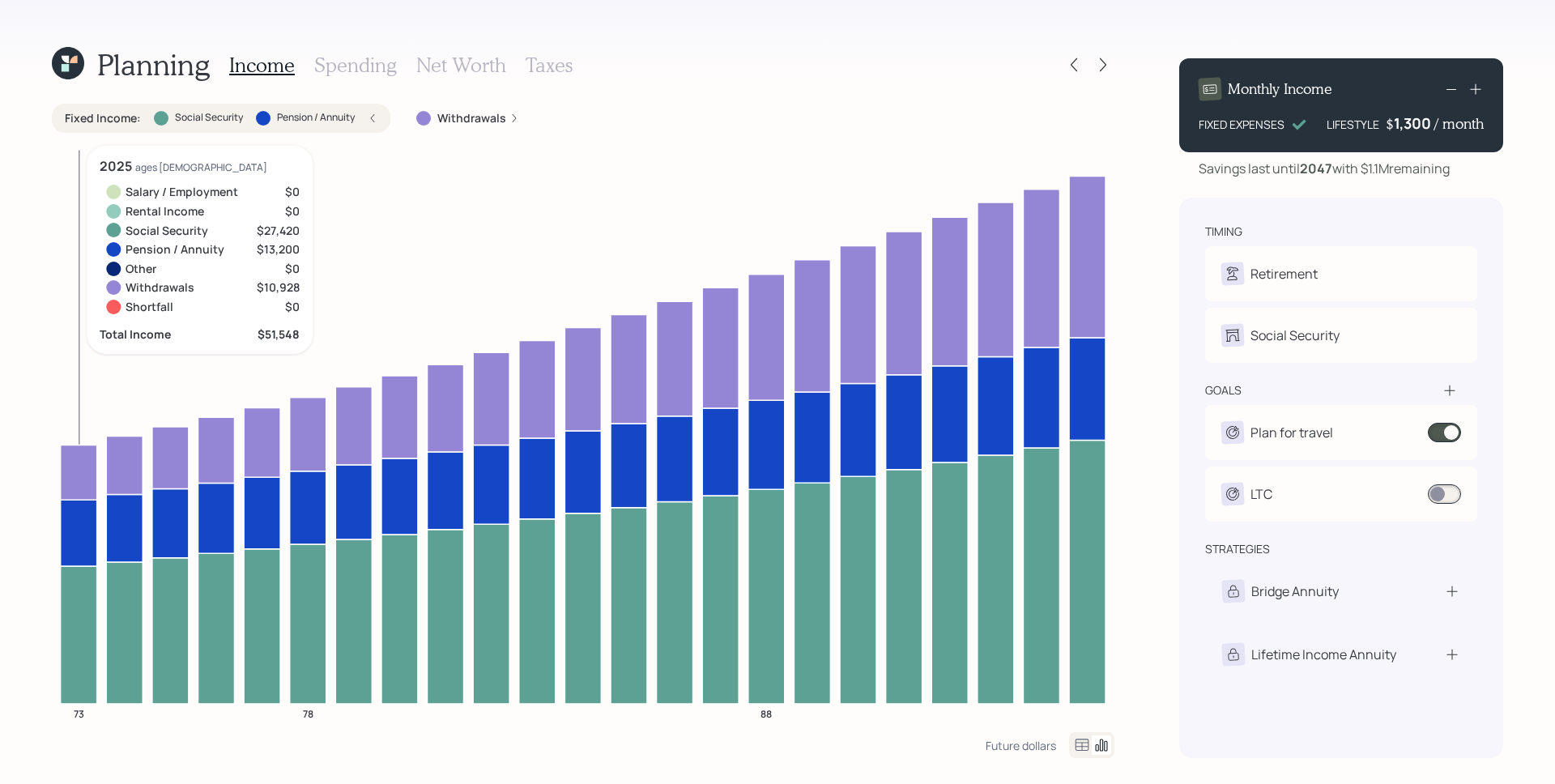
click at [68, 614] on icon at bounding box center [79, 634] width 37 height 138
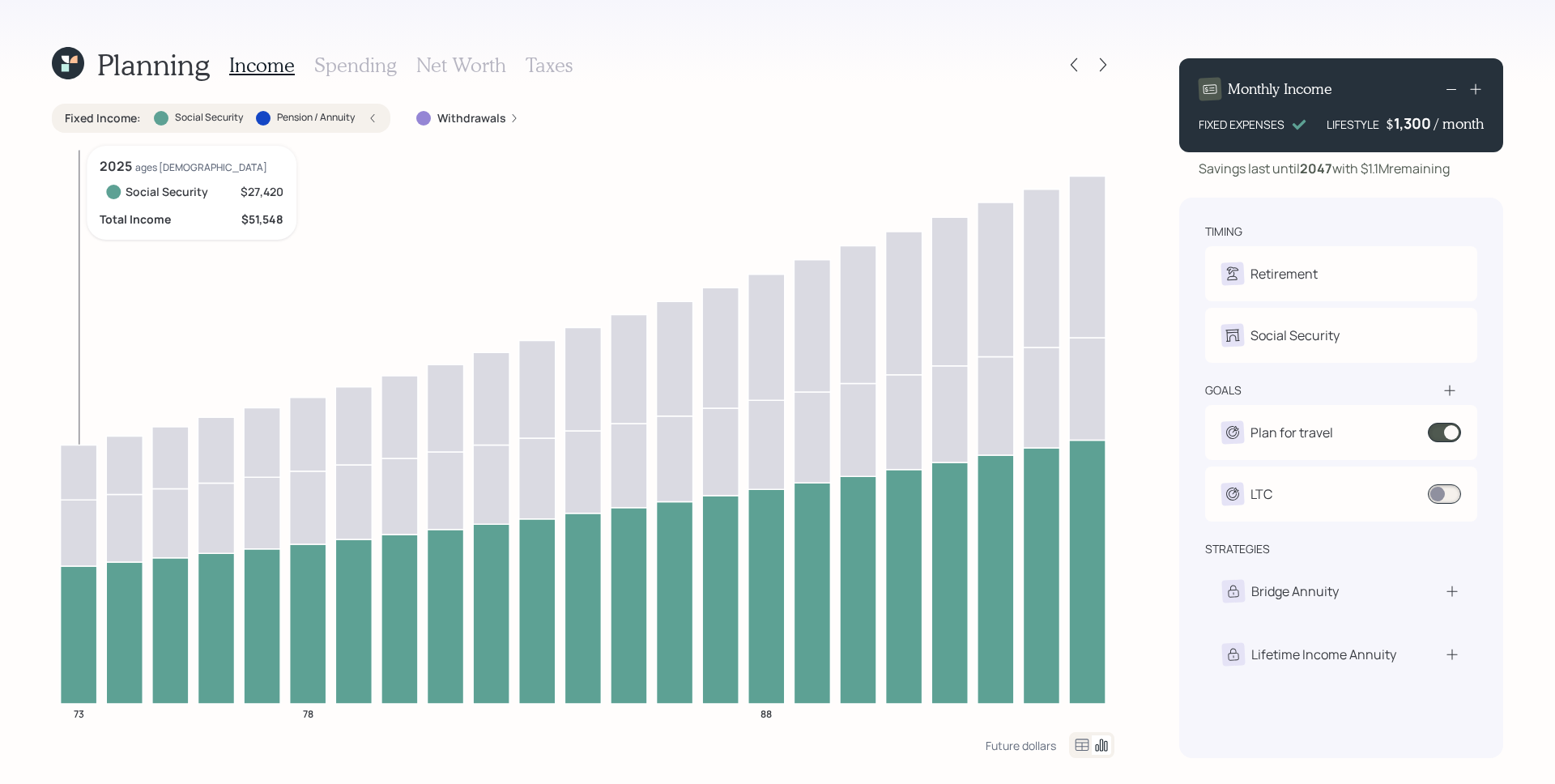
click at [68, 613] on icon at bounding box center [79, 634] width 37 height 138
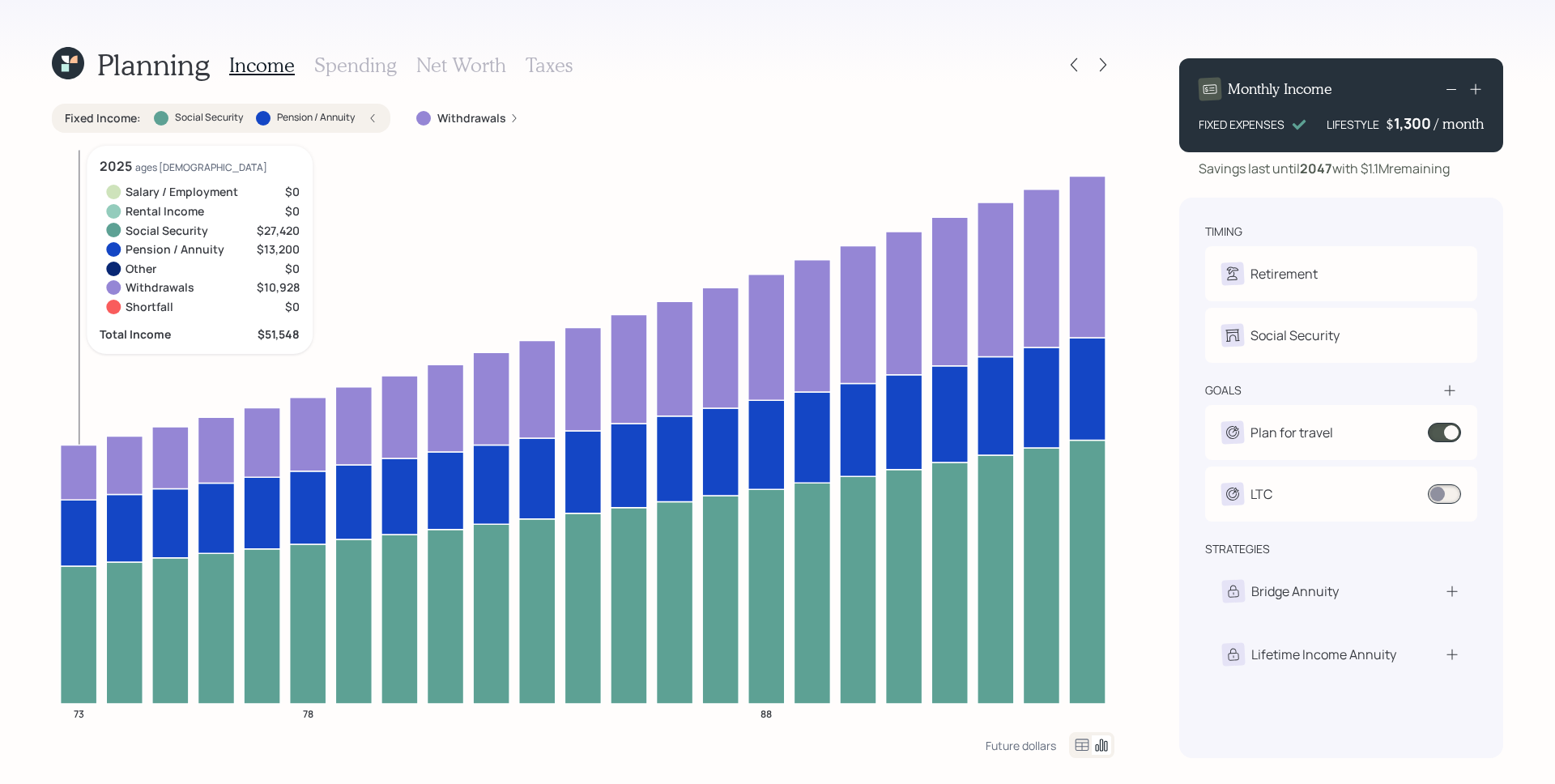
click at [85, 547] on icon at bounding box center [79, 532] width 37 height 67
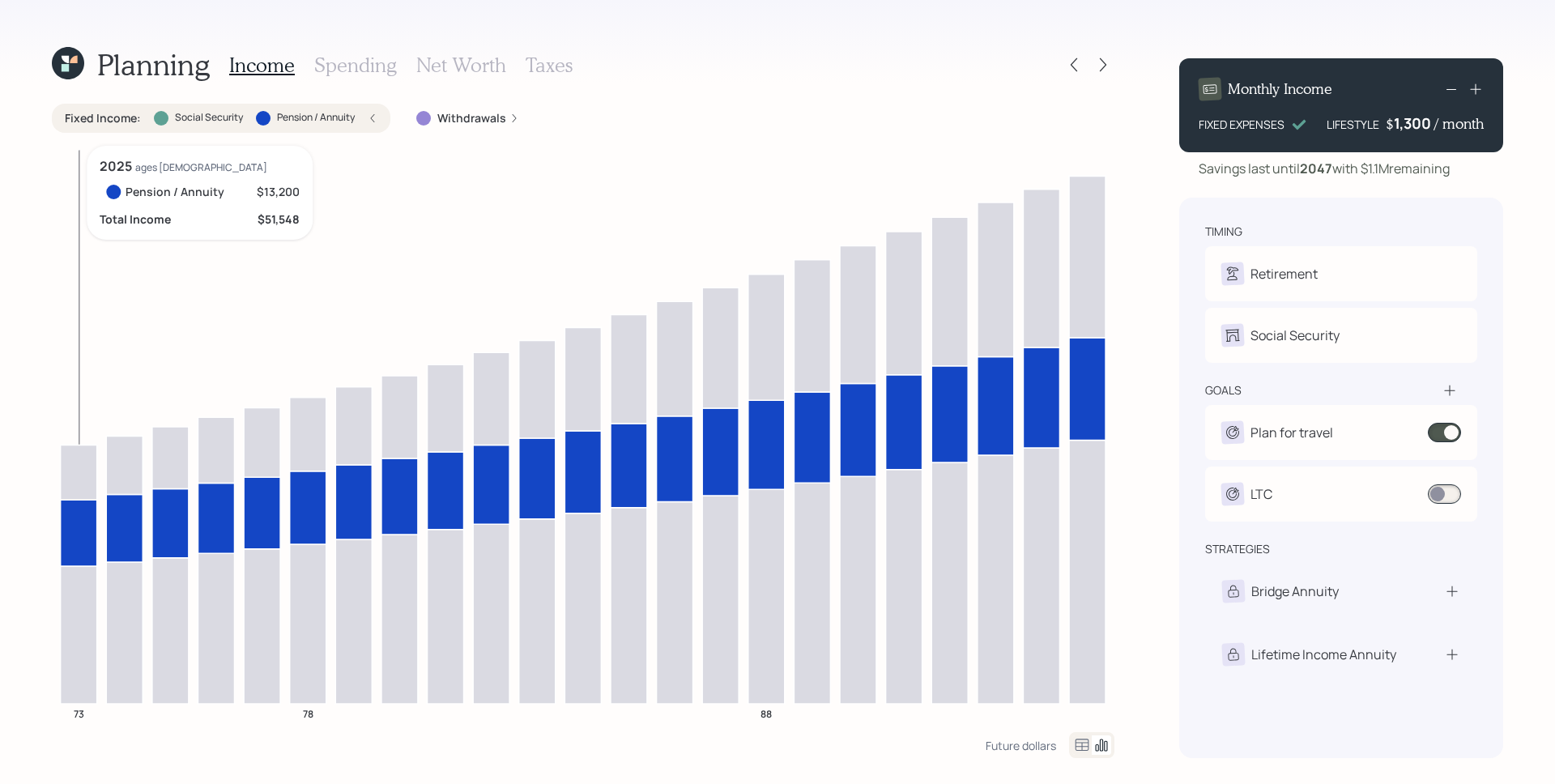
click at [71, 546] on icon at bounding box center [79, 532] width 37 height 67
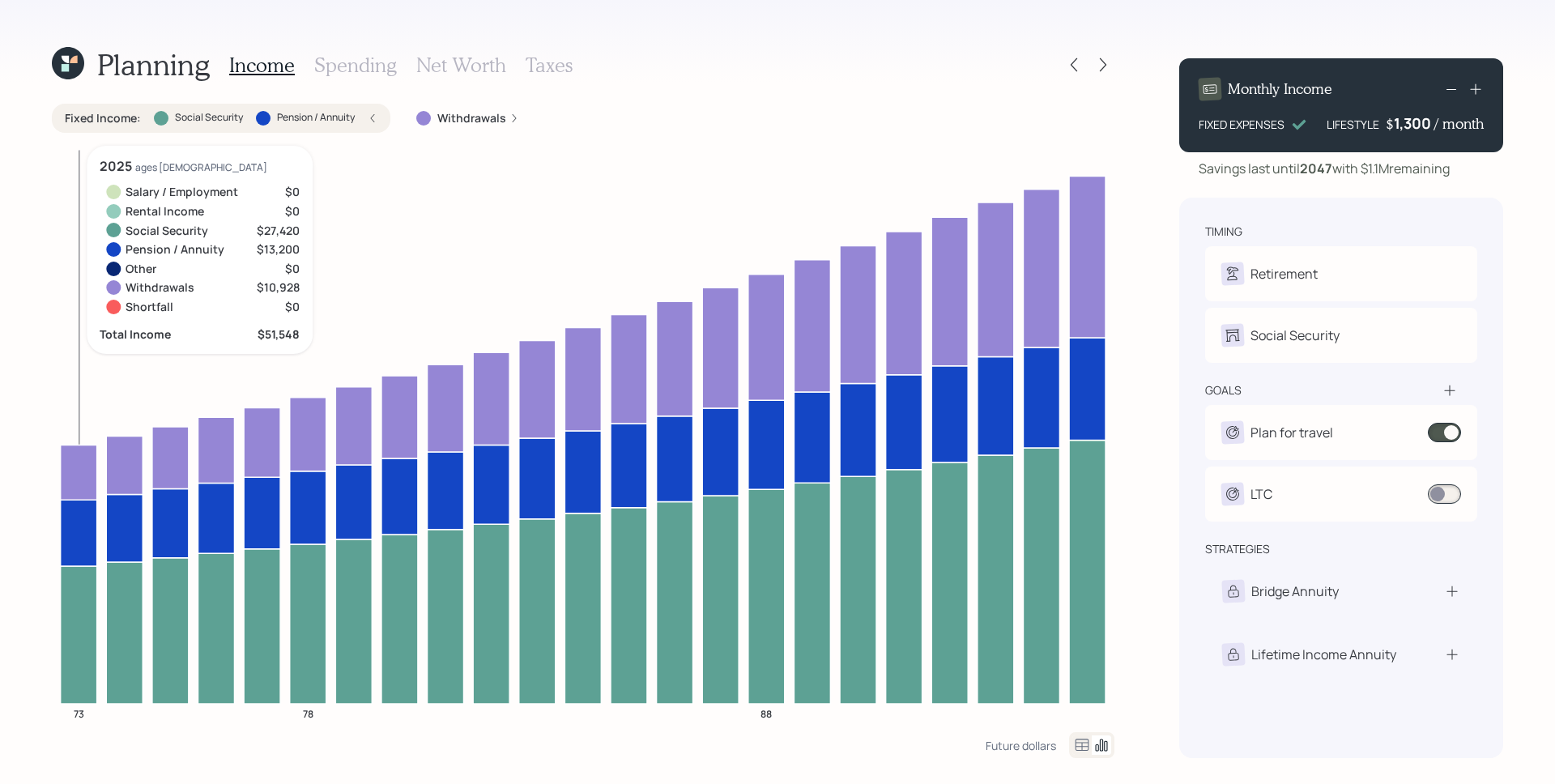
click at [78, 470] on icon at bounding box center [79, 471] width 37 height 55
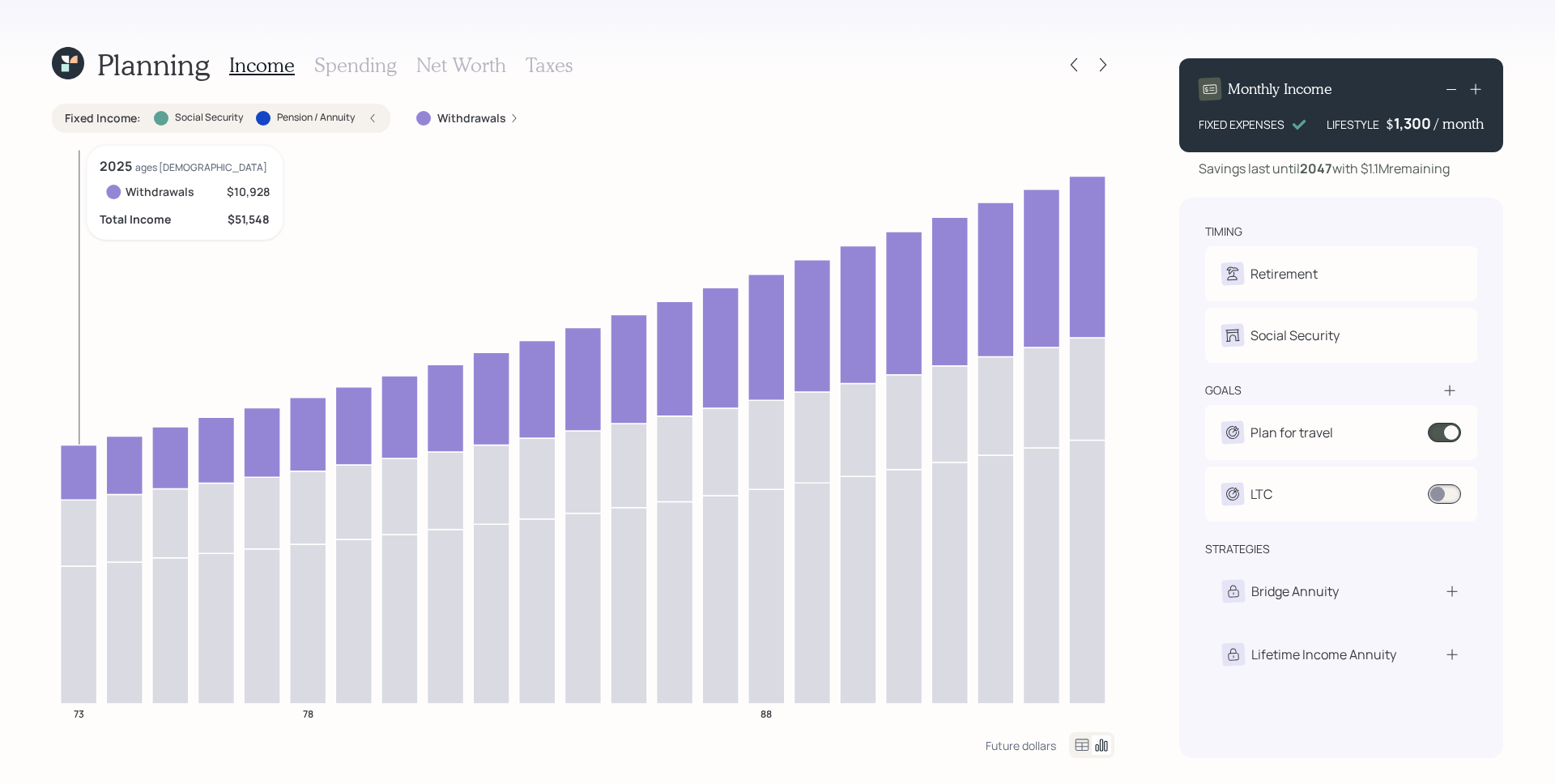
click at [58, 468] on icon "73 78 88" at bounding box center [583, 438] width 1062 height 586
click at [489, 111] on label "Withdrawals" at bounding box center [471, 118] width 69 height 16
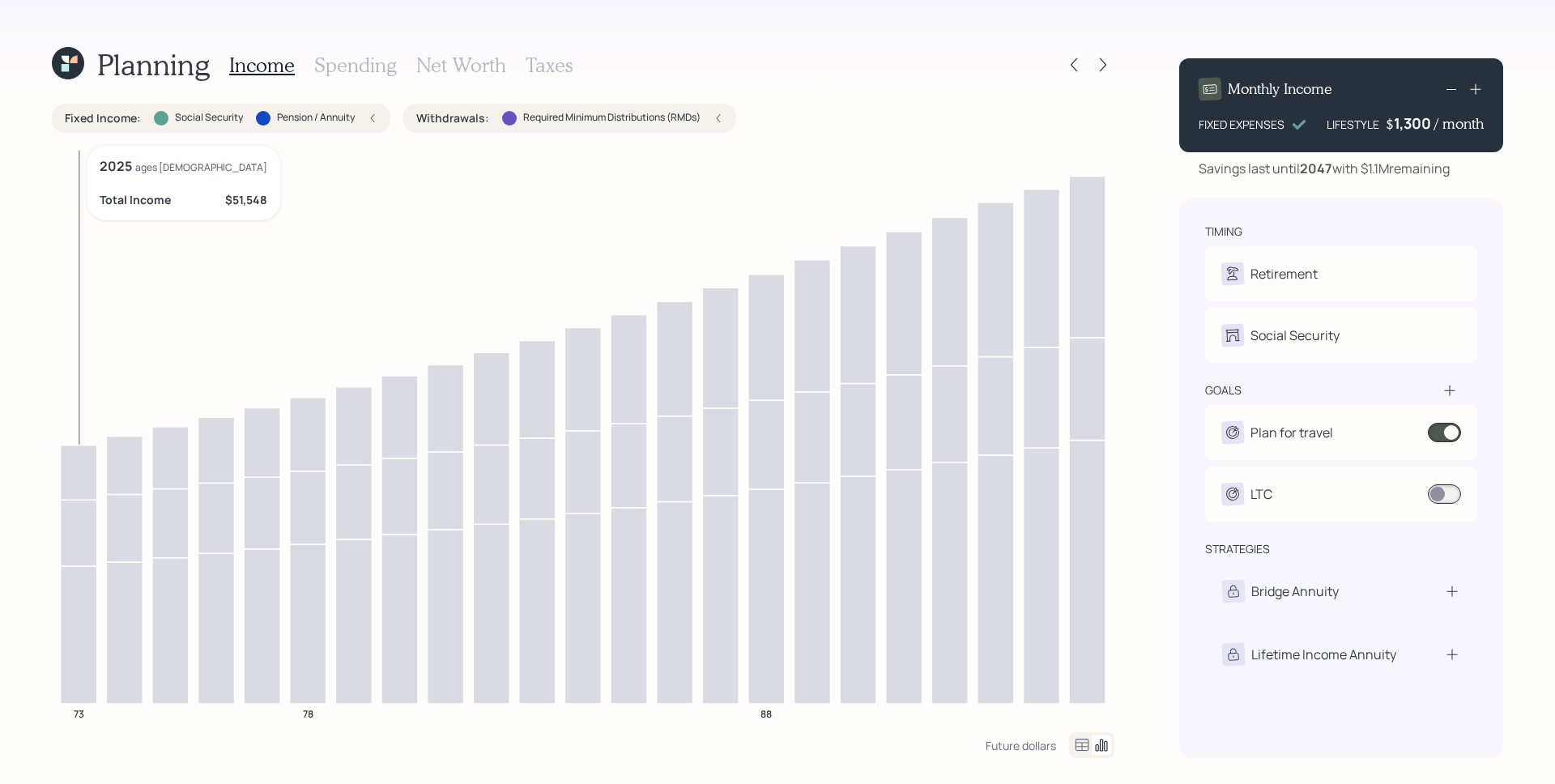
click at [68, 478] on icon at bounding box center [79, 471] width 37 height 55
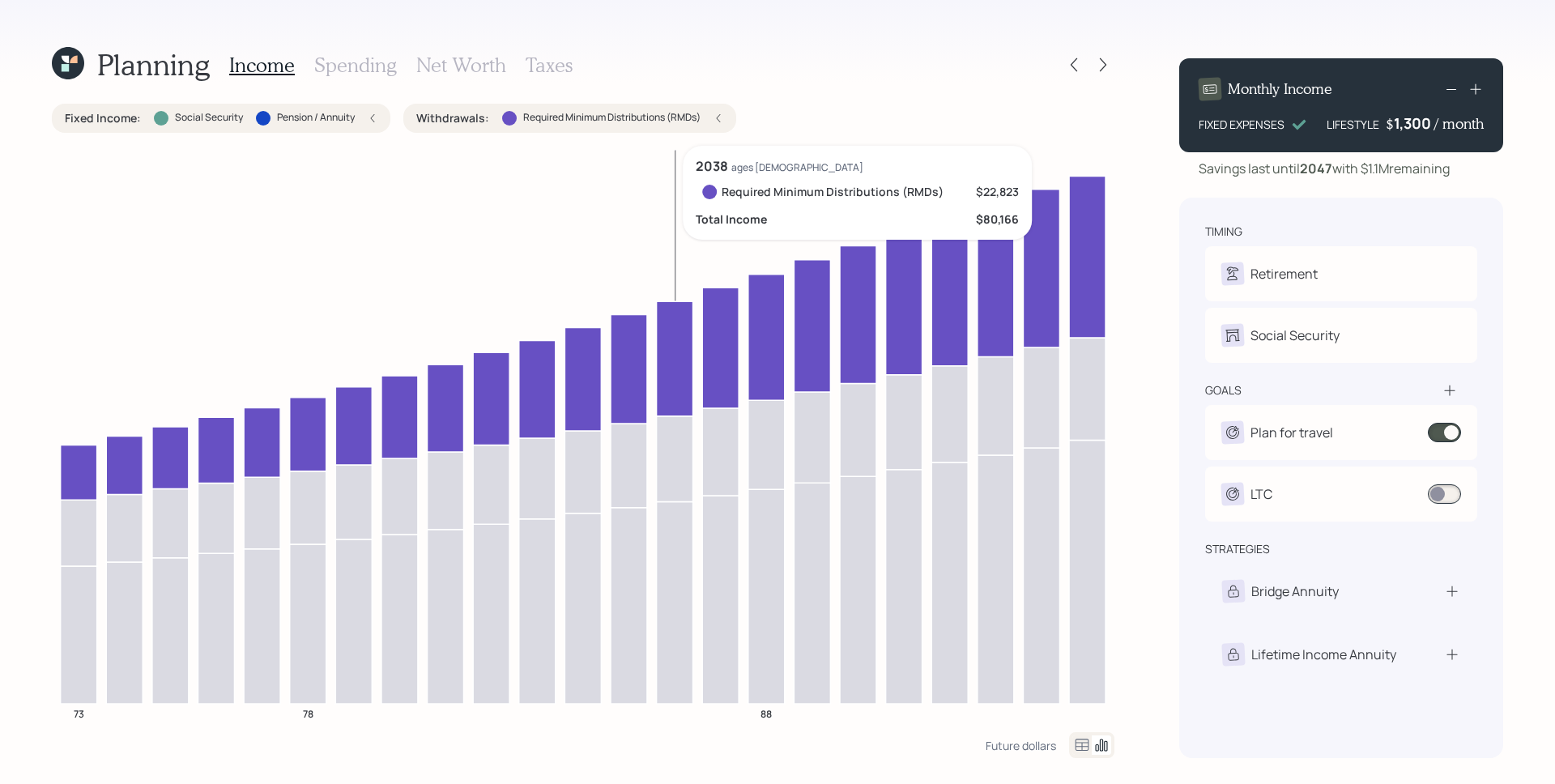
click at [675, 319] on icon at bounding box center [675, 358] width 37 height 114
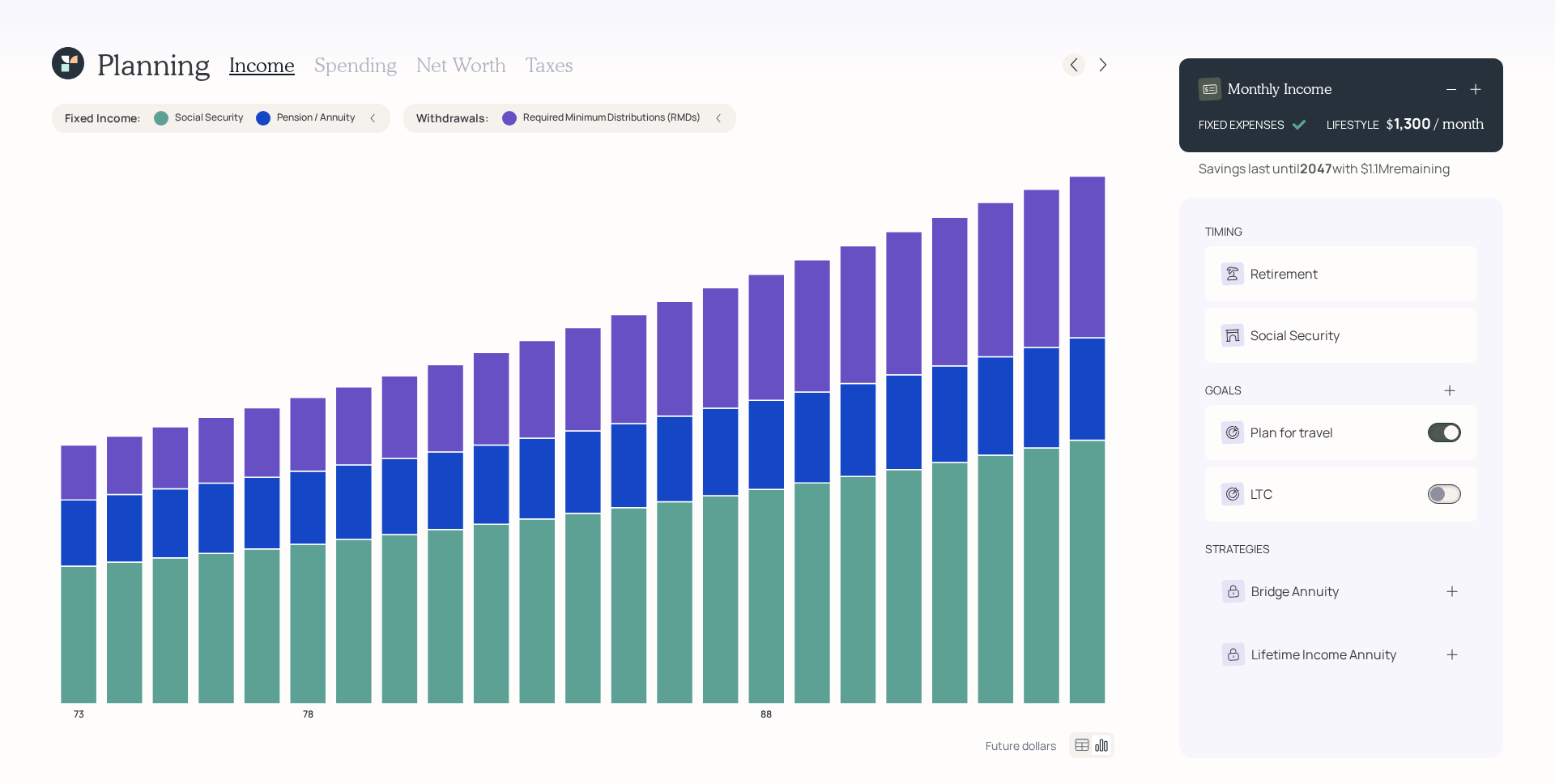
click at [1075, 61] on icon at bounding box center [1074, 65] width 7 height 14
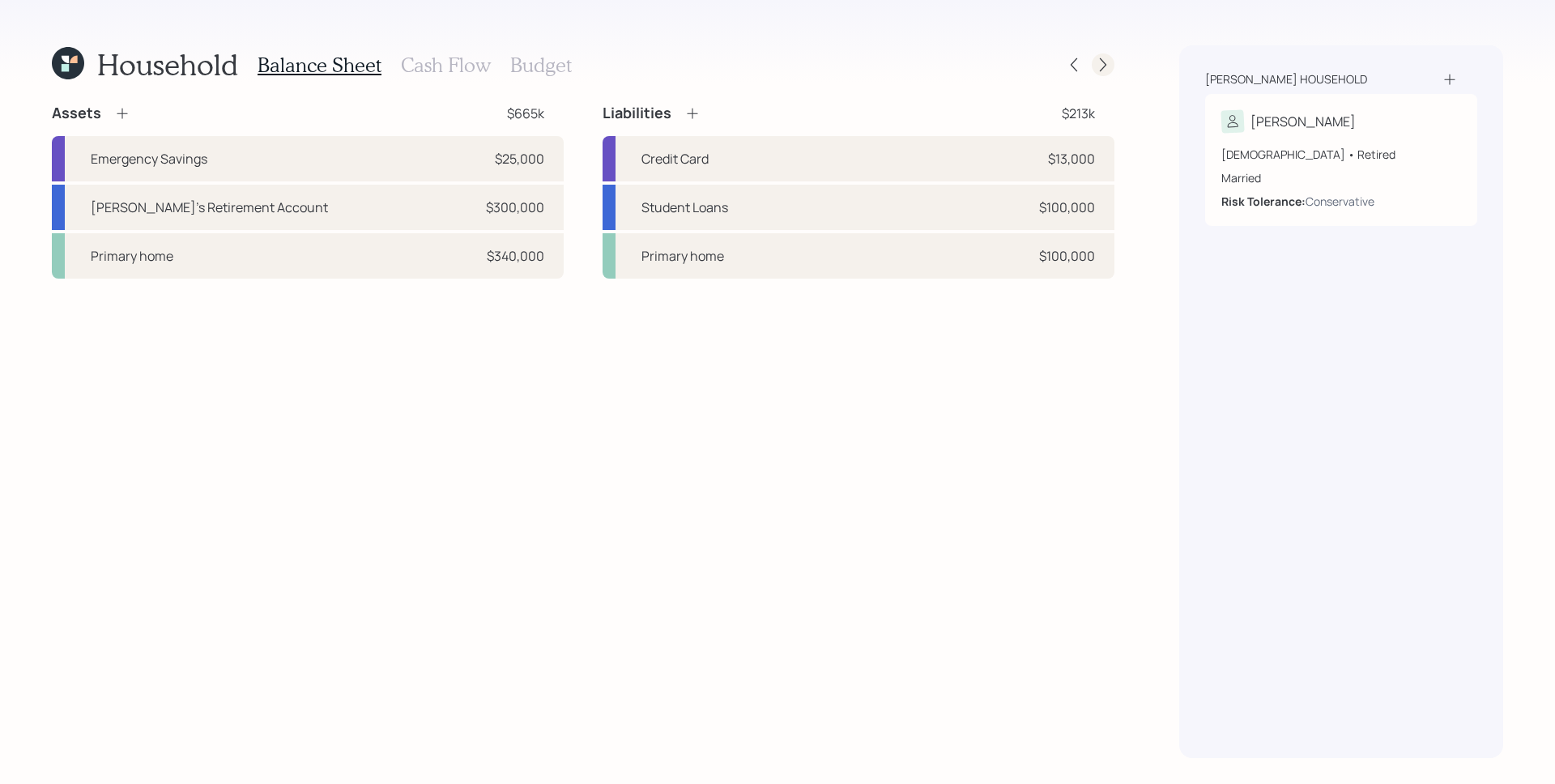
click at [1100, 69] on icon at bounding box center [1103, 65] width 16 height 16
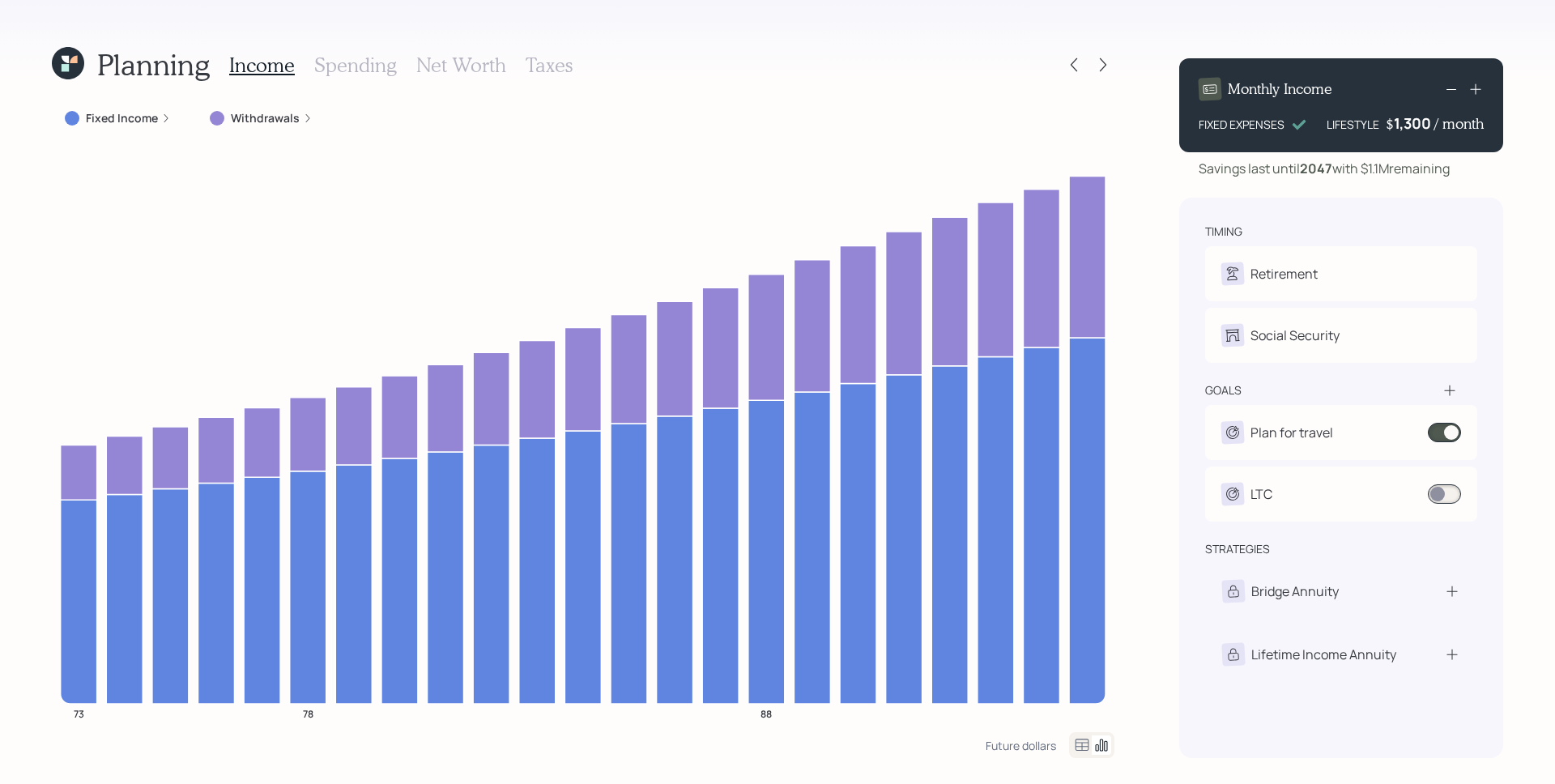
click at [303, 122] on icon at bounding box center [308, 118] width 10 height 10
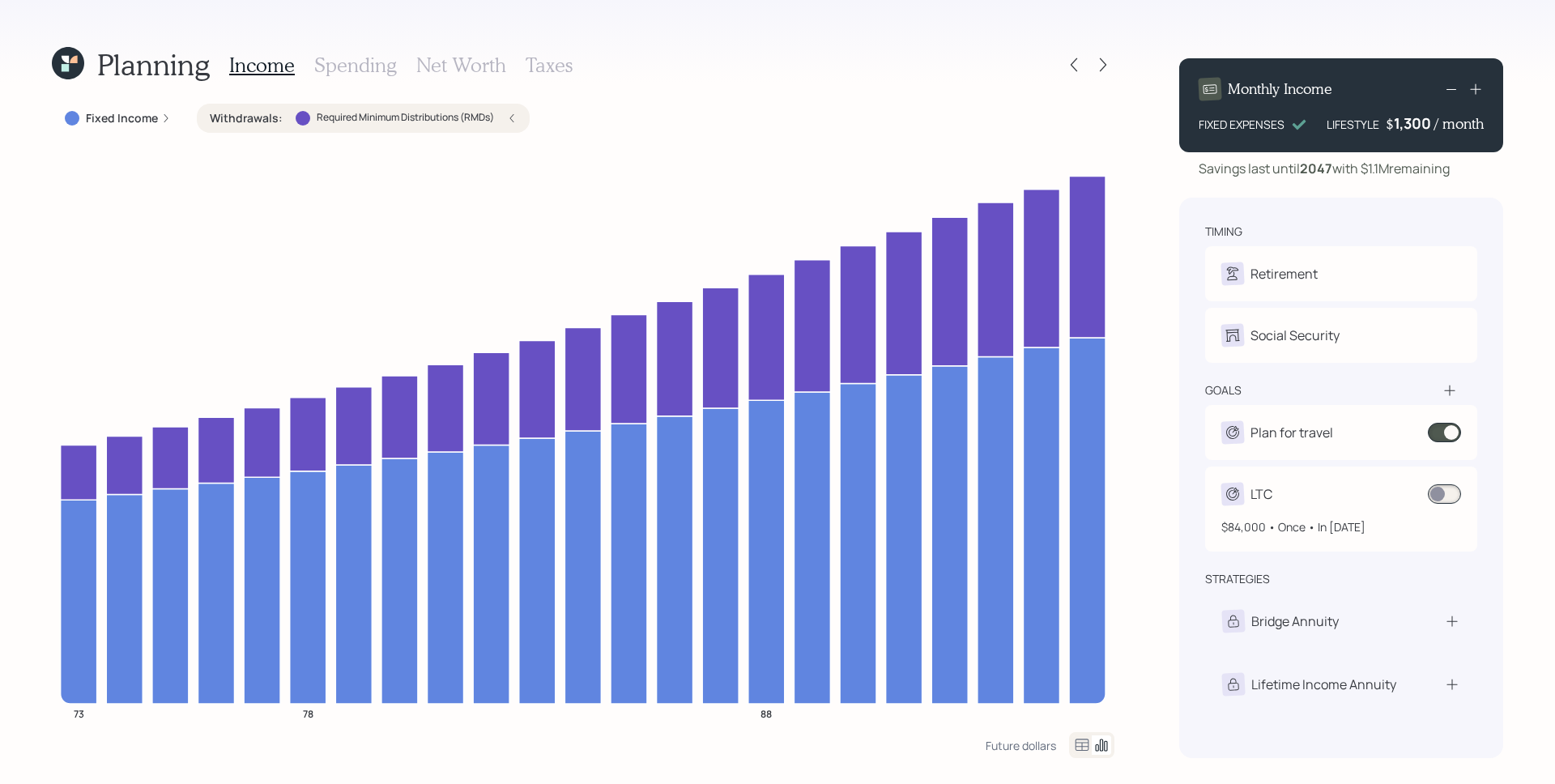
click at [1448, 494] on span at bounding box center [1444, 493] width 33 height 19
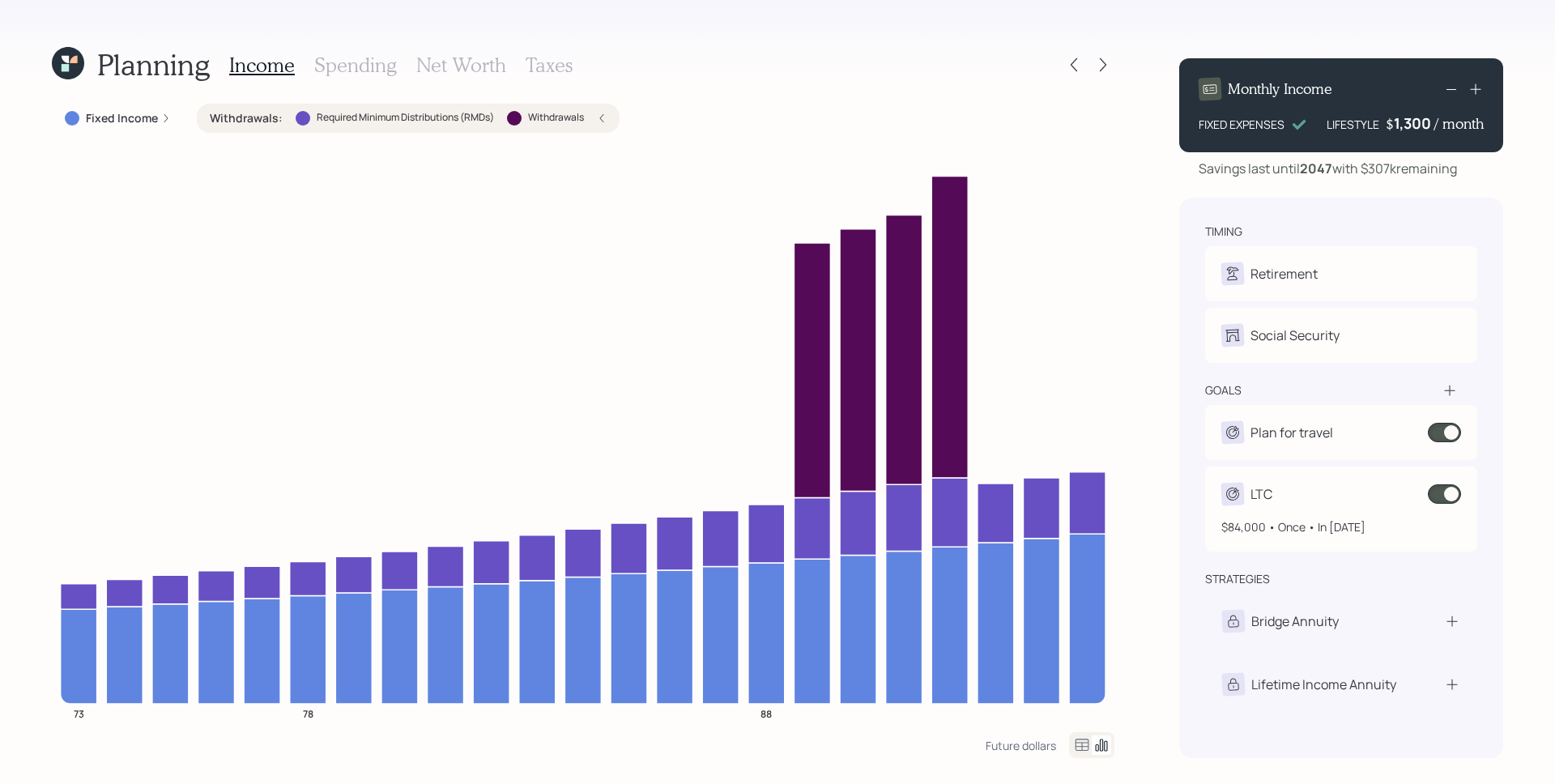
click at [1441, 494] on span at bounding box center [1444, 493] width 33 height 19
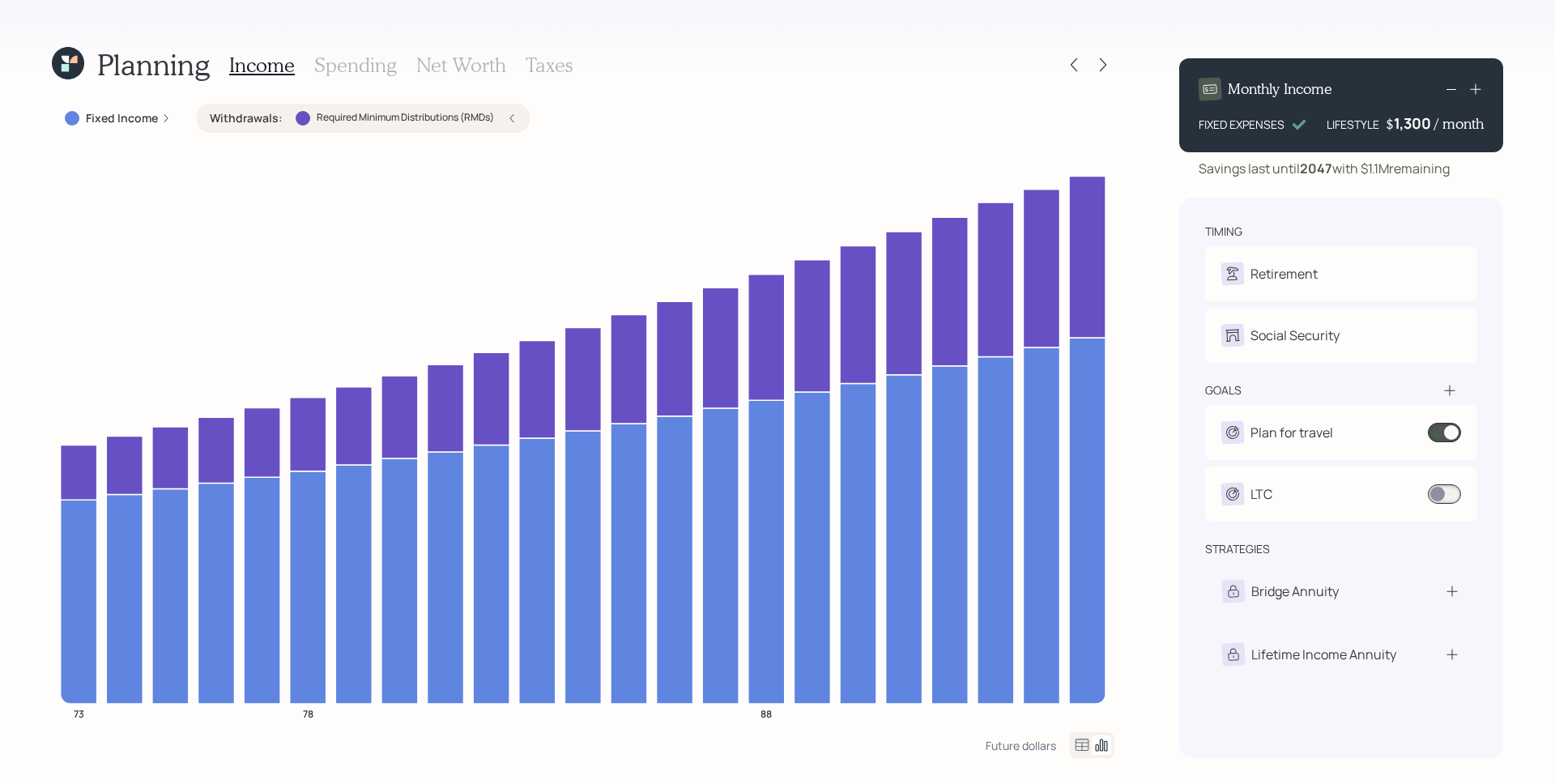
click at [1475, 97] on icon at bounding box center [1476, 89] width 16 height 16
click at [1475, 95] on icon at bounding box center [1476, 89] width 16 height 16
click at [351, 58] on h3 "Spending" at bounding box center [355, 65] width 83 height 23
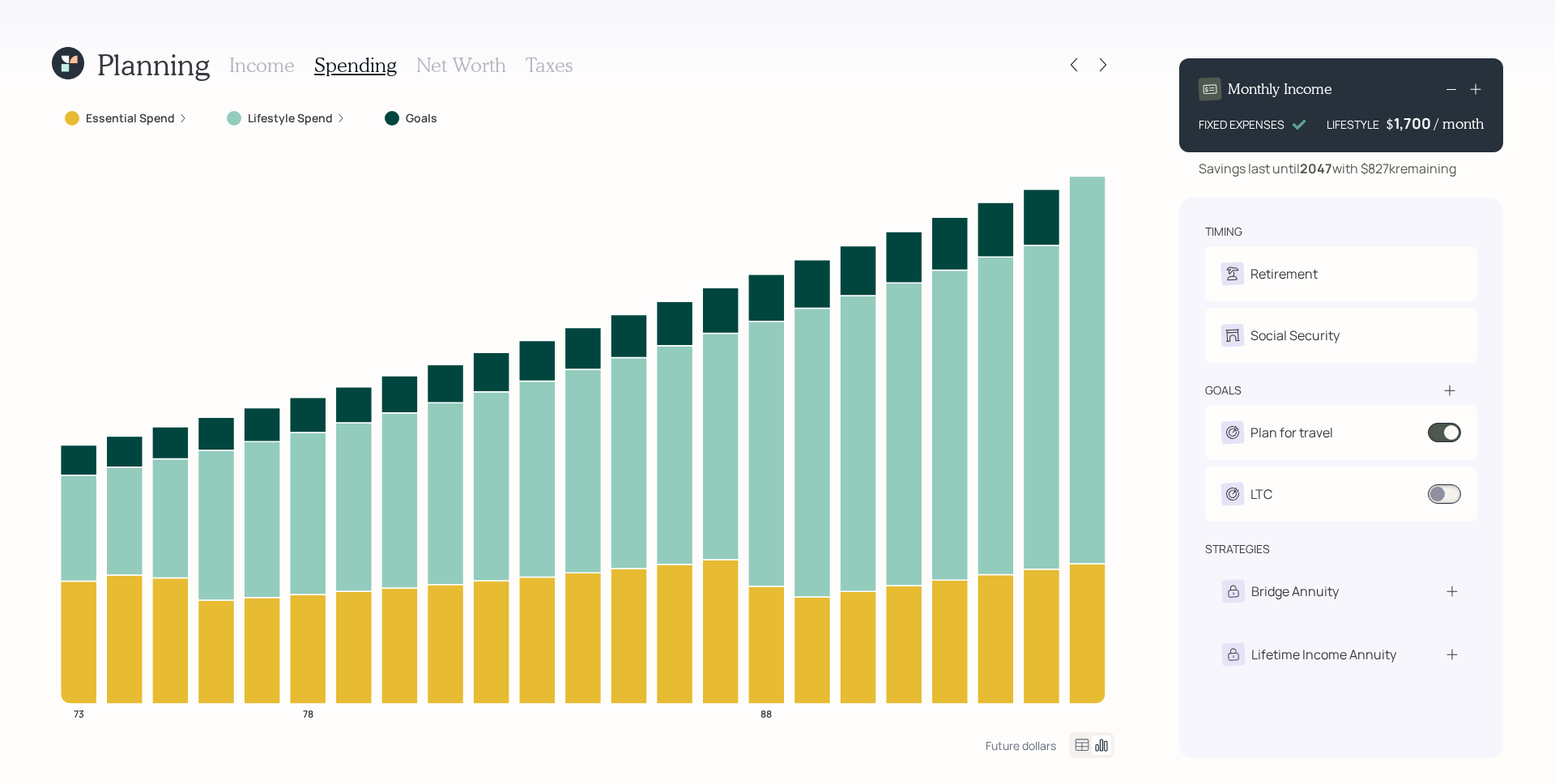
click at [291, 113] on label "Lifestyle Spend" at bounding box center [291, 118] width 85 height 16
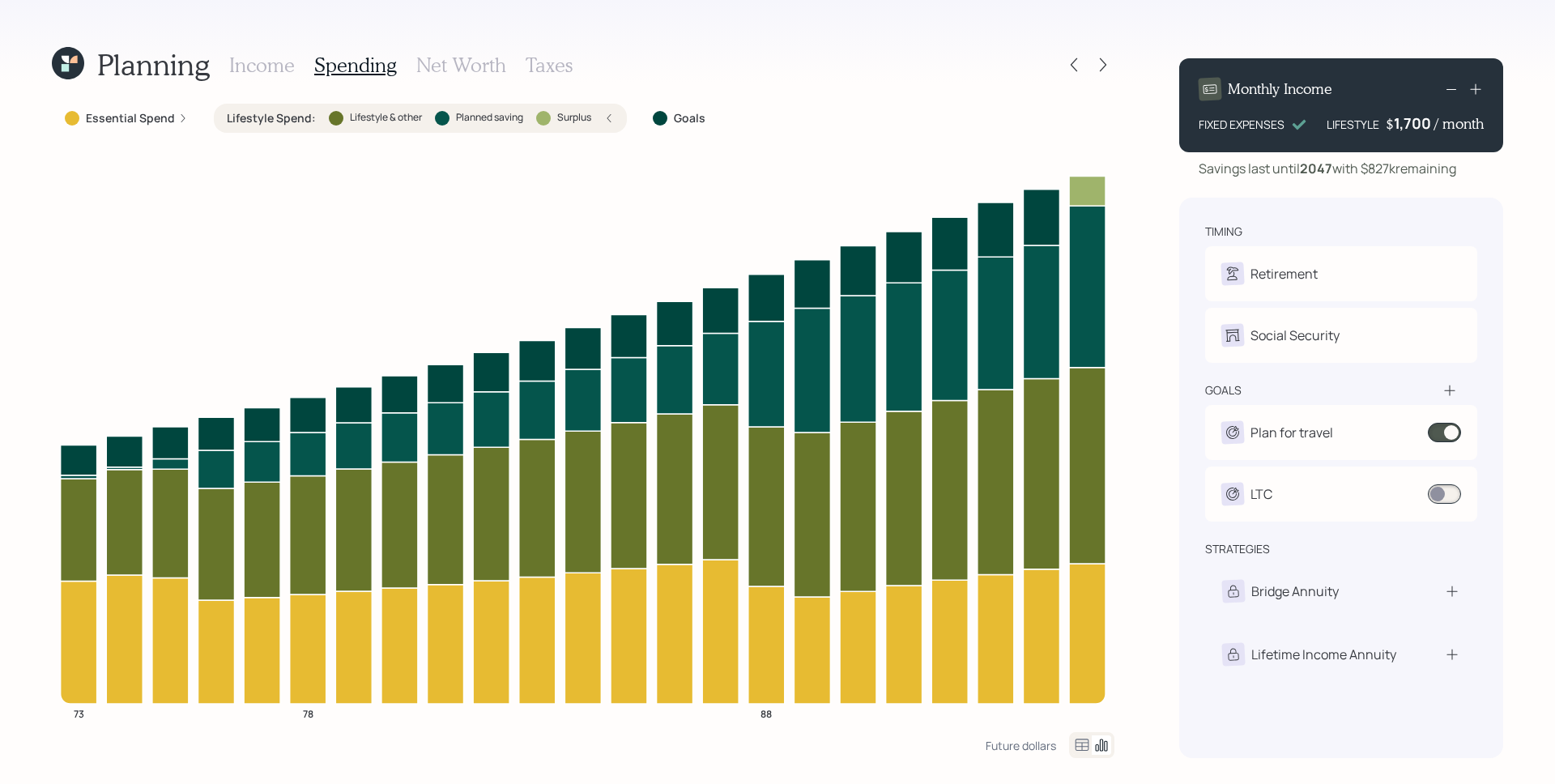
click at [1445, 82] on icon at bounding box center [1452, 89] width 19 height 19
click at [1447, 83] on icon at bounding box center [1452, 89] width 19 height 19
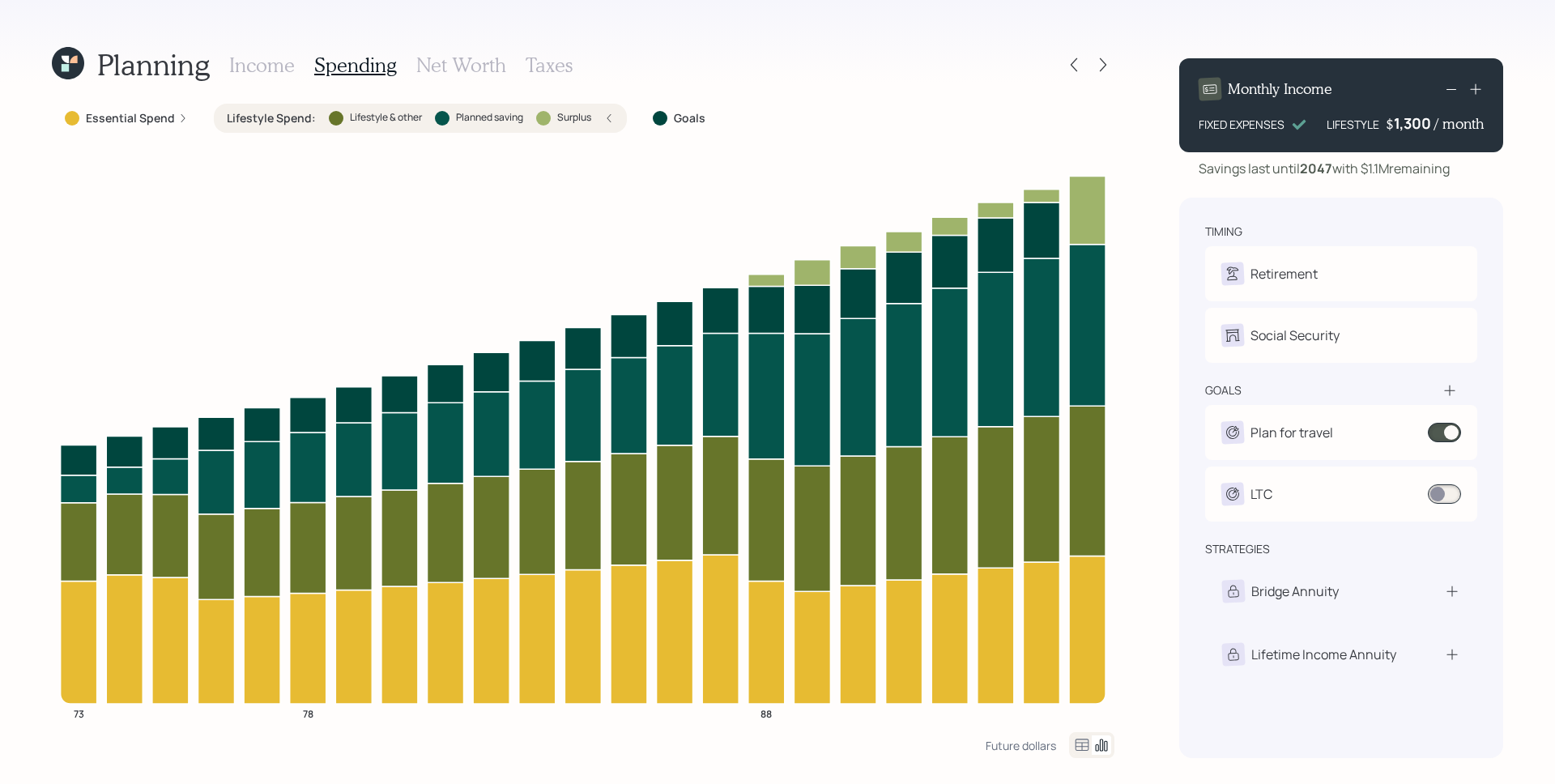
click at [1479, 92] on icon at bounding box center [1476, 89] width 16 height 16
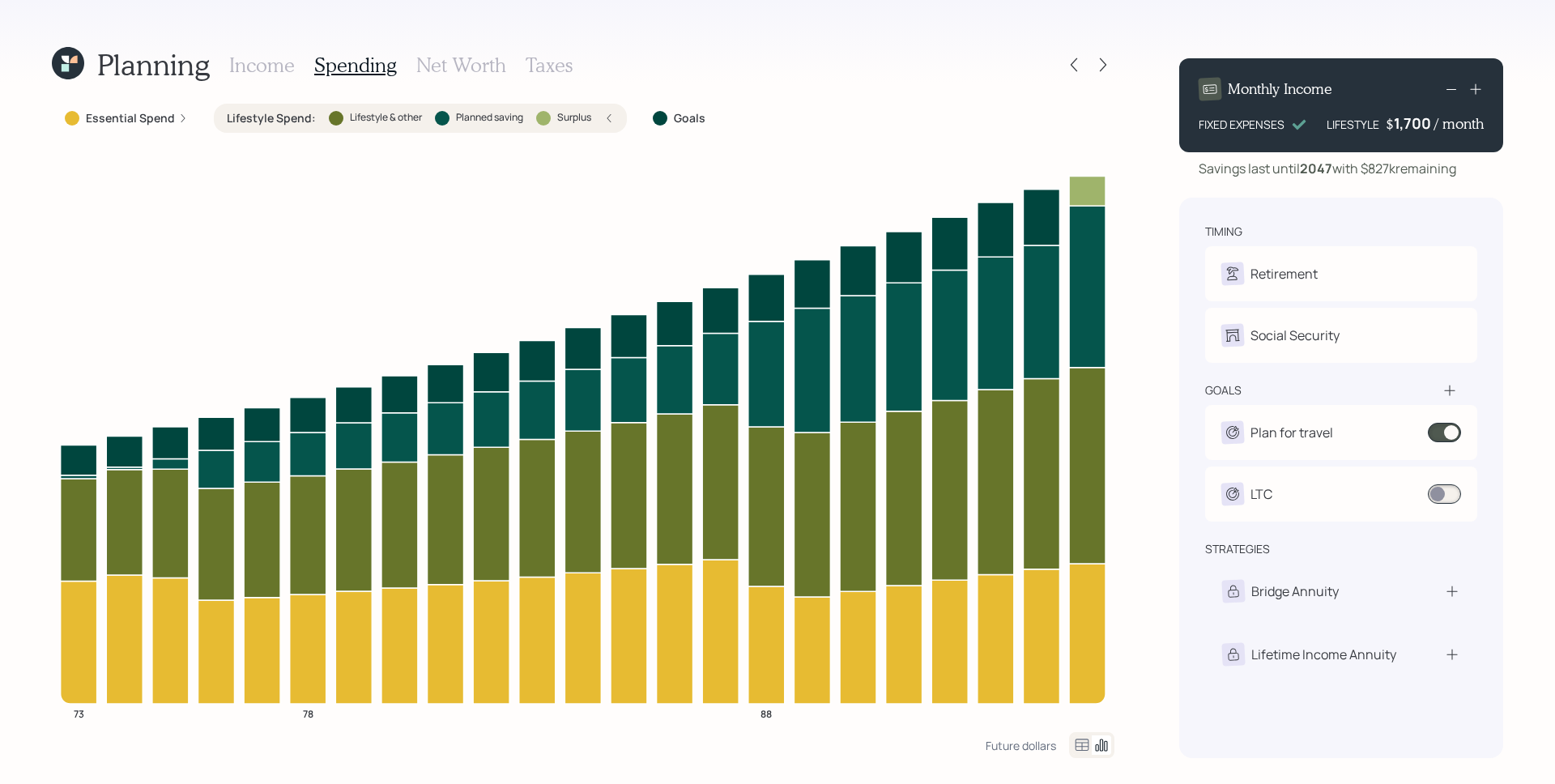
click at [1477, 84] on icon at bounding box center [1476, 89] width 16 height 16
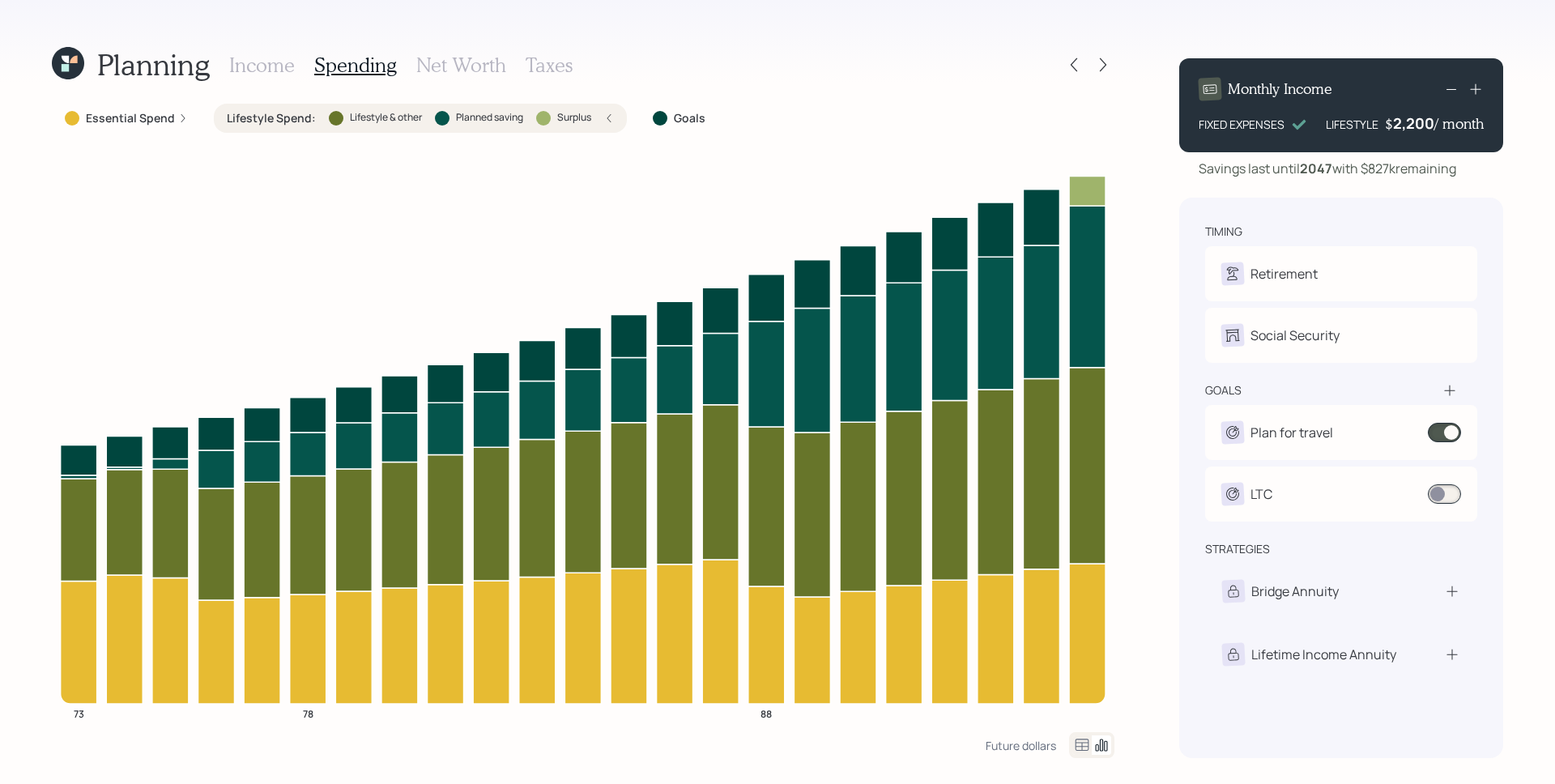
click at [1477, 84] on icon at bounding box center [1476, 89] width 16 height 16
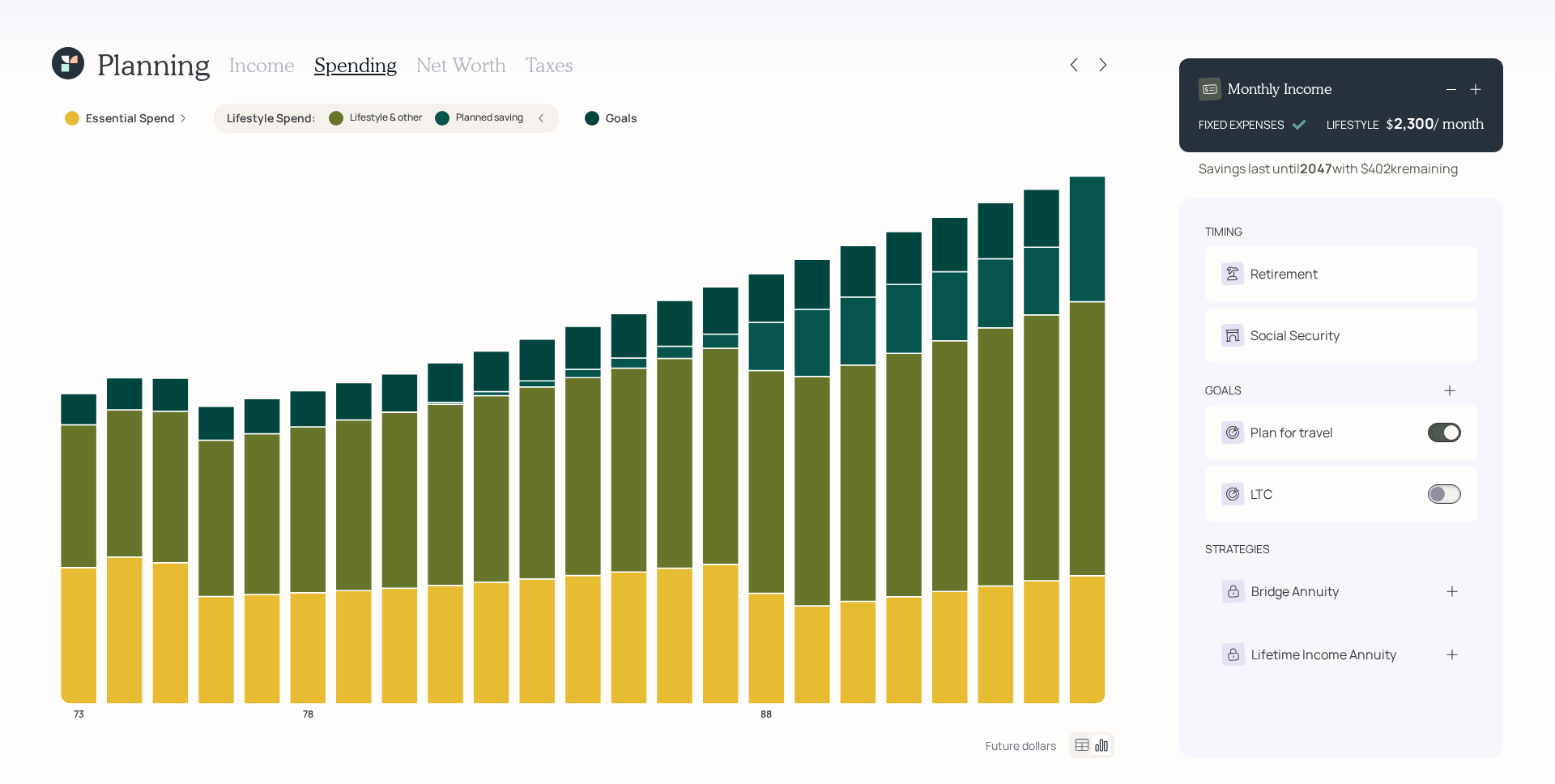
click at [273, 69] on h3 "Income" at bounding box center [262, 65] width 66 height 23
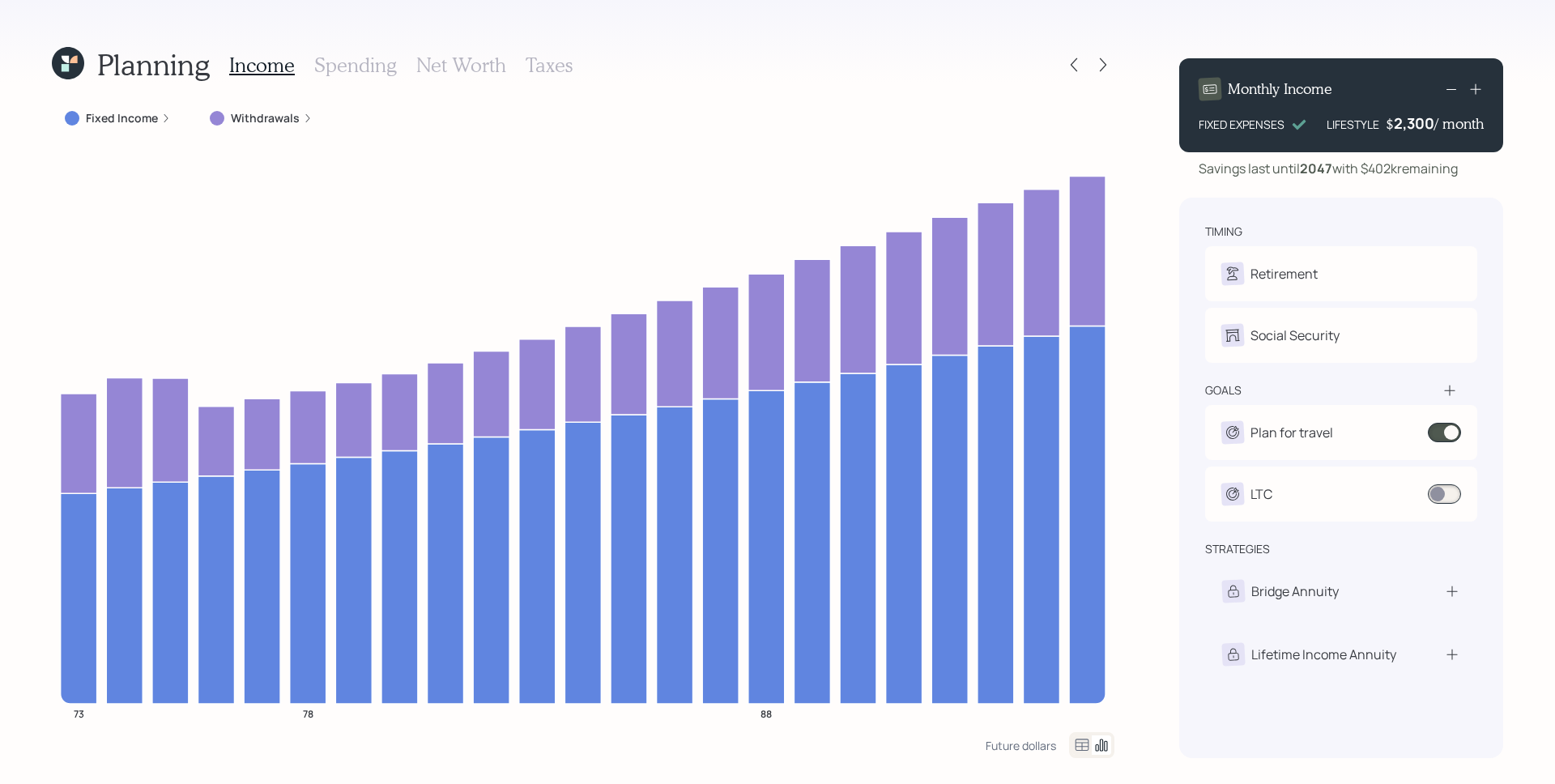
click at [1413, 137] on div "Monthly Income FIXED EXPENSES LIFESTYLE $ 2,300 / month" at bounding box center [1341, 104] width 324 height 94
click at [1418, 123] on div "2300" at bounding box center [1414, 123] width 41 height 19
click at [1360, 208] on div "timing Retirement K Retired Social Security K Receiving goals Plan for travel $…" at bounding box center [1341, 478] width 324 height 560
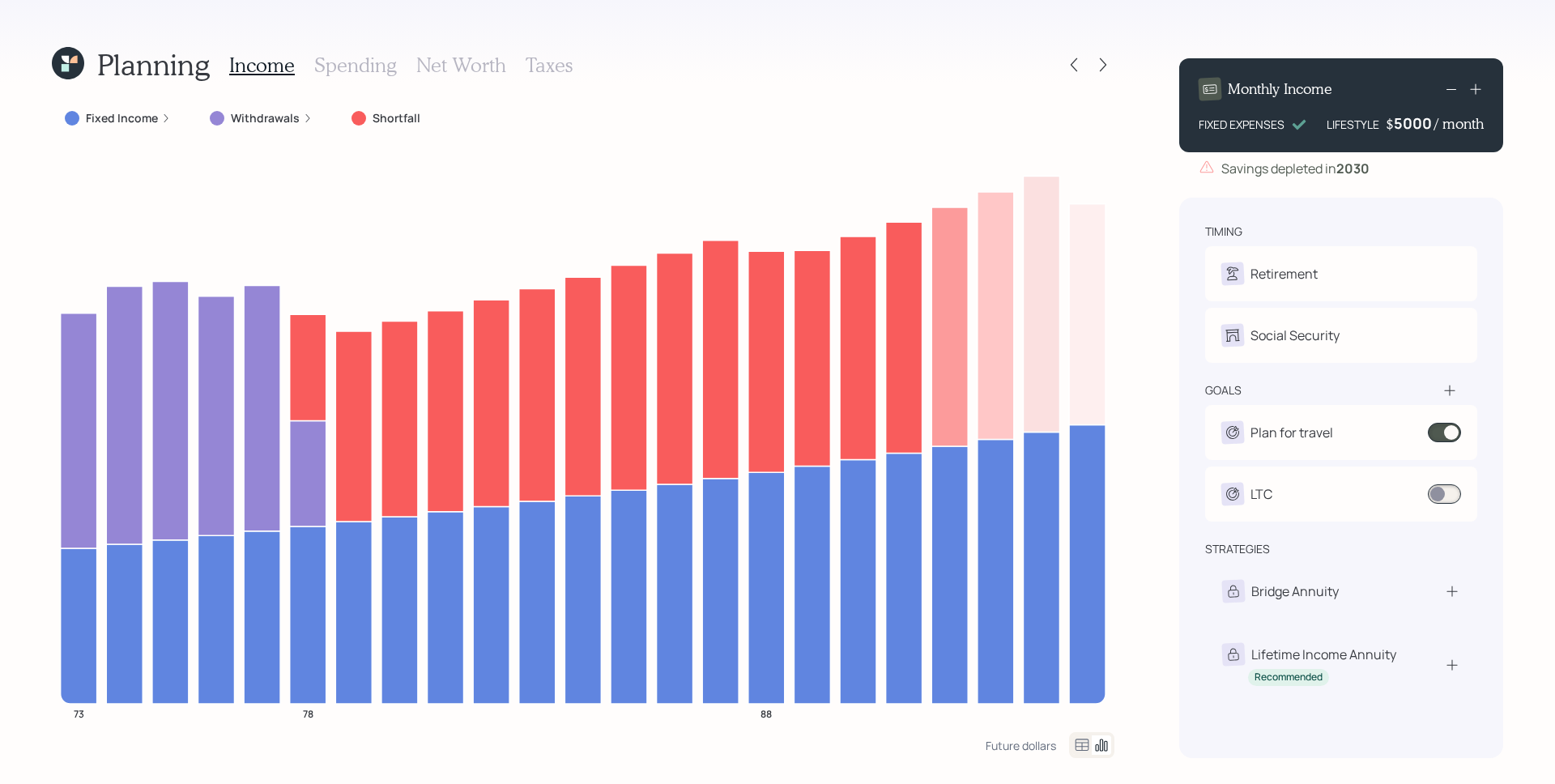
click at [1417, 118] on div "5000" at bounding box center [1414, 123] width 41 height 19
click at [1420, 130] on div "5000" at bounding box center [1414, 123] width 41 height 19
click at [1413, 186] on div "Monthly Income FIXED EXPENSES LIFESTYLE $ 1300 / month Savings depleted in [DAT…" at bounding box center [1341, 402] width 324 height 713
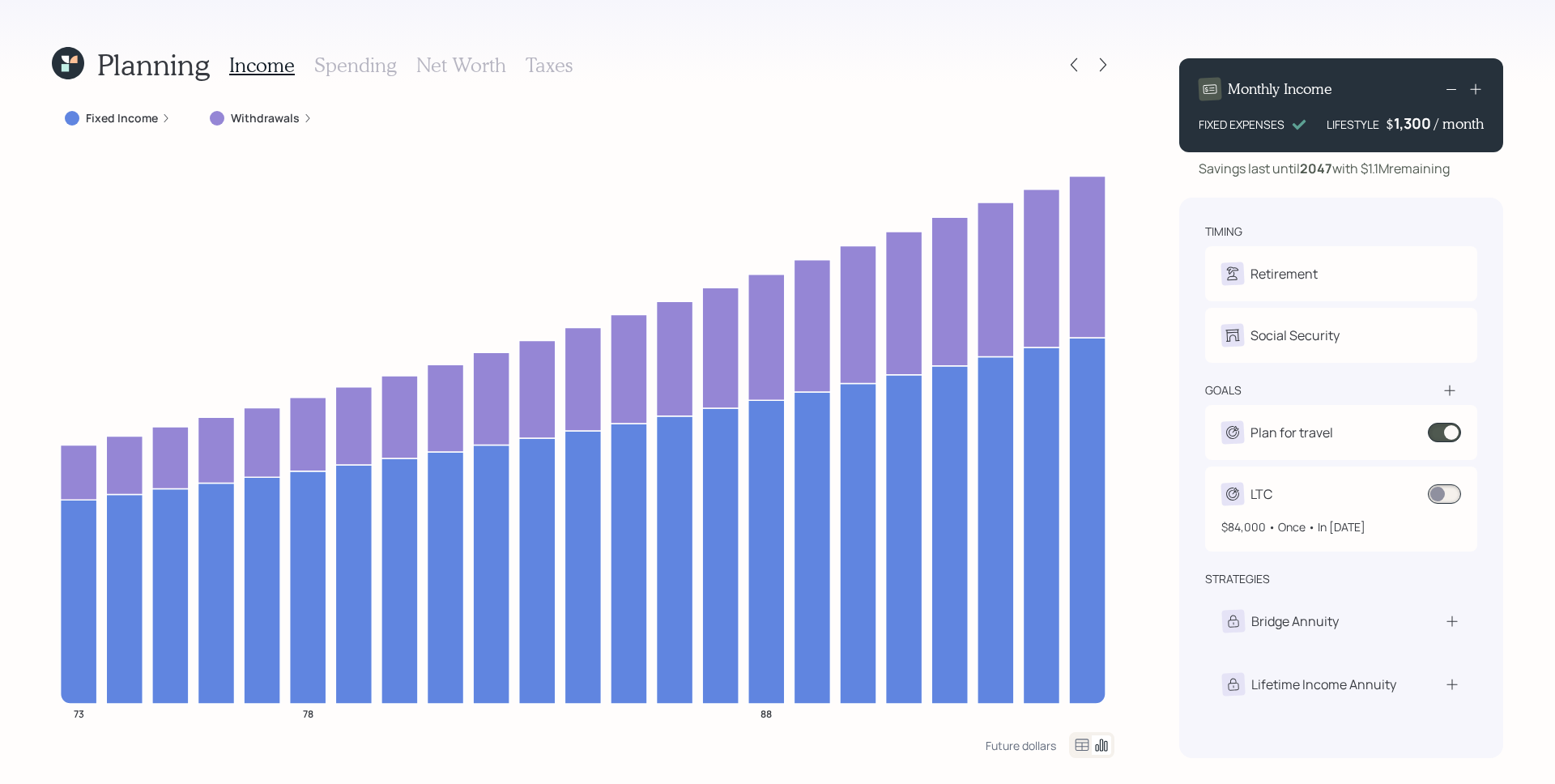
click at [1286, 498] on div "LTC" at bounding box center [1342, 493] width 240 height 22
select select "1"
select select "2041"
select select "2044"
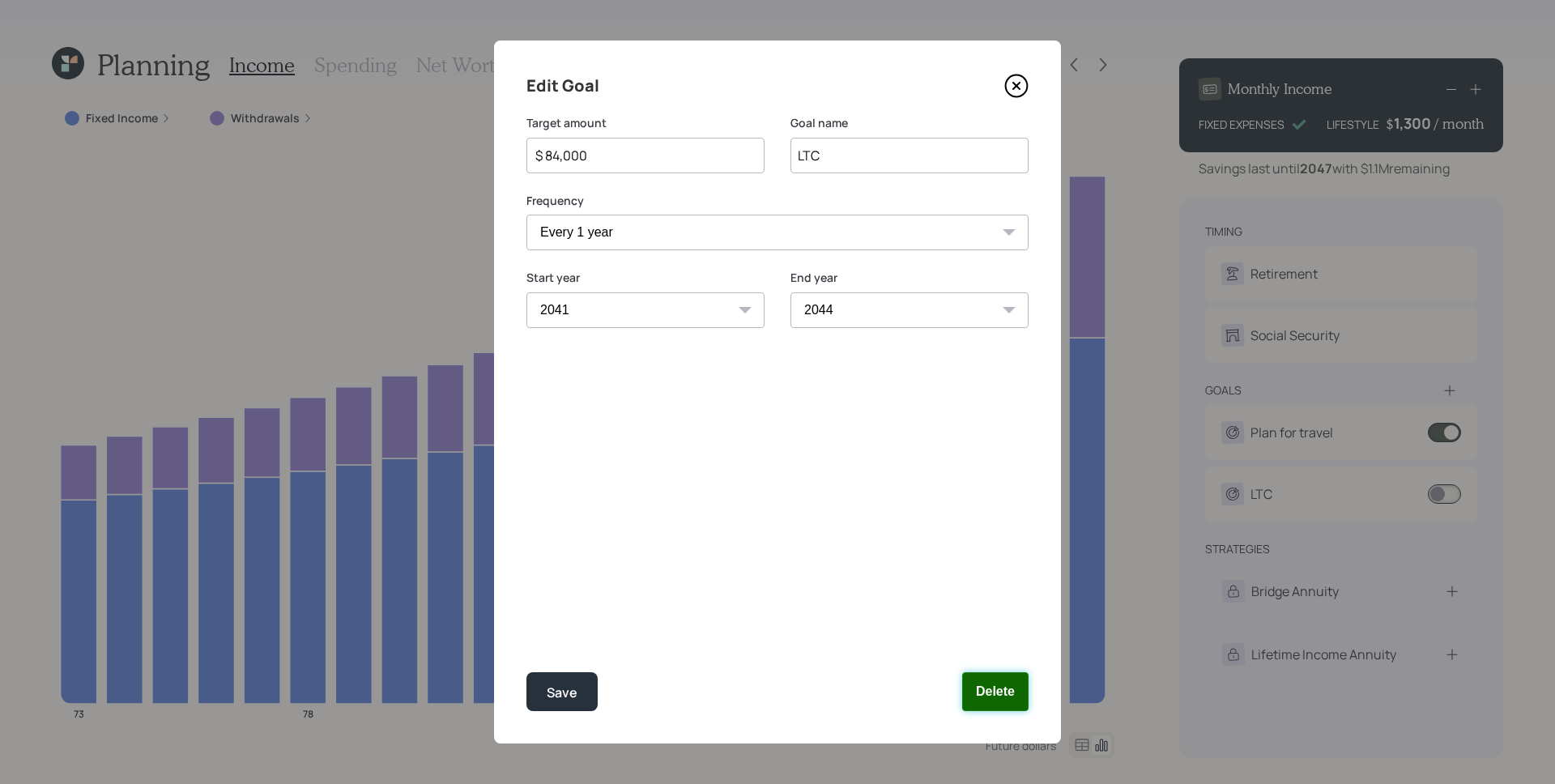
drag, startPoint x: 1000, startPoint y: 686, endPoint x: 1029, endPoint y: 665, distance: 35.8
click at [1000, 686] on button "Delete" at bounding box center [995, 691] width 67 height 39
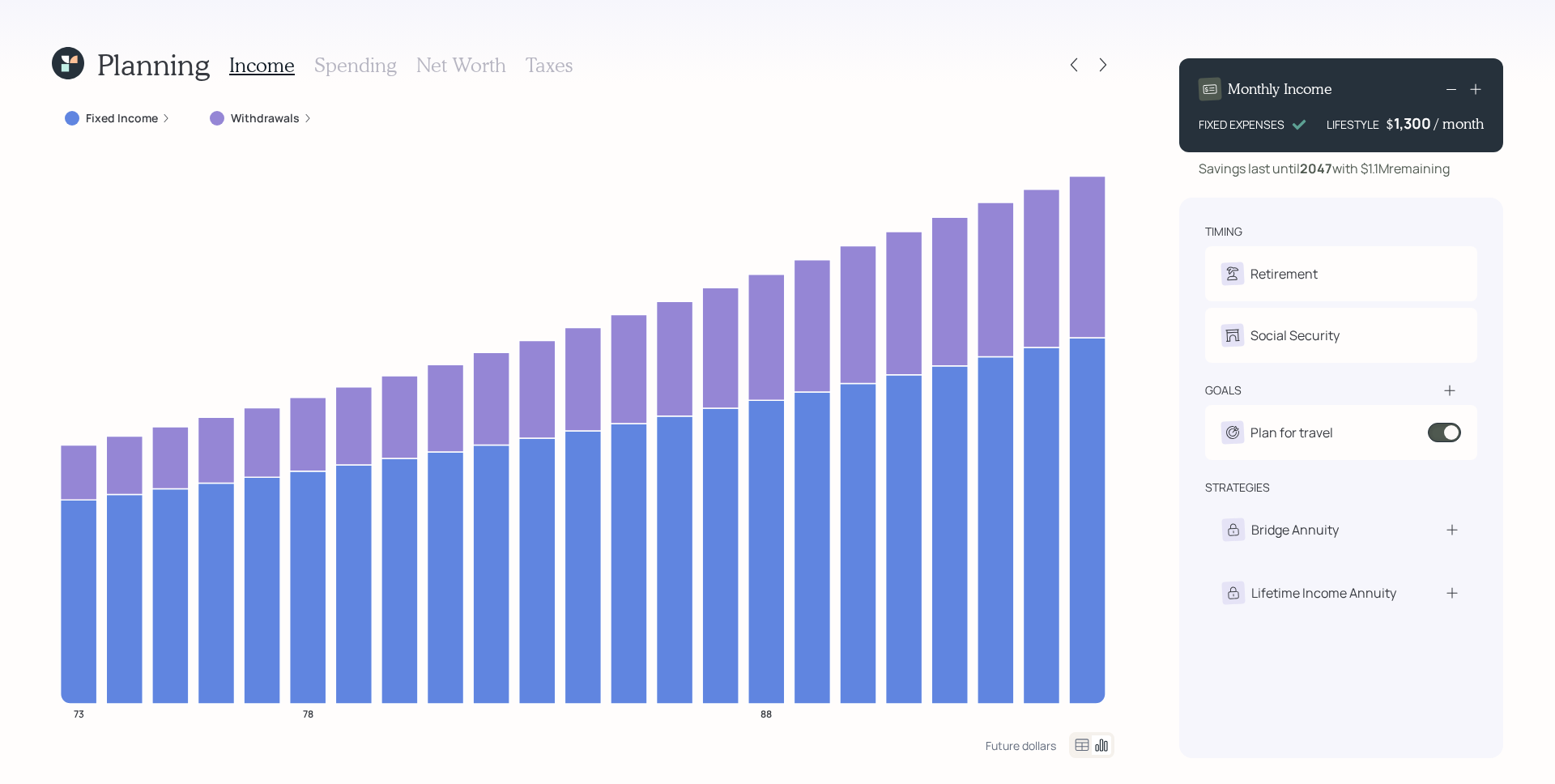
click at [1167, 465] on div "Planning Income Spending Net Worth Taxes Fixed Income Withdrawals 73 78 88 Futu…" at bounding box center [778, 392] width 1555 height 784
click at [1081, 66] on icon at bounding box center [1074, 65] width 16 height 16
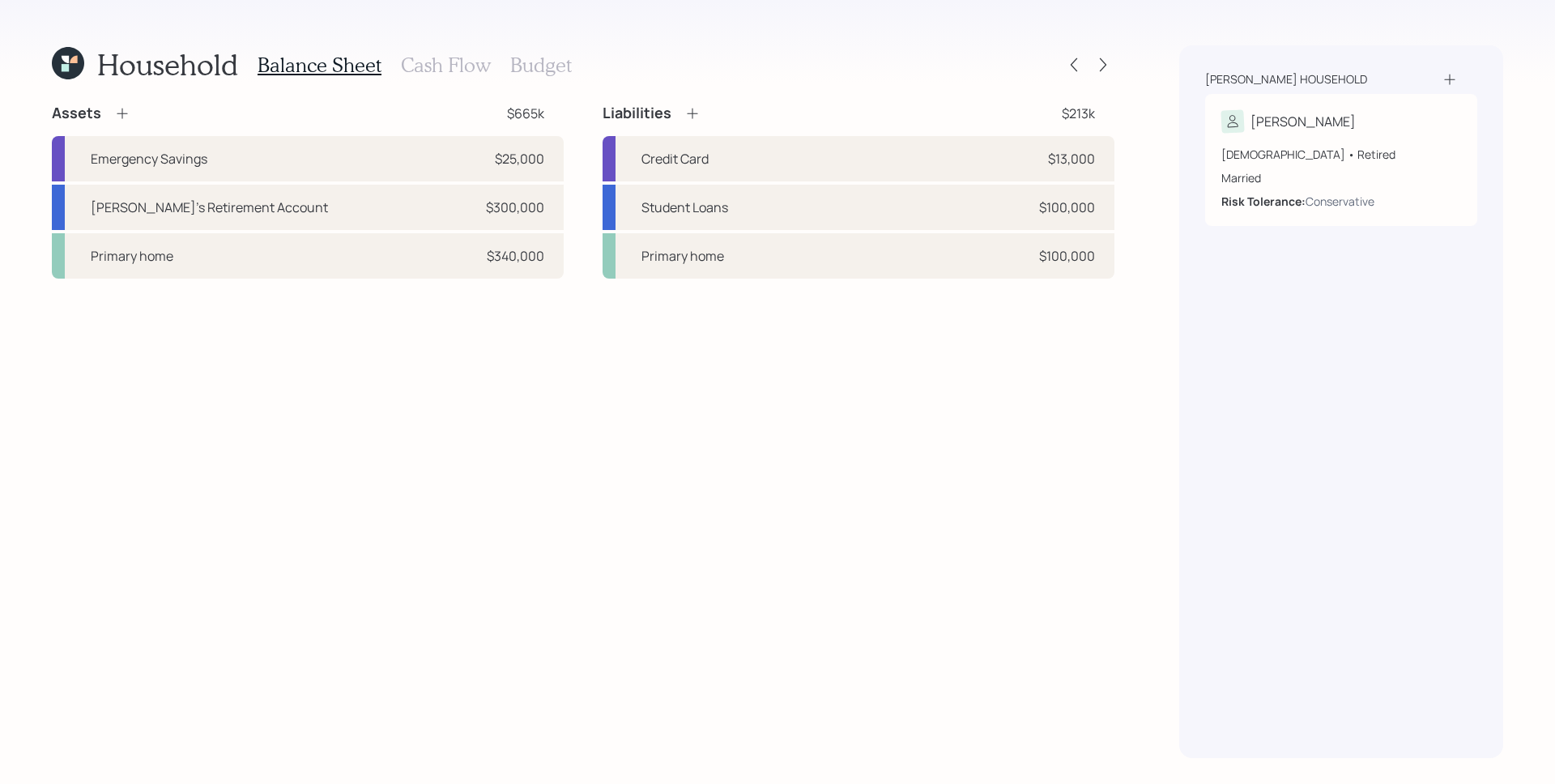
click at [426, 60] on h3 "Cash Flow" at bounding box center [445, 65] width 90 height 23
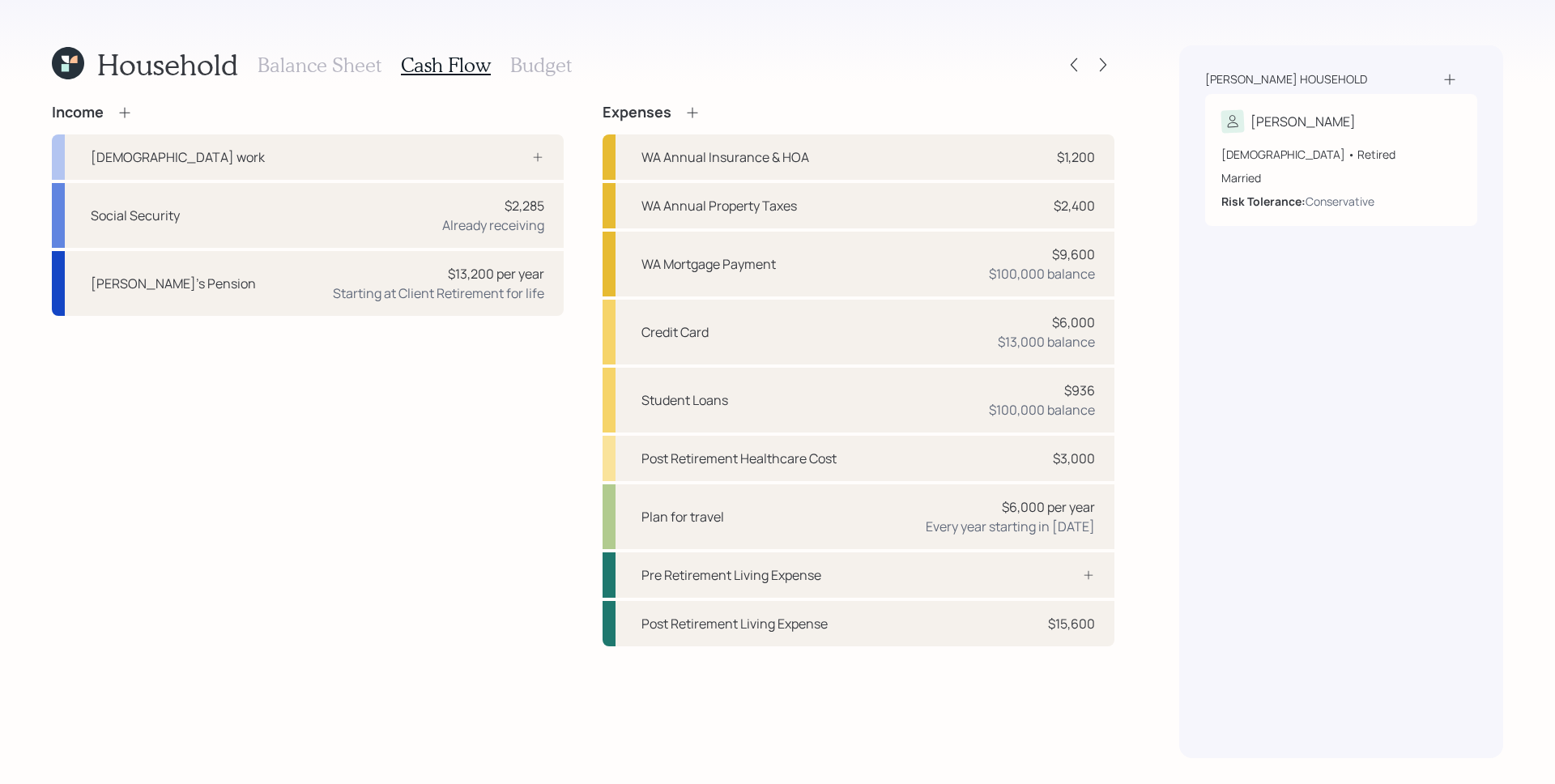
click at [344, 69] on h3 "Balance Sheet" at bounding box center [320, 65] width 124 height 23
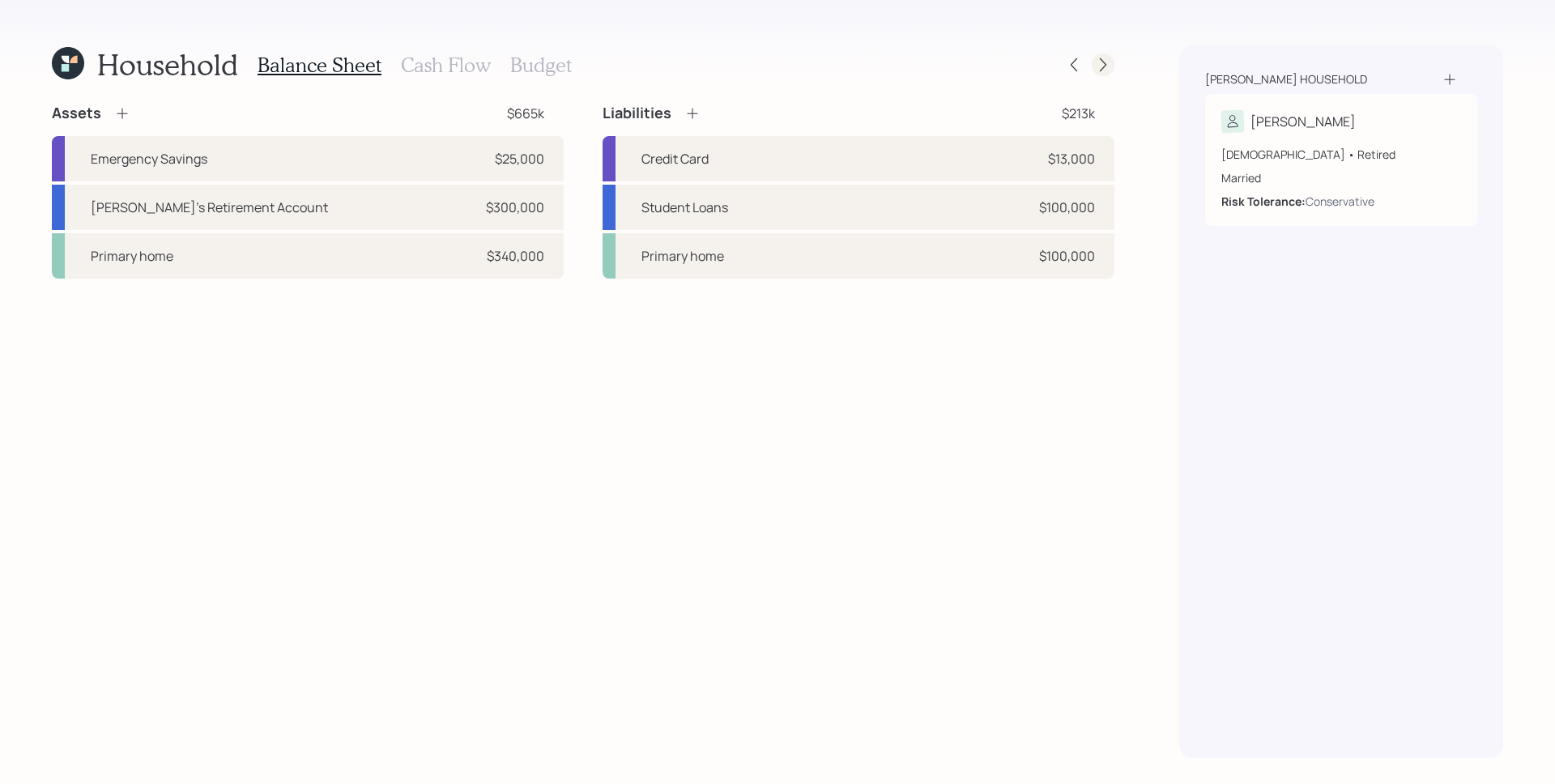
click at [1103, 62] on icon at bounding box center [1103, 65] width 7 height 14
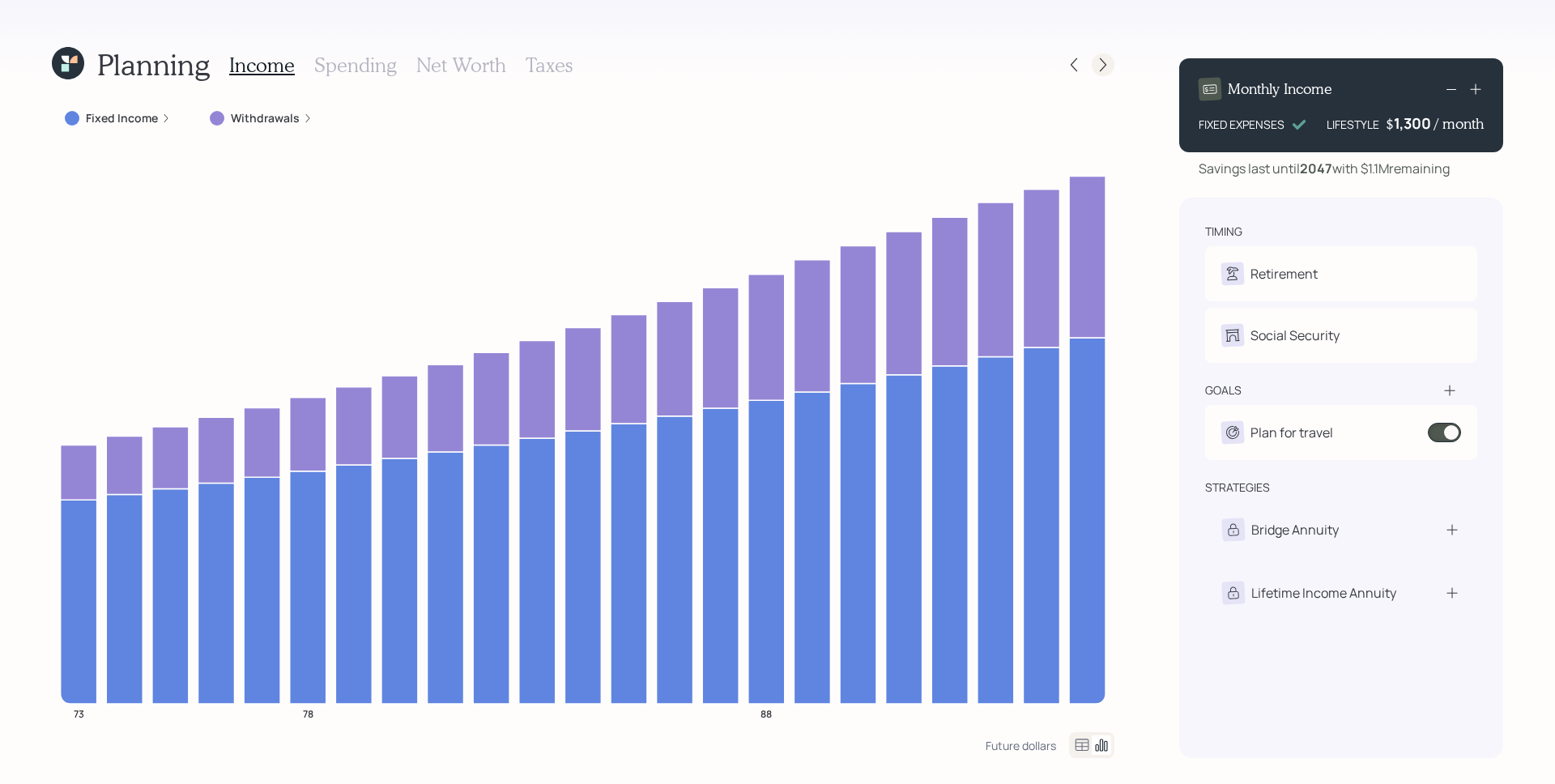
click at [1107, 67] on icon at bounding box center [1103, 65] width 16 height 16
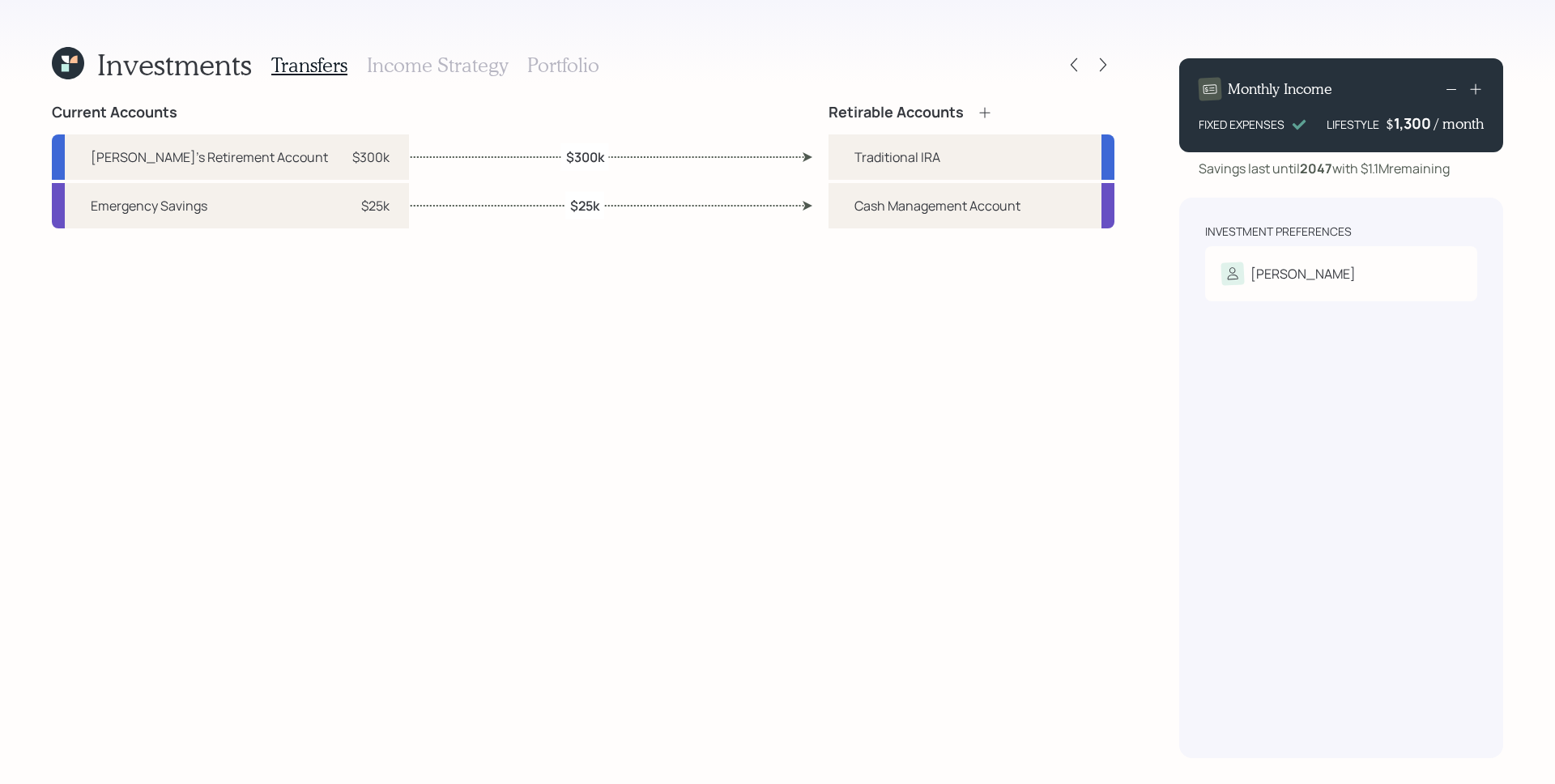
click at [1107, 67] on icon at bounding box center [1103, 65] width 16 height 16
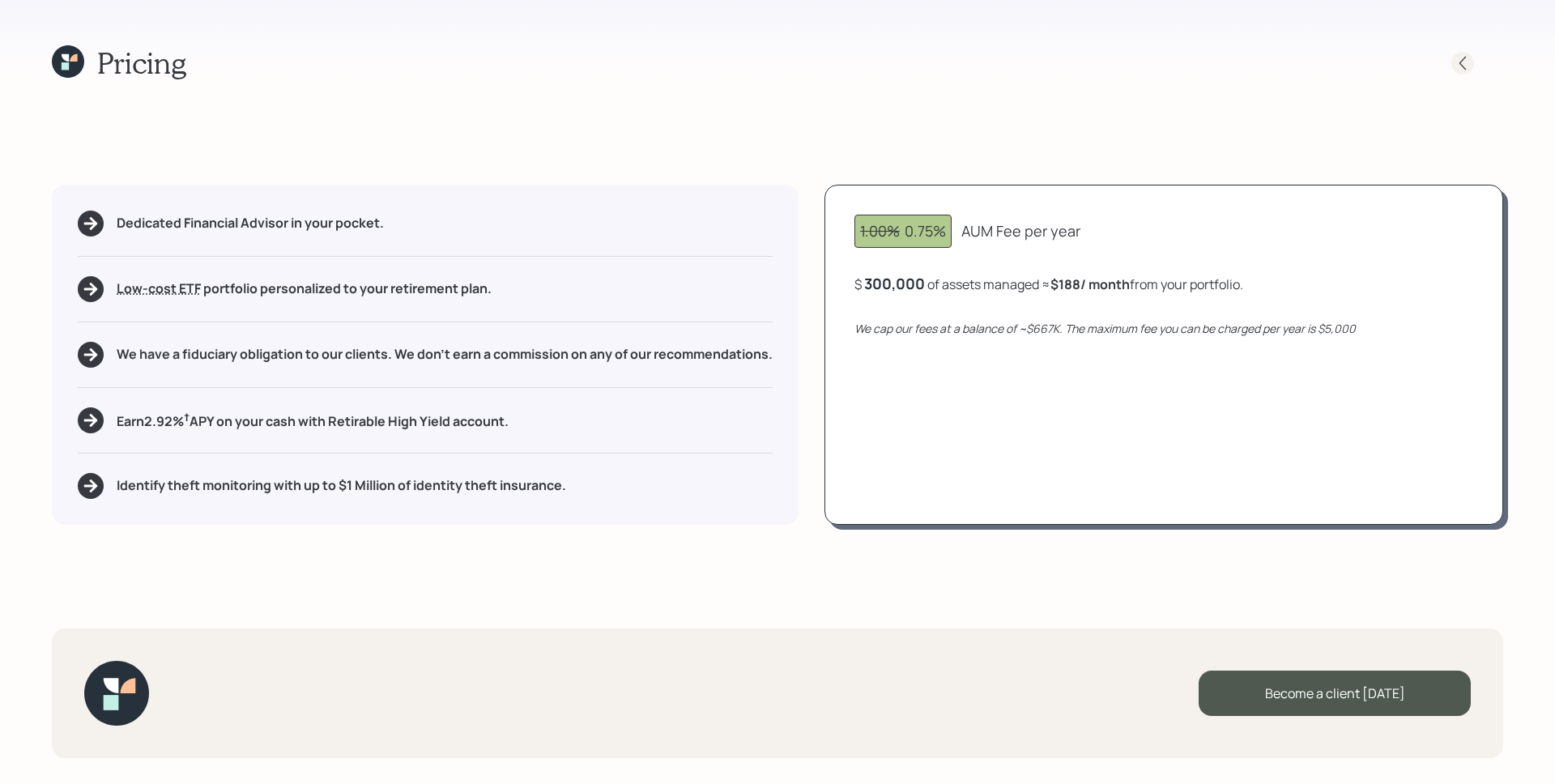
click at [1468, 59] on icon at bounding box center [1462, 63] width 16 height 16
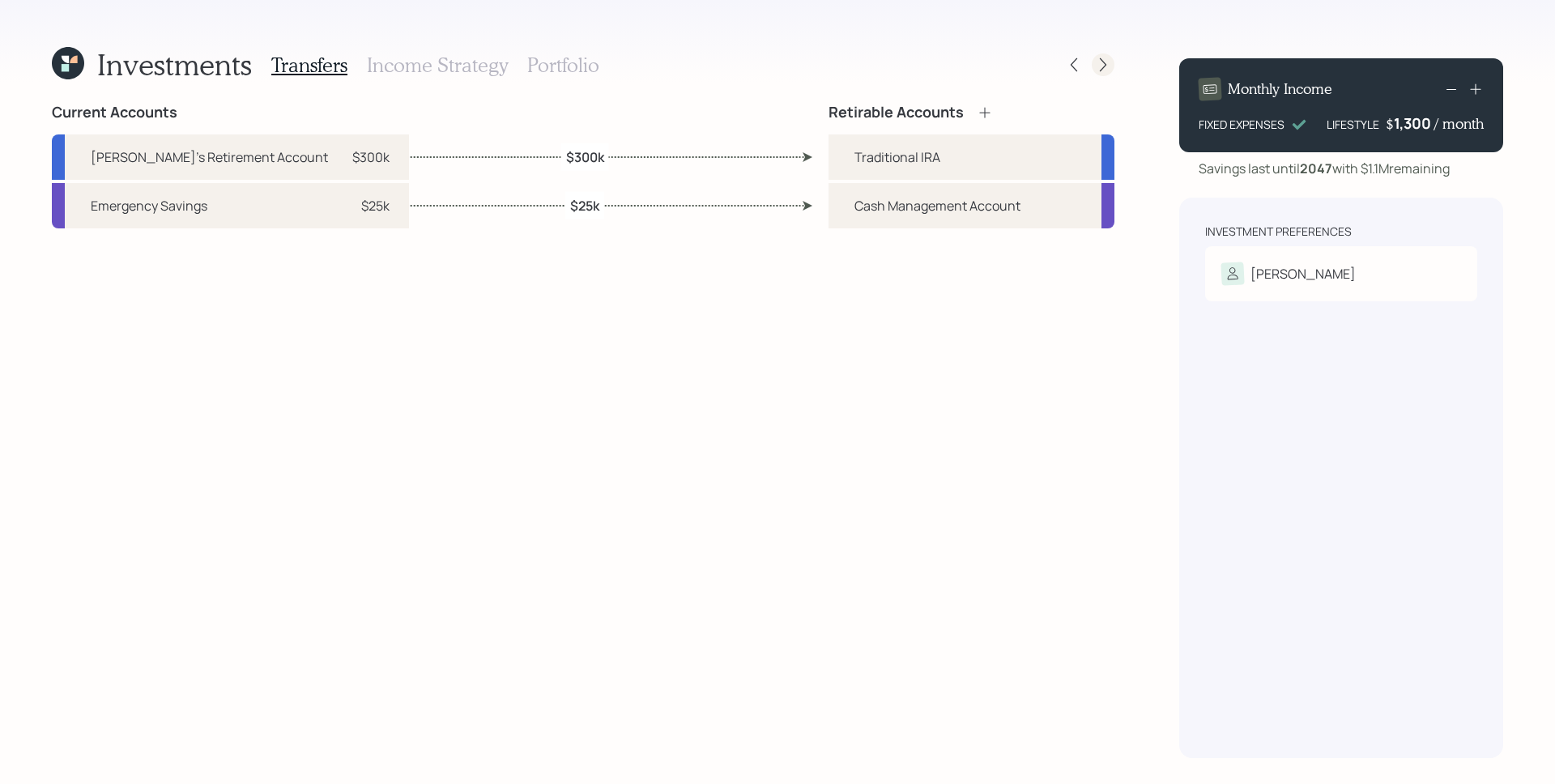
click at [1105, 69] on icon at bounding box center [1103, 65] width 16 height 16
